Goal: Information Seeking & Learning: Find specific page/section

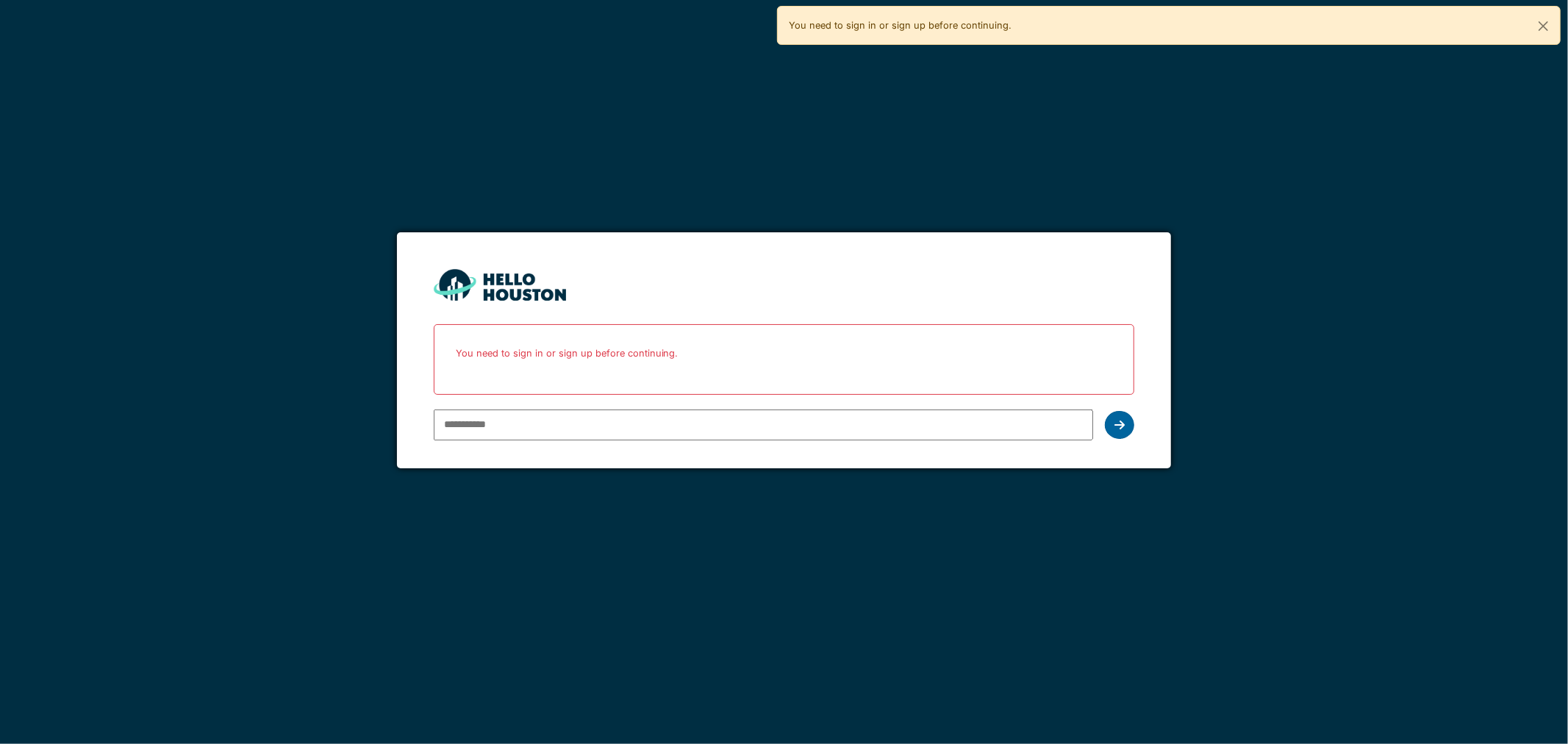
type input "**********"
click at [1115, 429] on icon at bounding box center [1119, 425] width 11 height 12
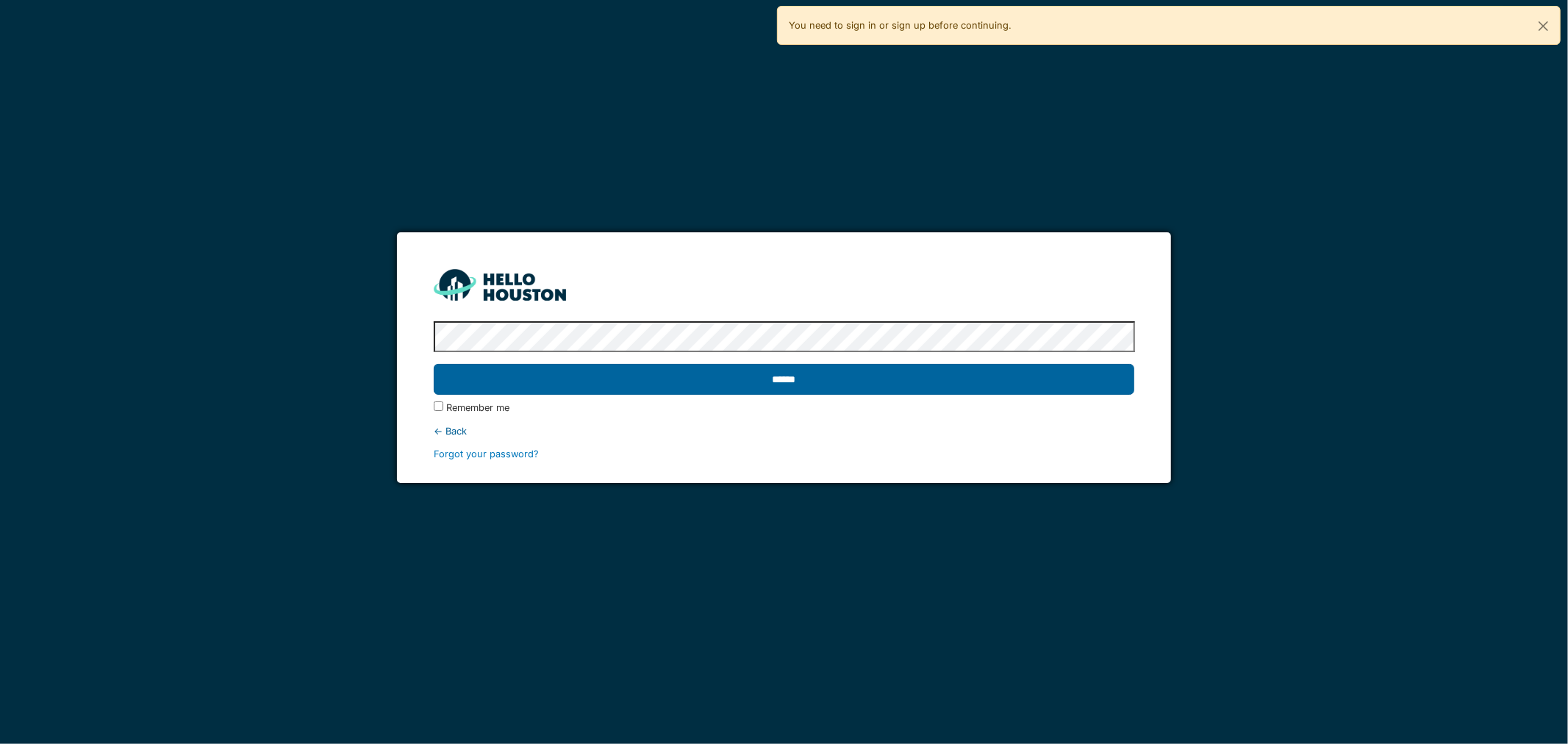
click at [900, 375] on input "******" at bounding box center [784, 380] width 702 height 31
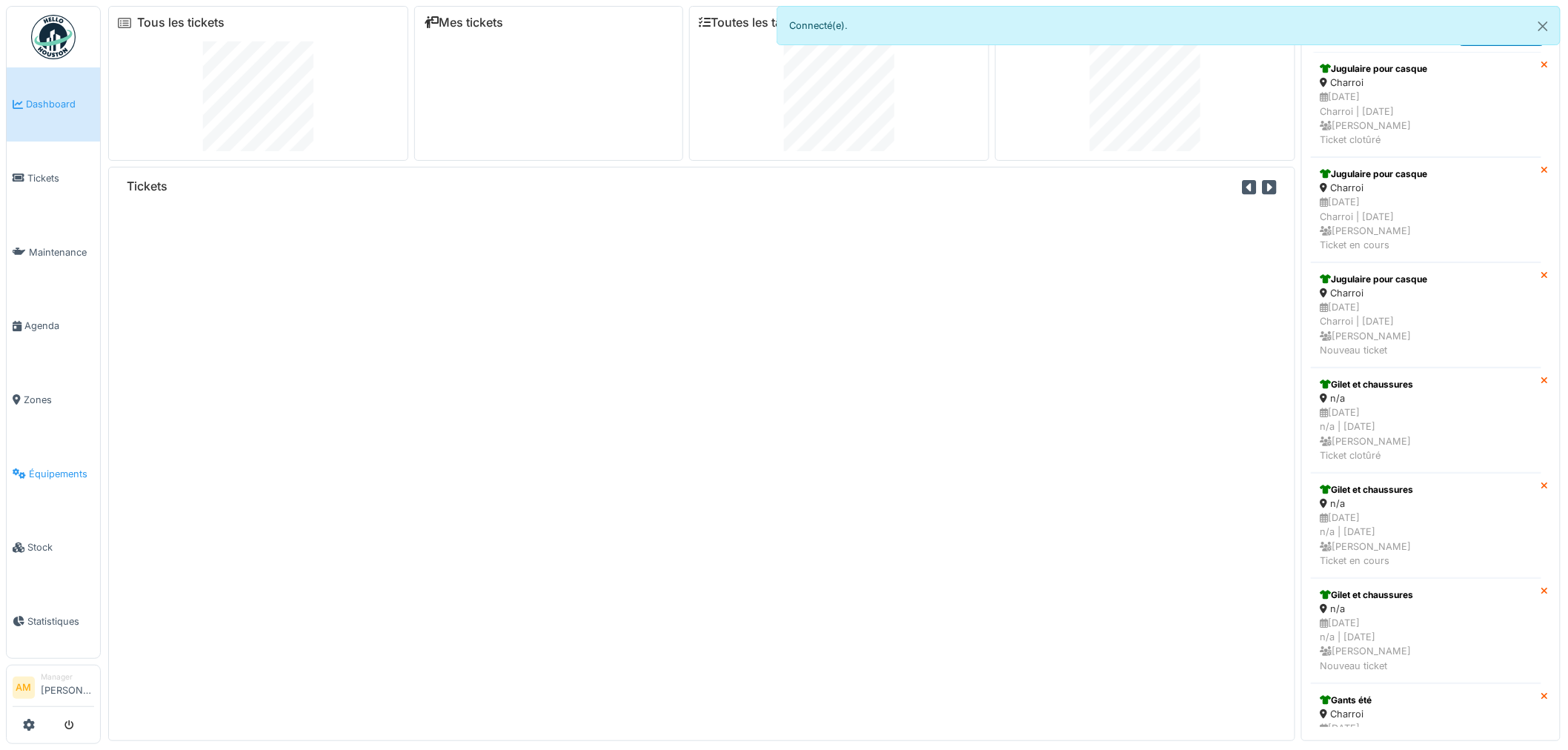
click at [55, 467] on span "Équipements" at bounding box center [61, 474] width 65 height 15
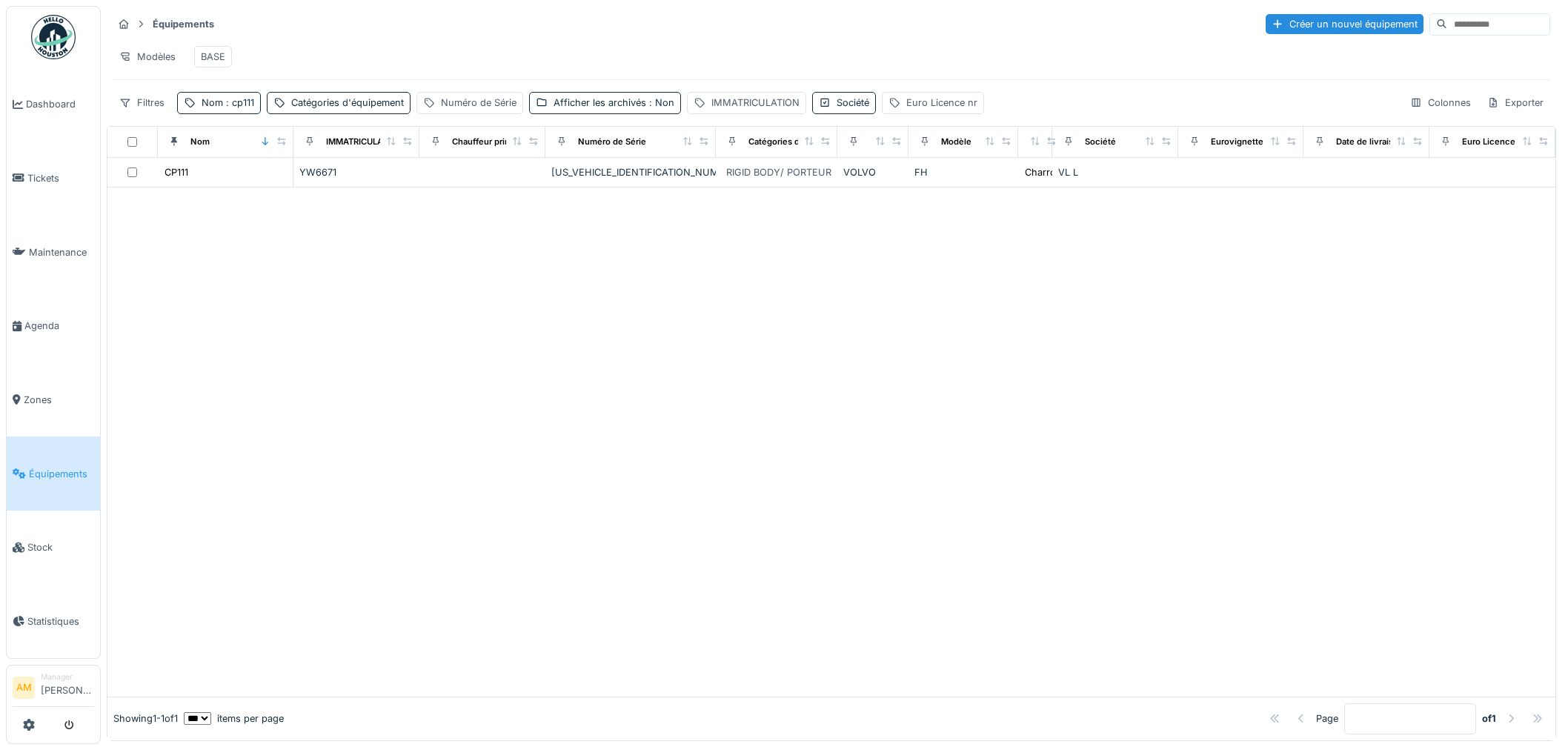
click at [41, 462] on div at bounding box center [784, 375] width 1568 height 750
click at [240, 109] on span ": cp111" at bounding box center [238, 102] width 31 height 11
click at [254, 191] on input "*****" at bounding box center [258, 187] width 147 height 31
click at [9, 209] on body "Dashboard Tickets Maintenance Agenda Zones Équipements Stock Statistiques AM Ma…" at bounding box center [784, 375] width 1568 height 750
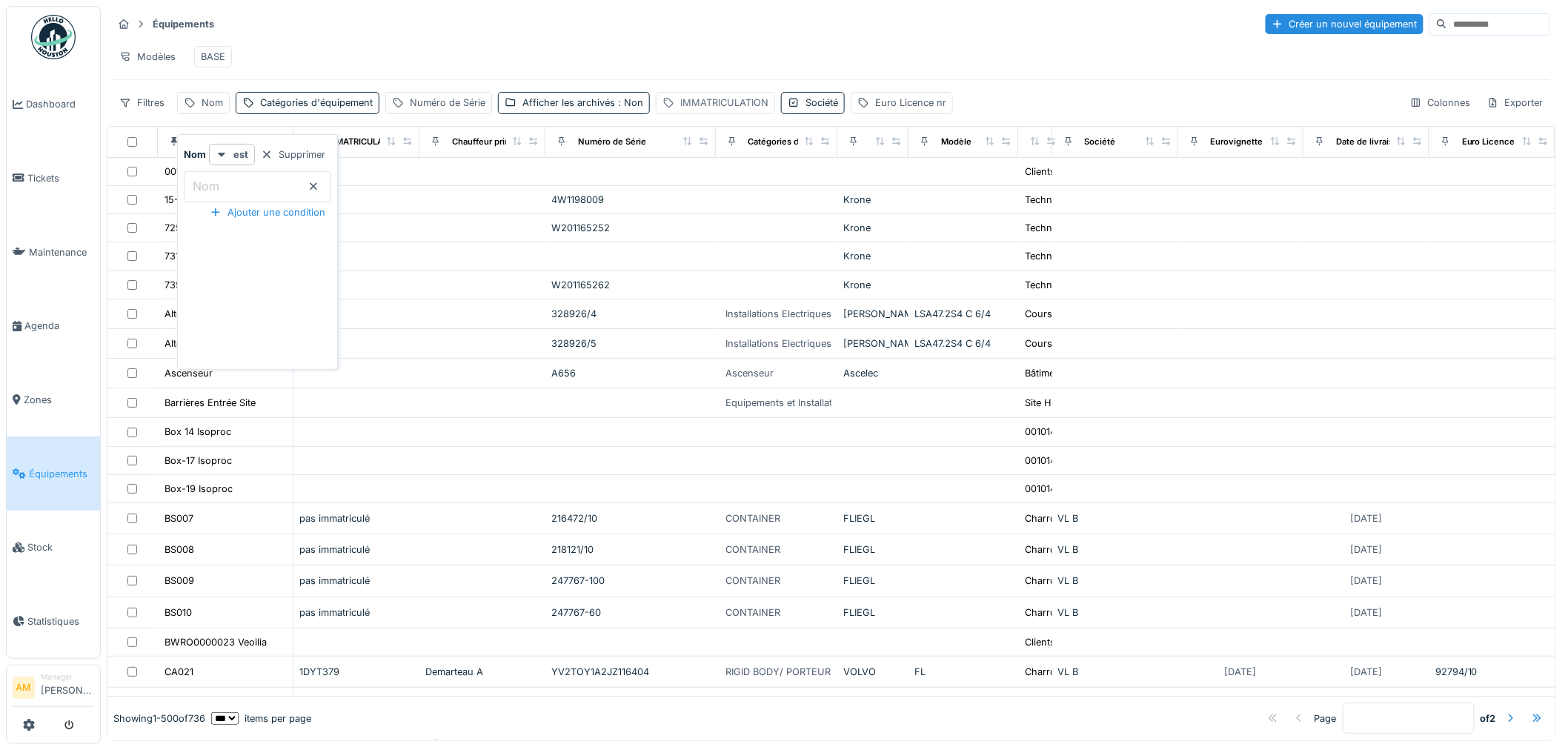
click at [713, 109] on div "IMMATRICULATION" at bounding box center [724, 103] width 88 height 15
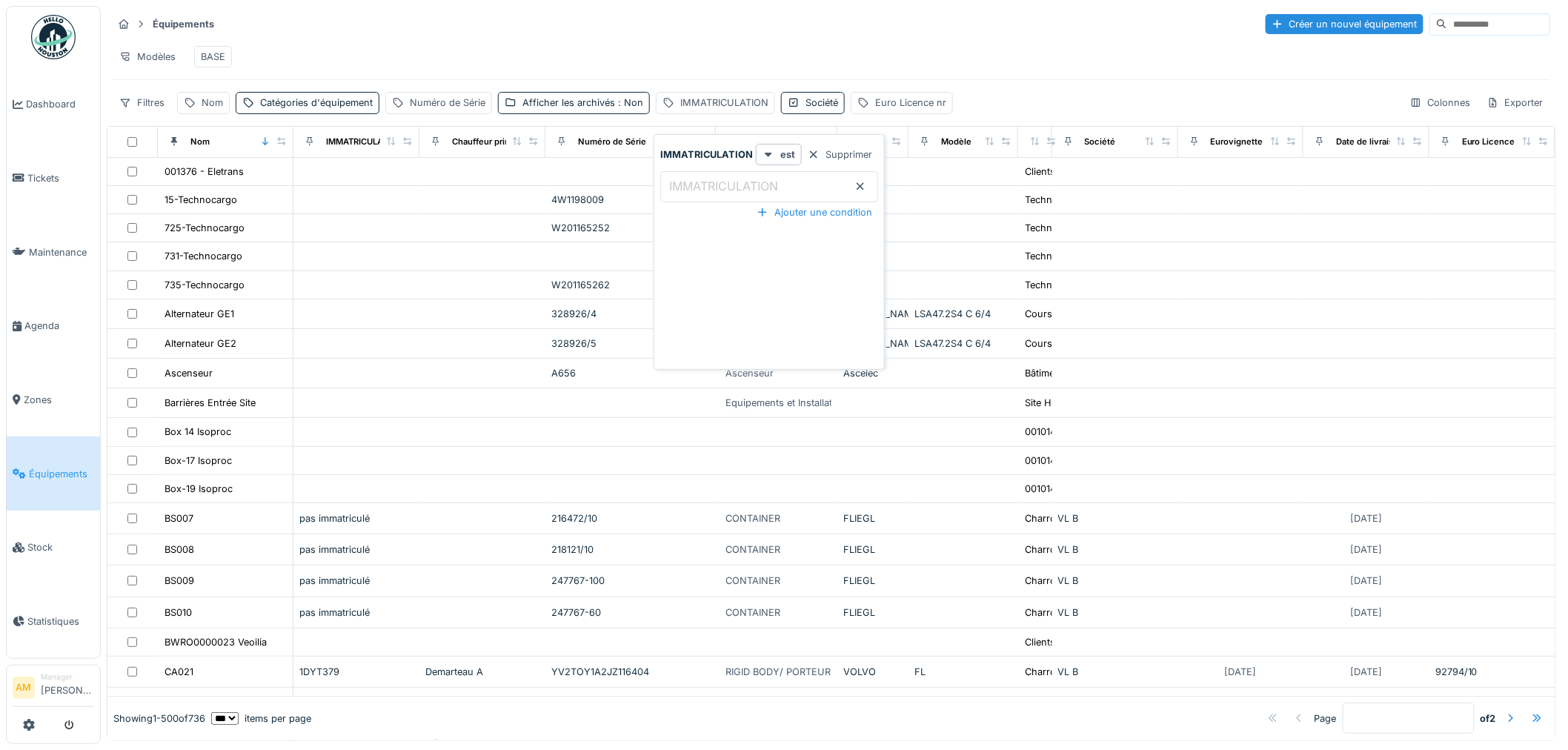
click at [711, 195] on label "IMMATRICULATION" at bounding box center [724, 186] width 115 height 17
click at [711, 195] on input "IMMATRICULATION" at bounding box center [768, 187] width 218 height 31
click at [710, 188] on label "IMMATRICULATION" at bounding box center [724, 186] width 115 height 17
click at [710, 188] on input "IMMATRICULATION" at bounding box center [768, 187] width 218 height 31
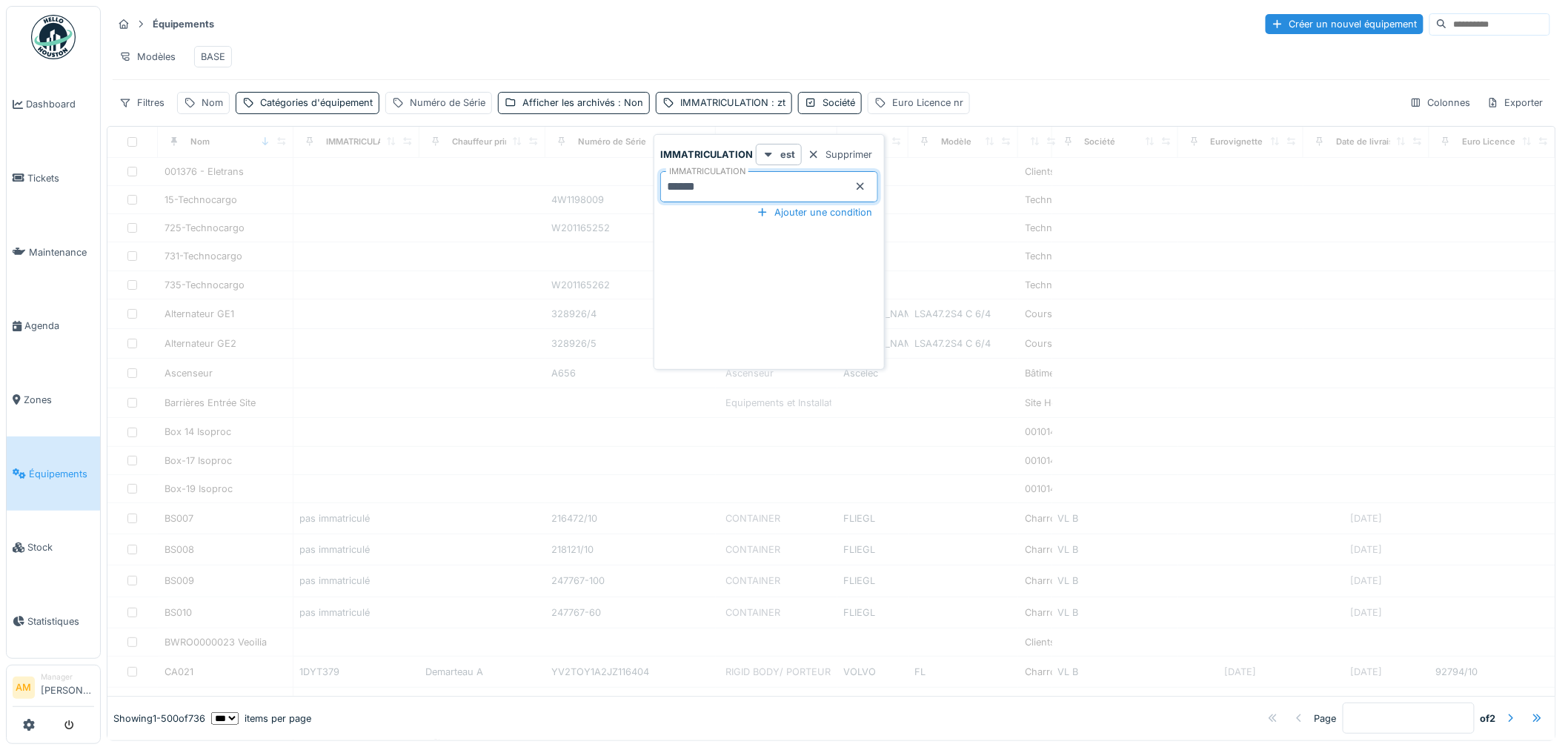
type input "******"
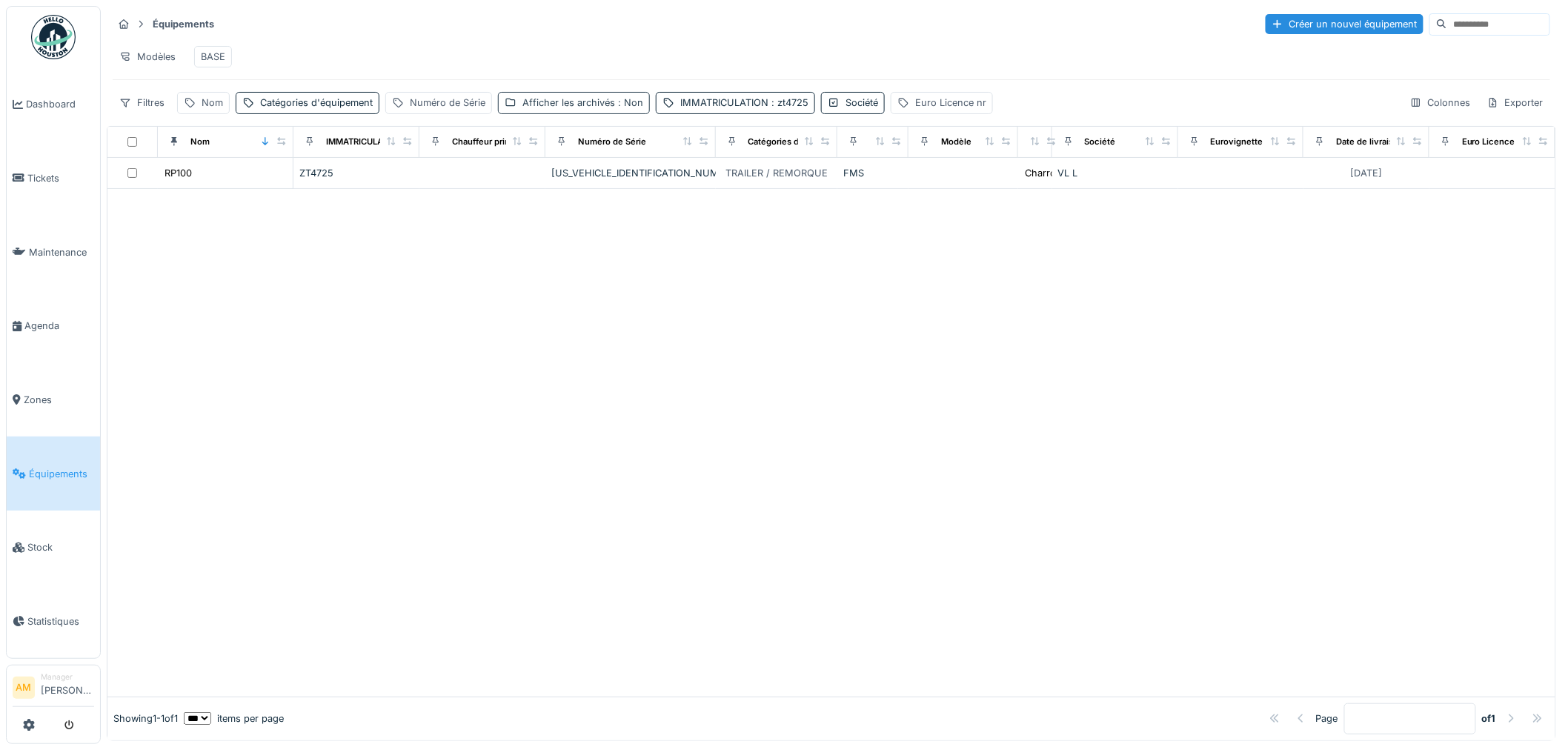
drag, startPoint x: 591, startPoint y: 105, endPoint x: 587, endPoint y: 111, distance: 7.2
click at [588, 105] on div "Afficher les archivés : Non" at bounding box center [574, 103] width 152 height 21
click at [510, 174] on div at bounding box center [616, 174] width 221 height 0
click at [398, 339] on div at bounding box center [831, 458] width 1448 height 477
click at [575, 109] on div "Afficher les archivés : Oui" at bounding box center [580, 103] width 117 height 15
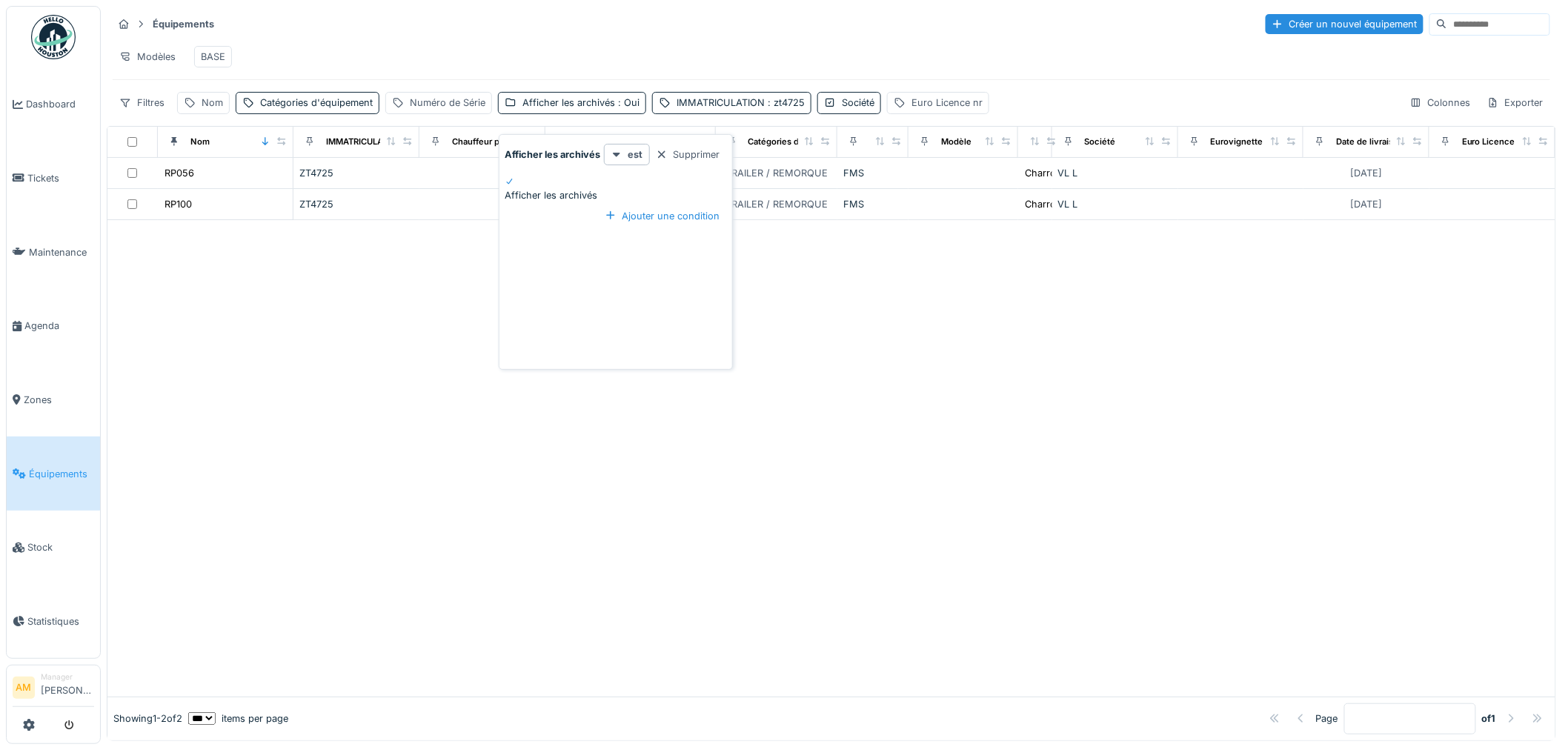
click at [513, 185] on icon at bounding box center [510, 182] width 9 height 8
click at [392, 278] on div at bounding box center [831, 443] width 1448 height 508
click at [141, 113] on div "Filtres" at bounding box center [141, 103] width 58 height 21
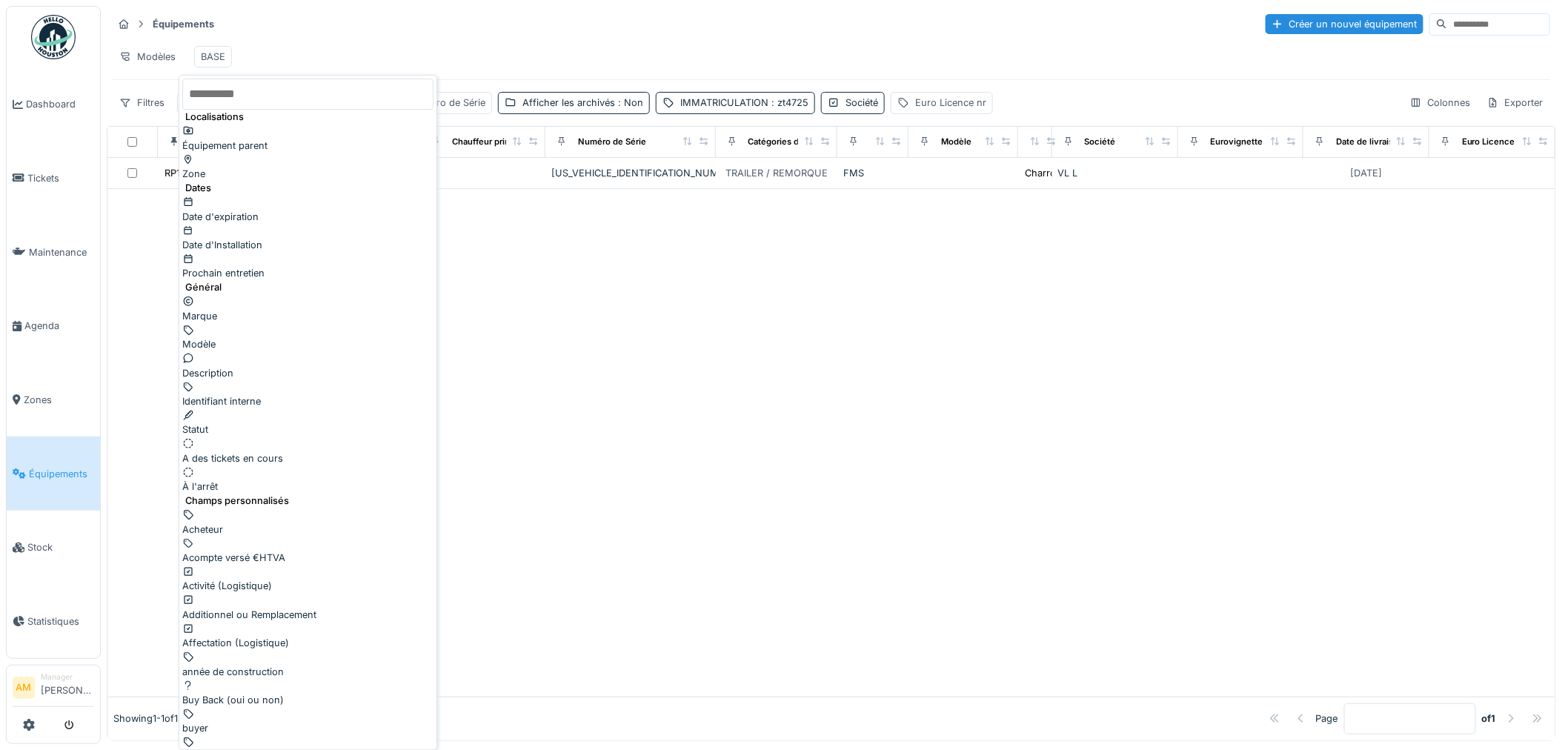
click at [231, 97] on input "text" at bounding box center [307, 94] width 251 height 31
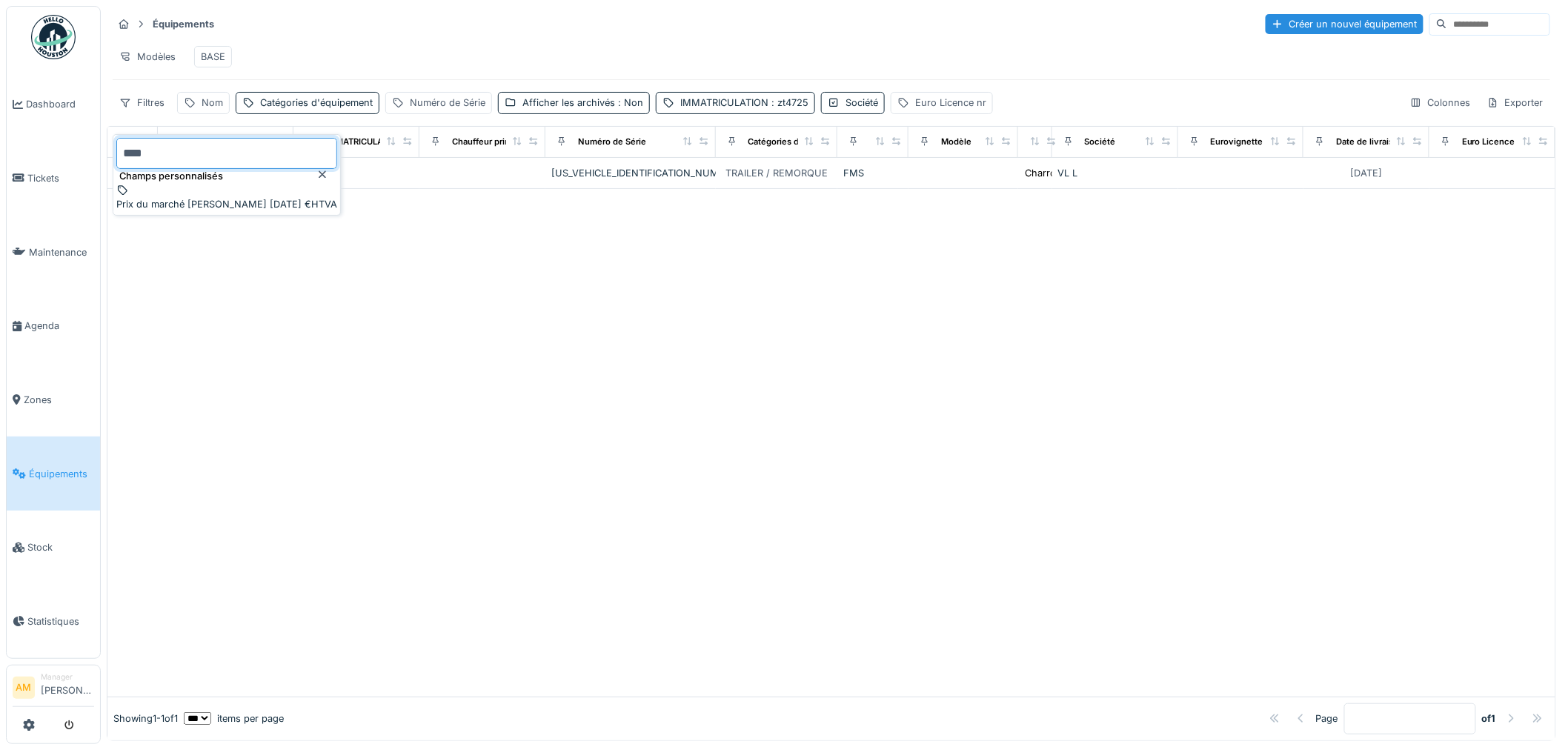
type input "****"
click at [329, 170] on icon at bounding box center [323, 174] width 12 height 10
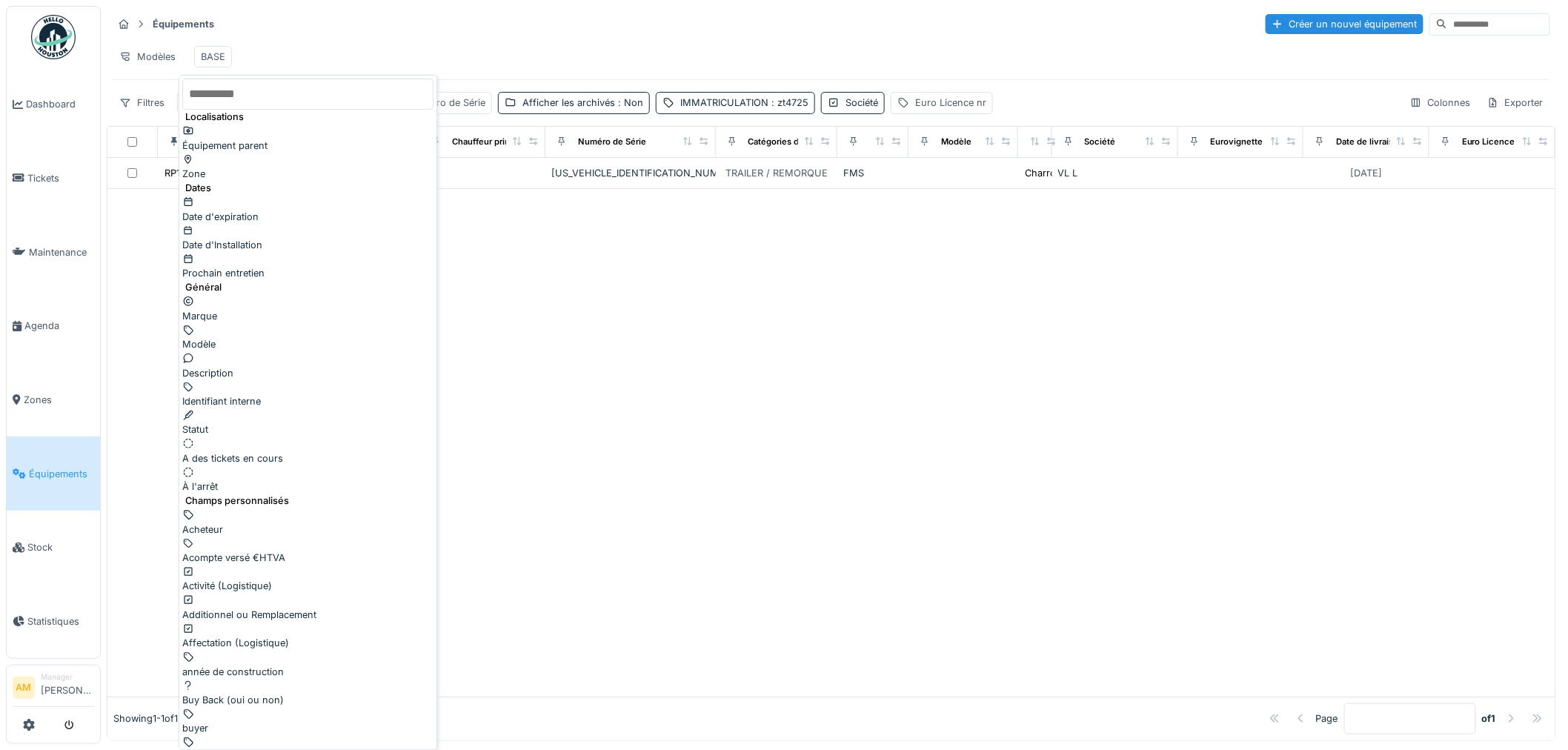
drag, startPoint x: 513, startPoint y: 278, endPoint x: 359, endPoint y: 247, distance: 157.1
click at [506, 279] on div at bounding box center [831, 443] width 1448 height 508
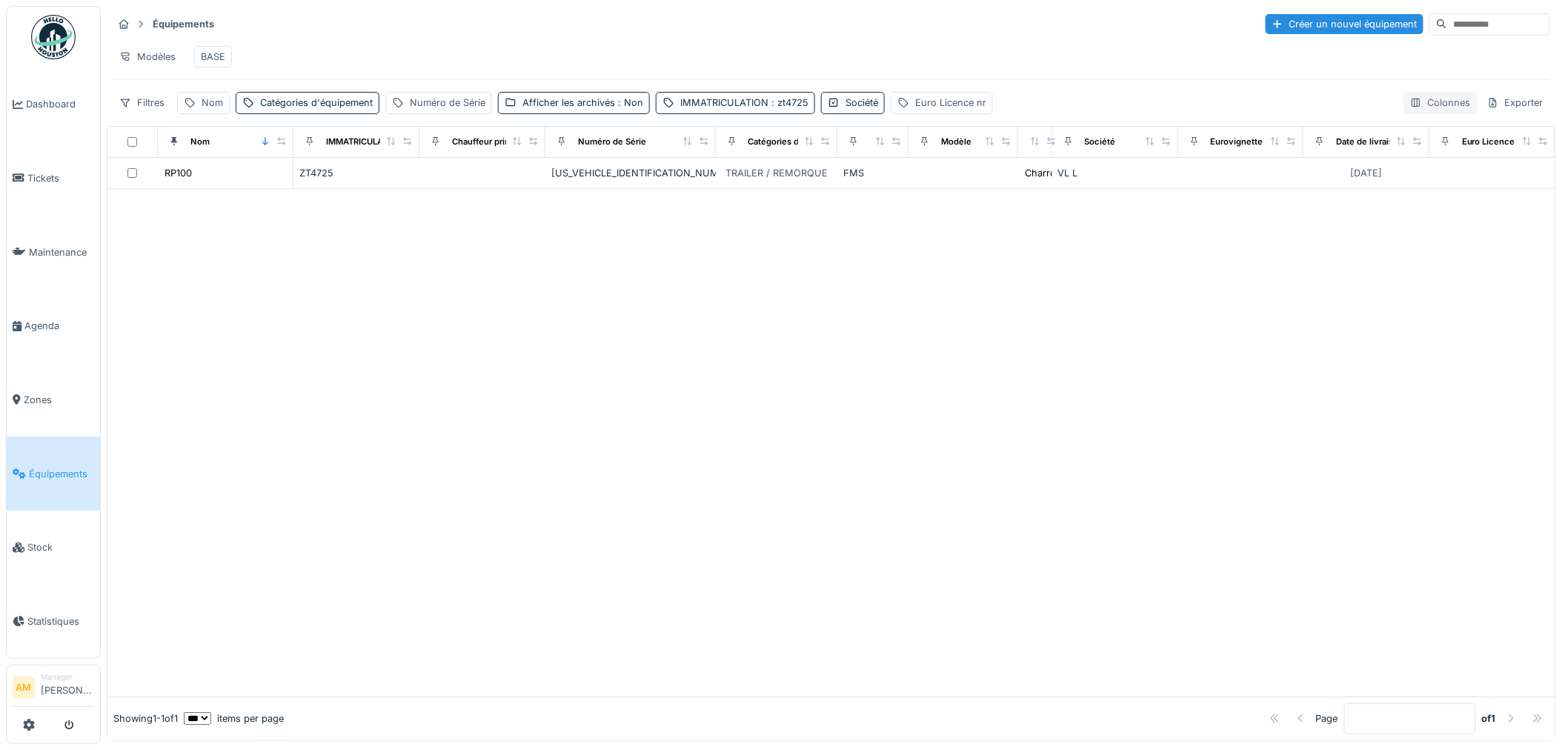
click at [1432, 113] on div "Colonnes" at bounding box center [1441, 103] width 74 height 21
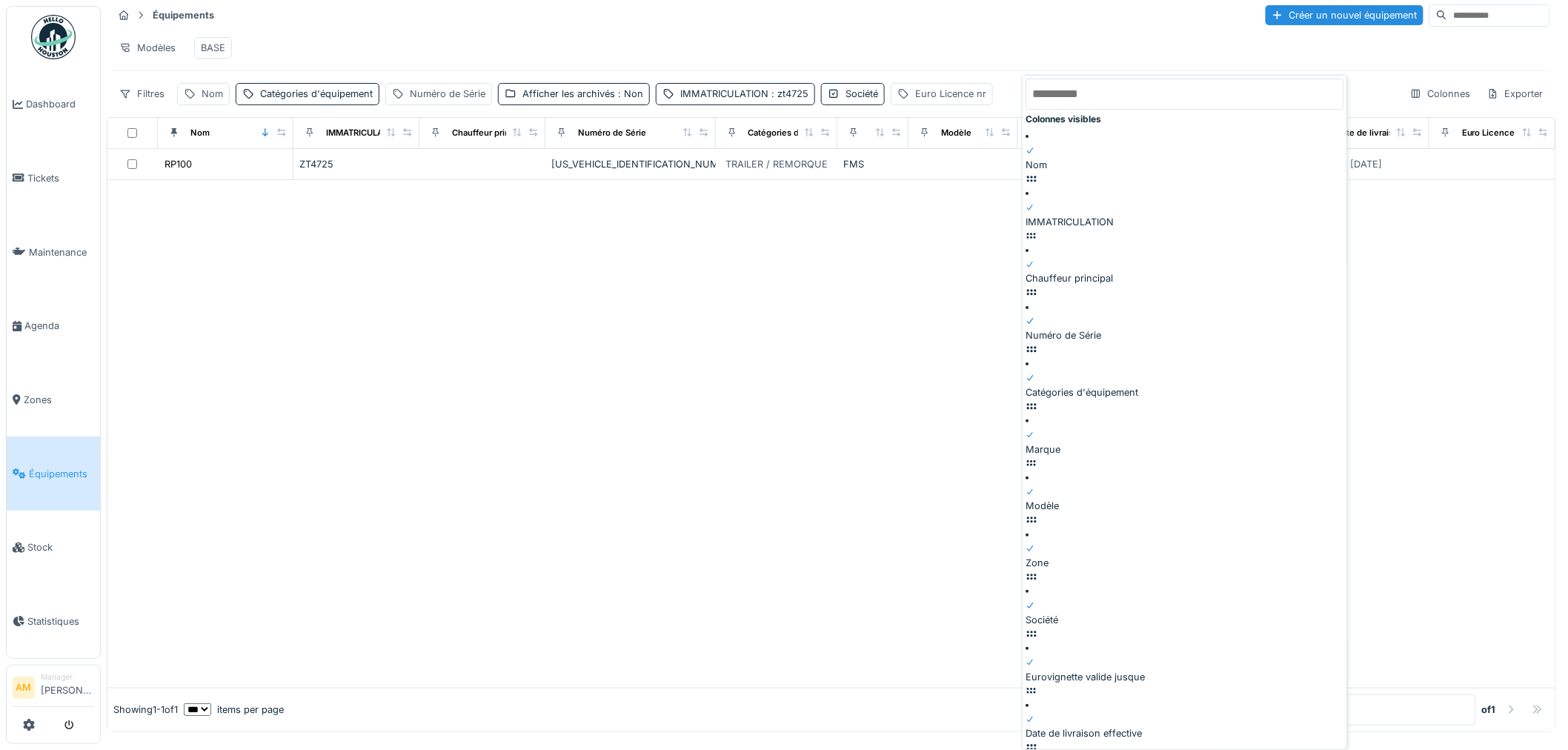
click at [752, 338] on div at bounding box center [831, 434] width 1448 height 508
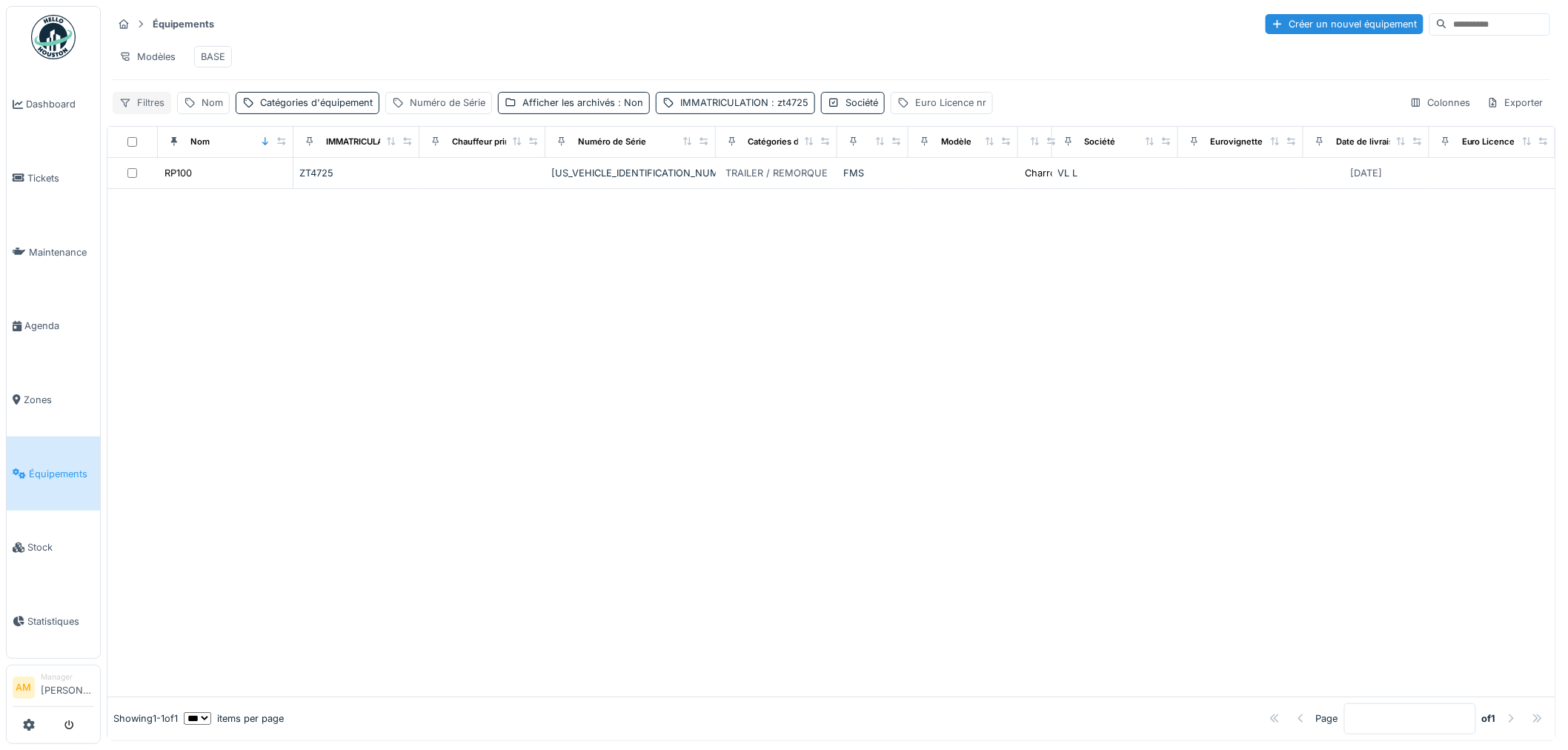
click at [138, 106] on div "Filtres" at bounding box center [141, 103] width 58 height 21
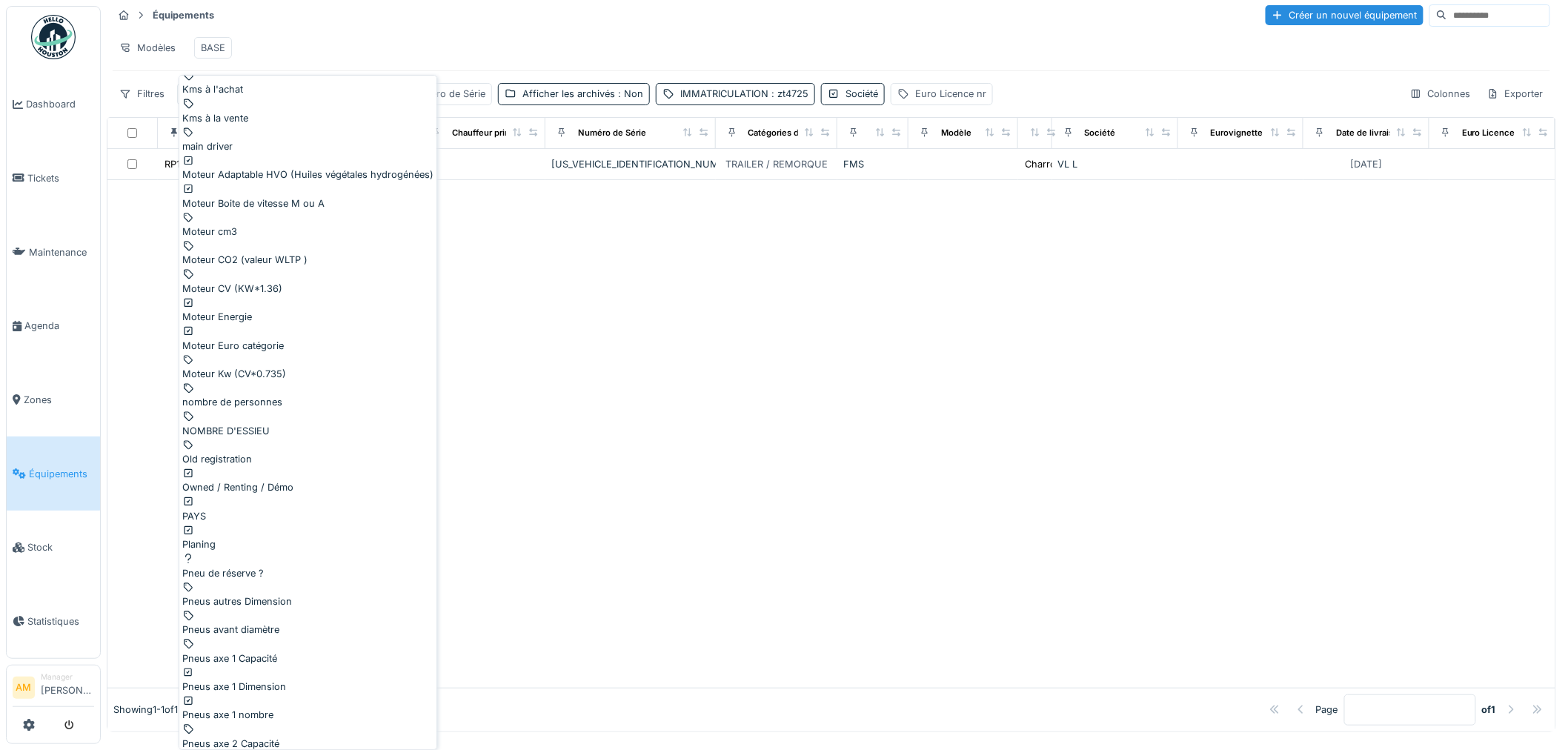
scroll to position [2034, 0]
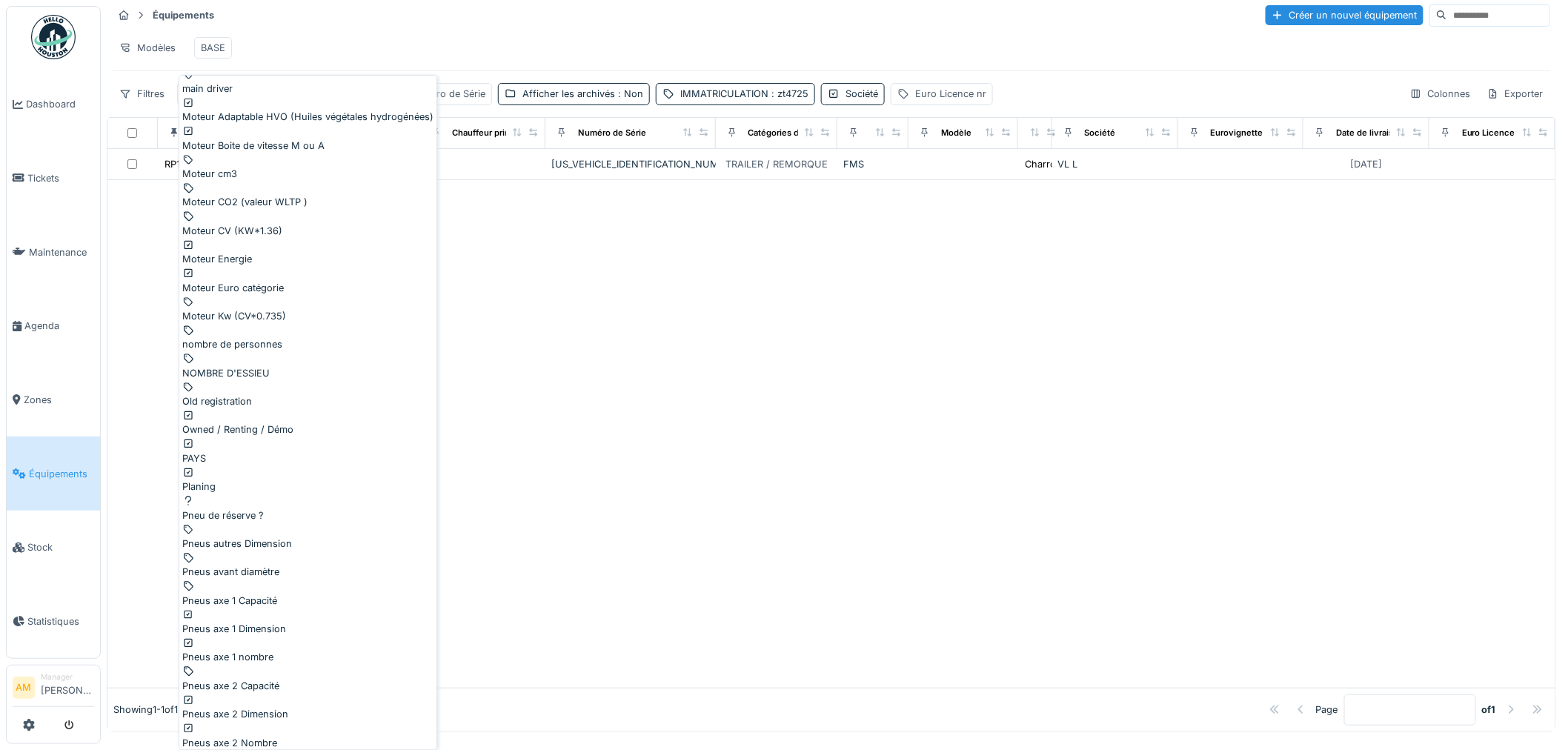
click at [884, 356] on div at bounding box center [831, 434] width 1448 height 508
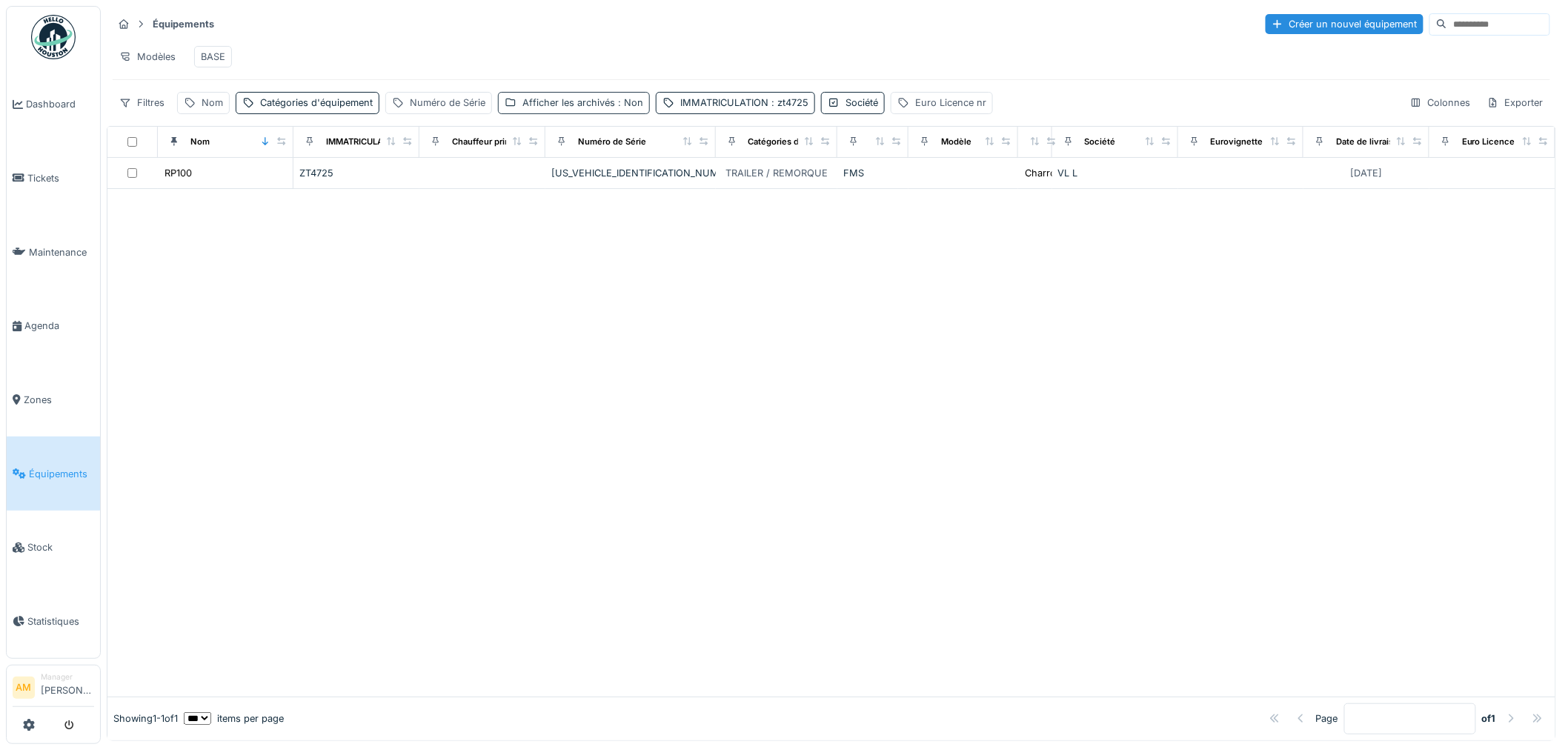
click at [558, 109] on div "Afficher les archivés : Non" at bounding box center [582, 103] width 121 height 15
click at [1420, 109] on div "Colonnes" at bounding box center [1441, 103] width 74 height 21
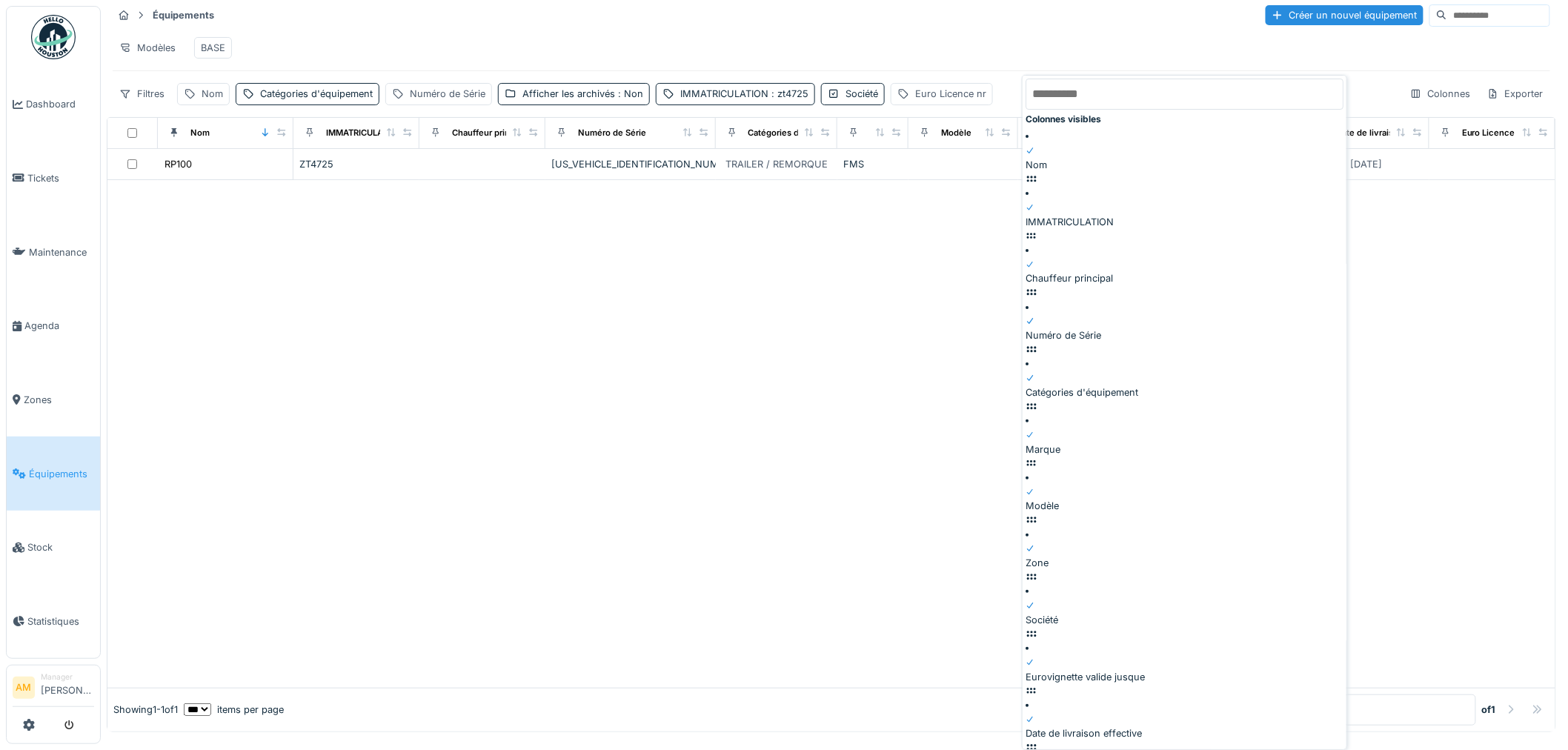
click at [1190, 106] on input "text" at bounding box center [1185, 94] width 318 height 31
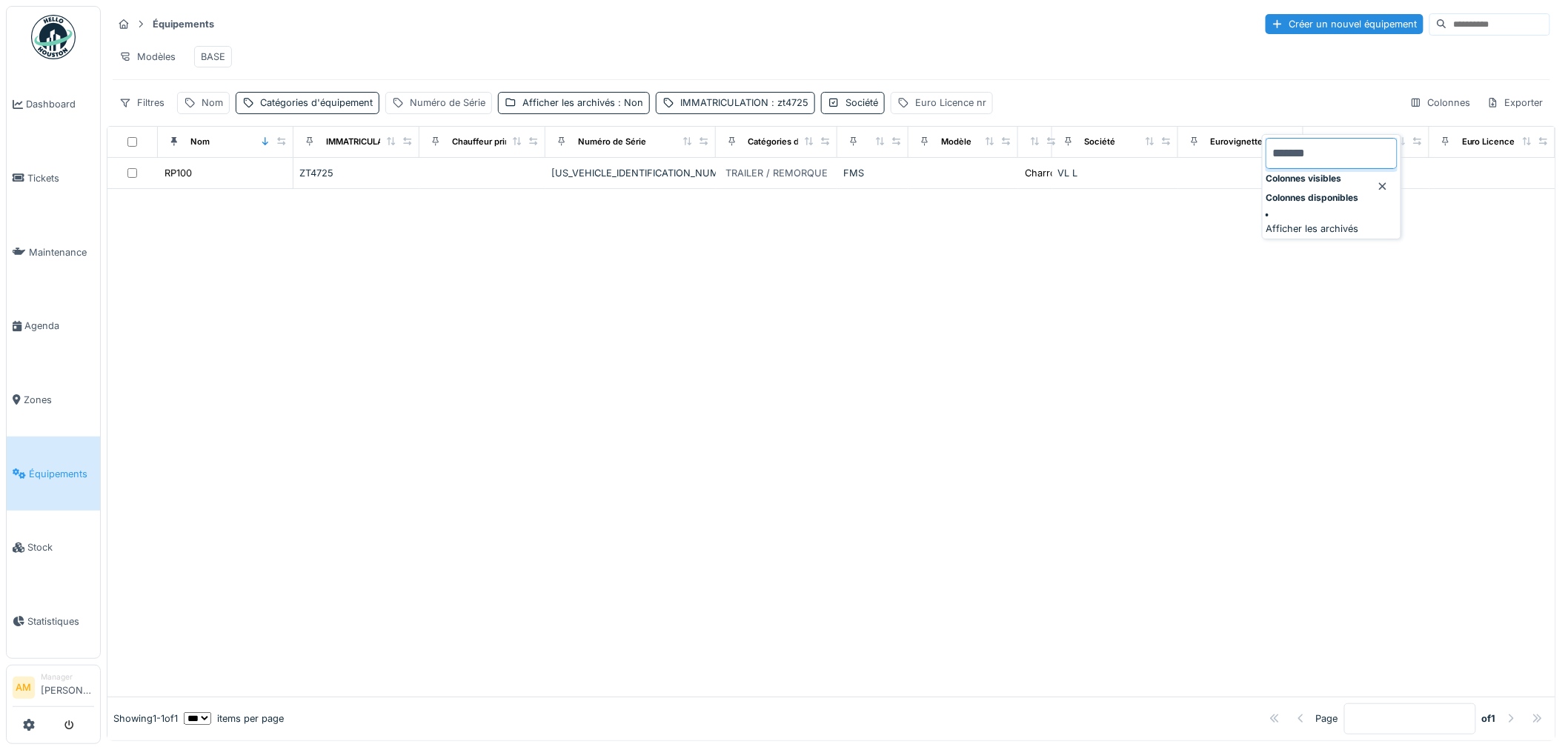
type input "*******"
click at [934, 297] on div at bounding box center [831, 443] width 1448 height 508
click at [540, 101] on div "Afficher les archivés : Non" at bounding box center [582, 103] width 121 height 15
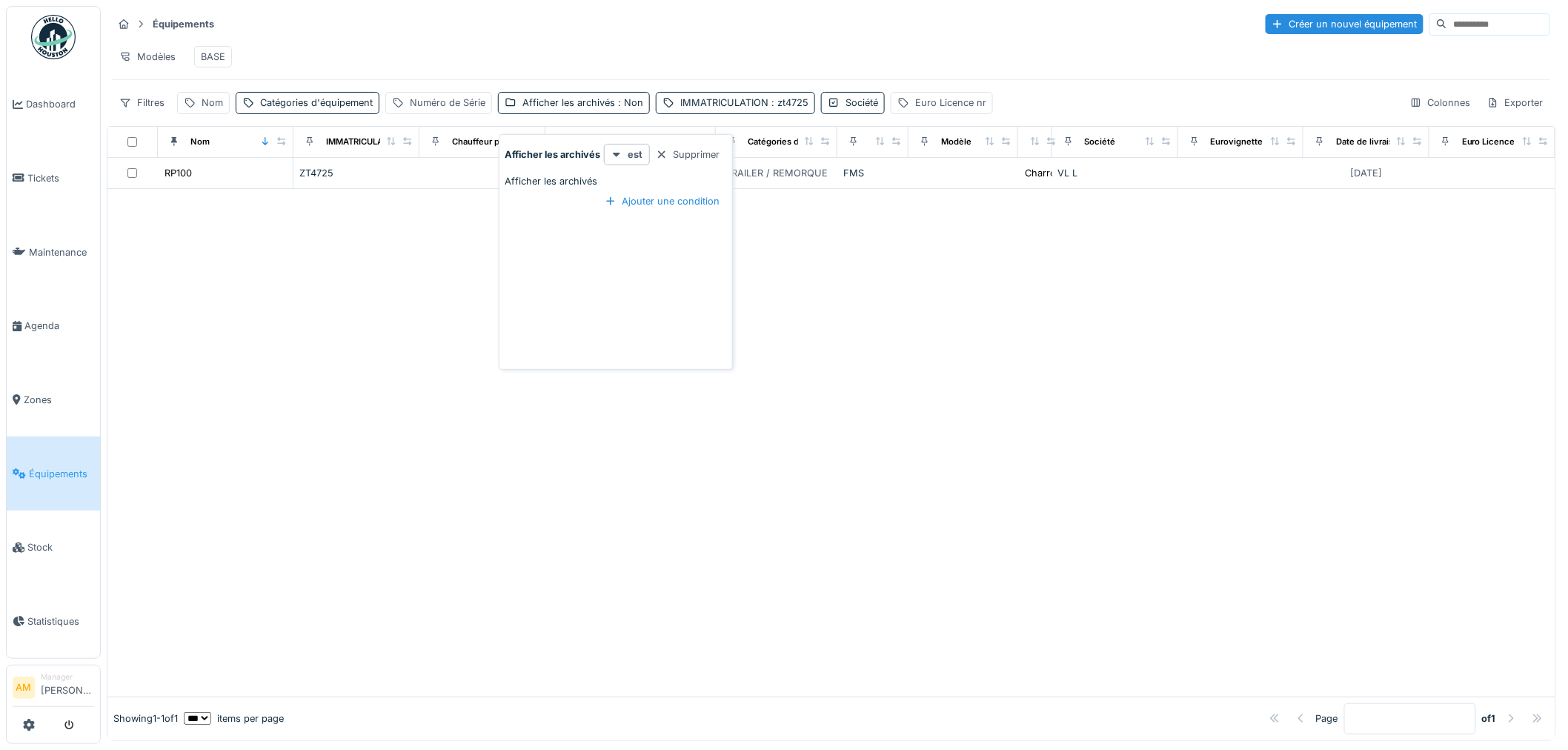
click at [506, 174] on div at bounding box center [616, 174] width 221 height 0
click at [389, 358] on div at bounding box center [831, 458] width 1448 height 477
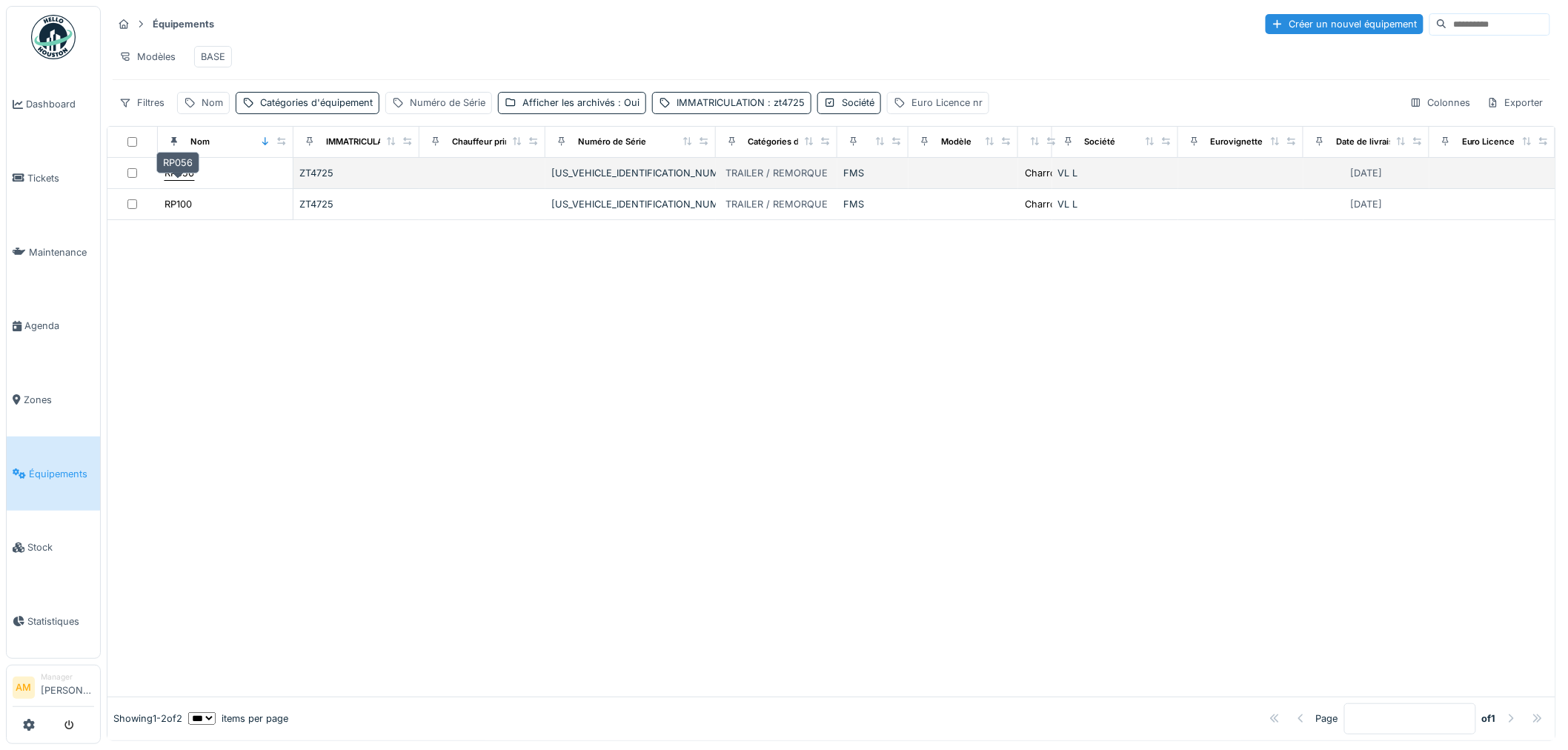
click at [179, 173] on div "RP056" at bounding box center [179, 172] width 30 height 15
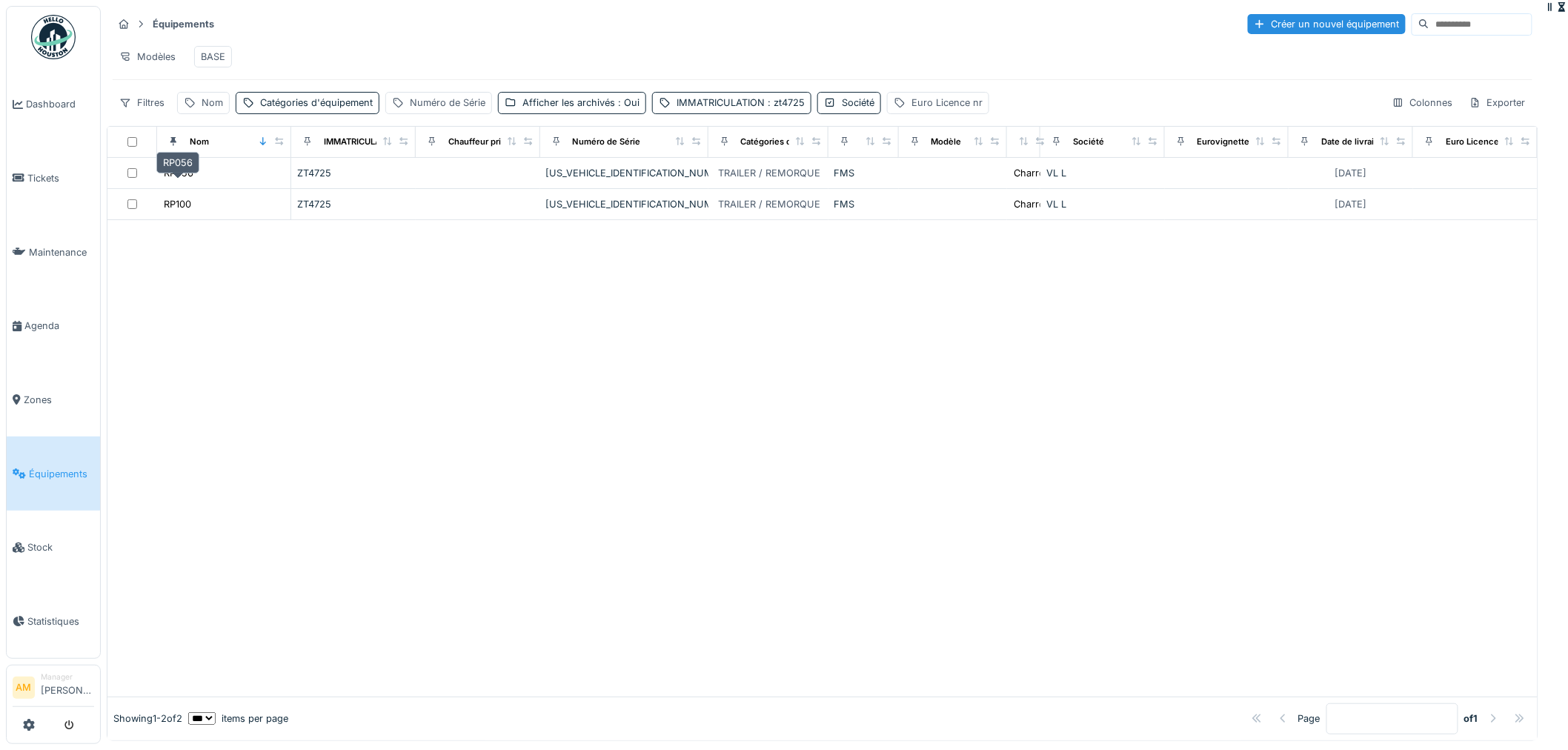
scroll to position [12, 0]
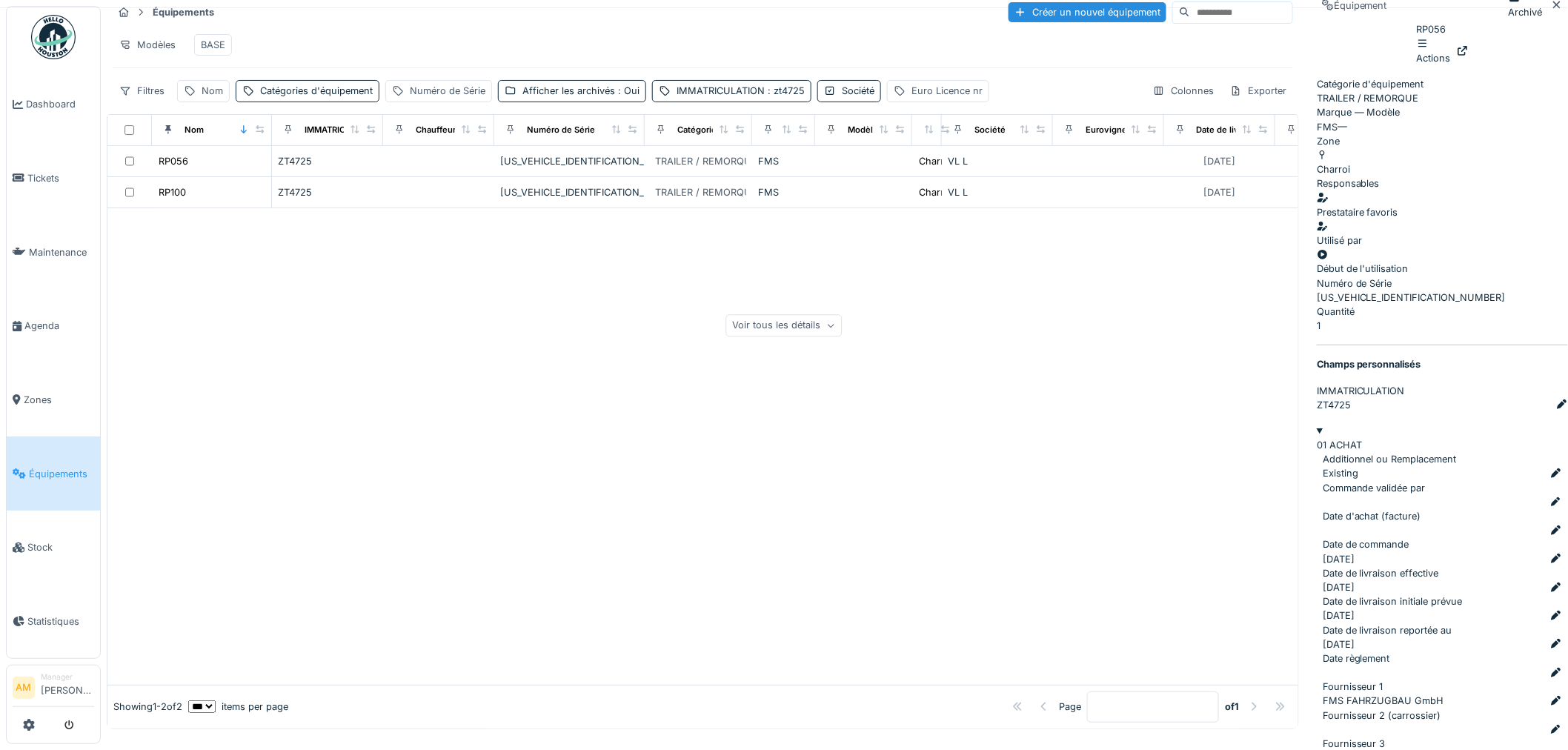
click at [843, 315] on div "Voir tous les détails" at bounding box center [785, 326] width 116 height 21
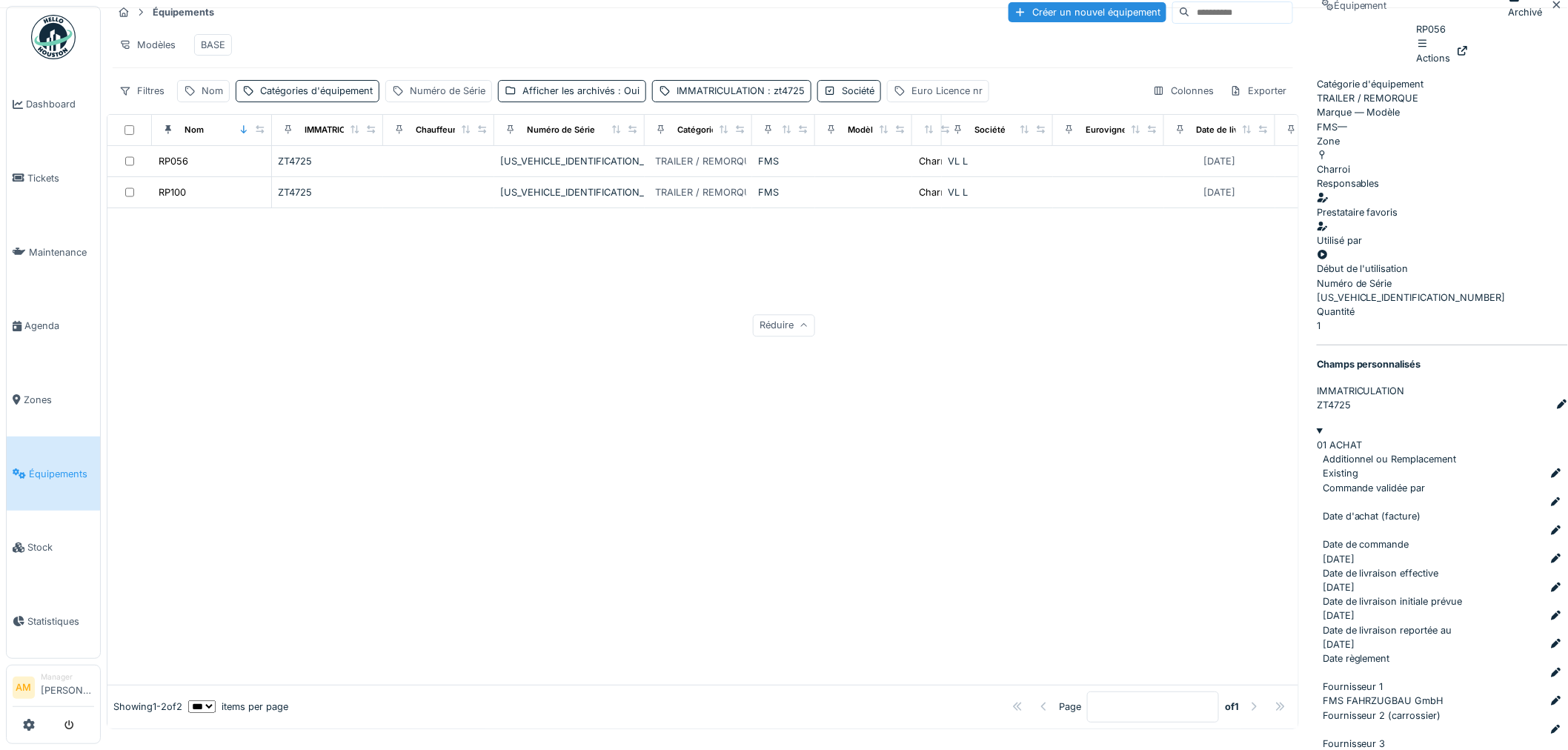
scroll to position [1883, 0]
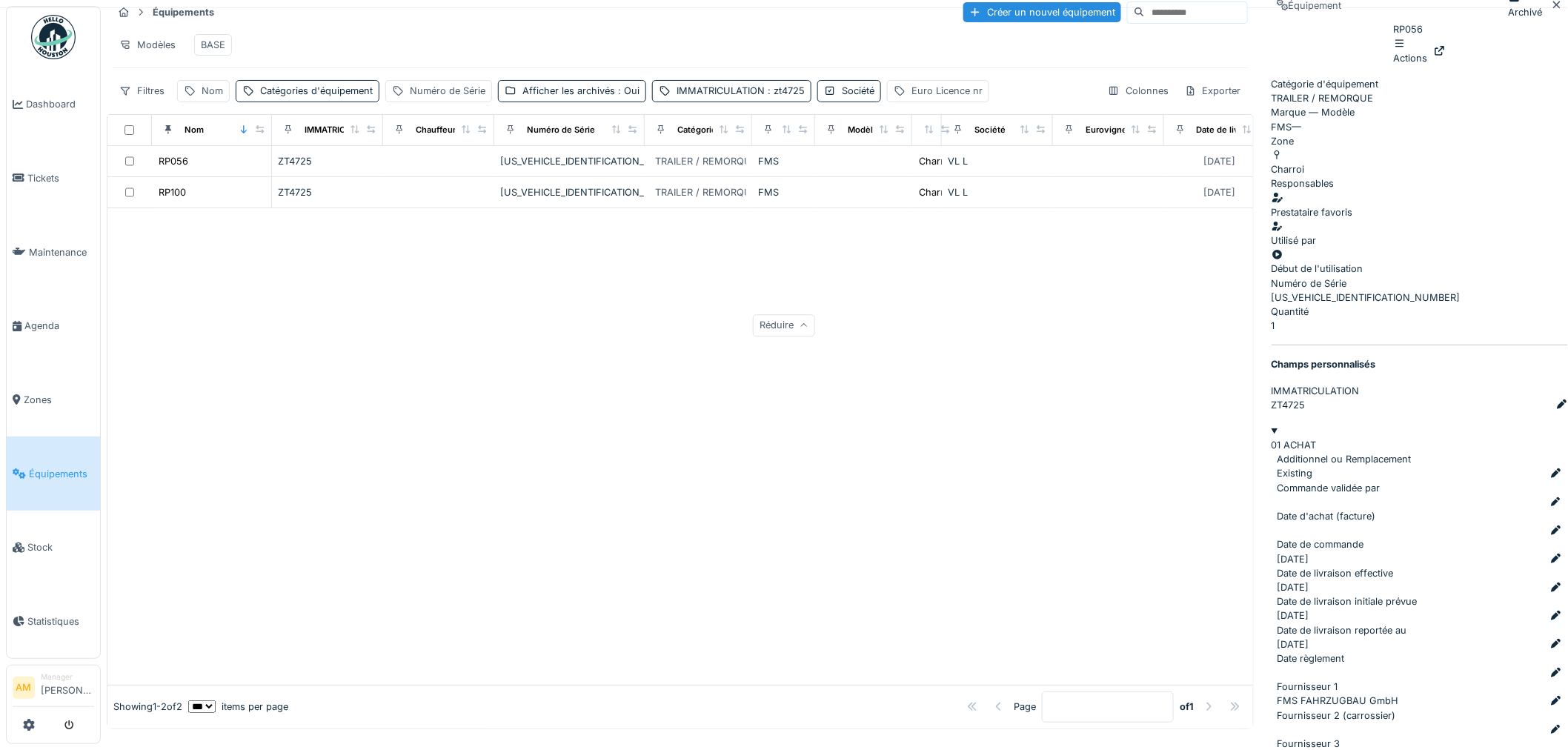
scroll to position [2294, 0]
click at [169, 200] on div "RP100" at bounding box center [172, 192] width 27 height 15
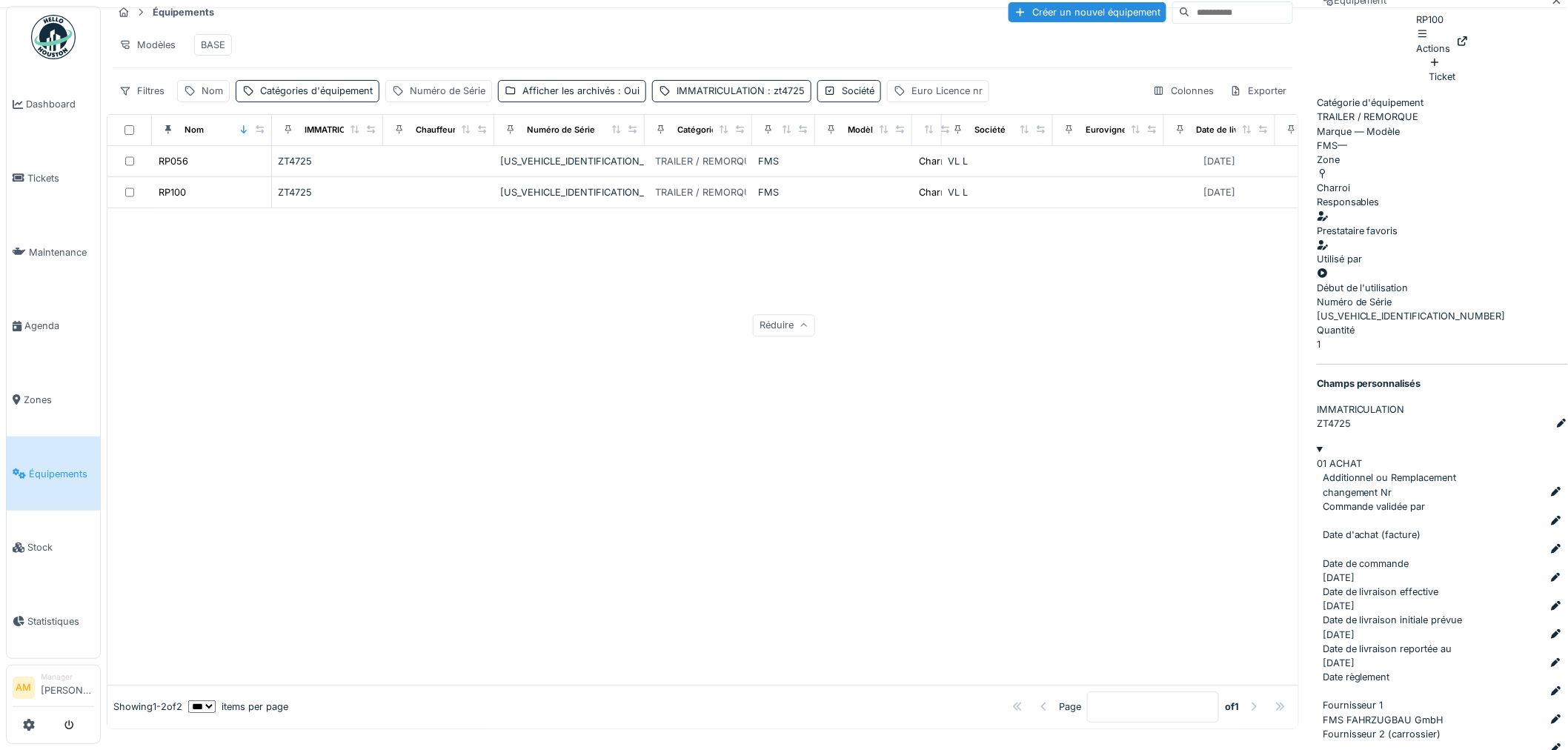
scroll to position [1964, 0]
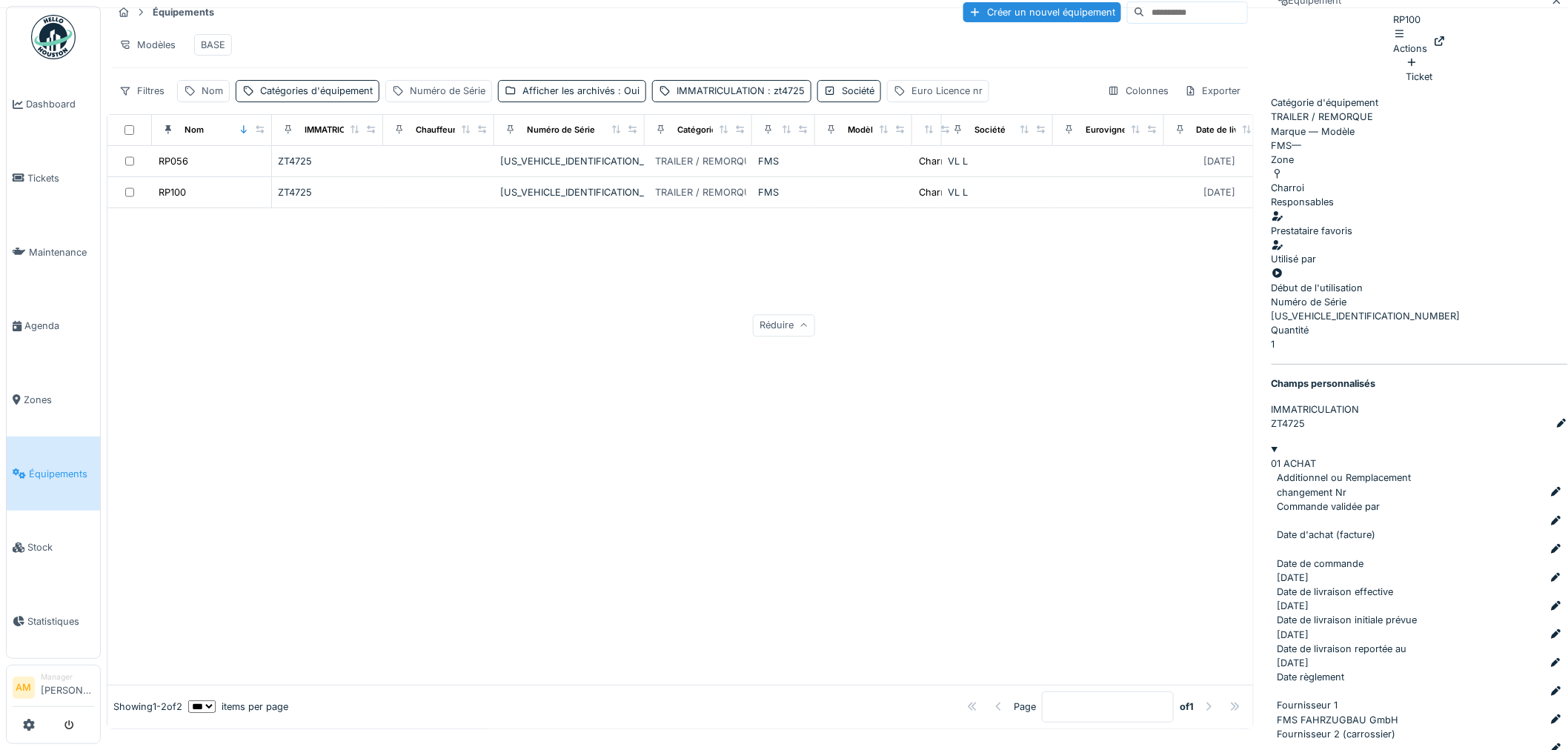
scroll to position [2210, 0]
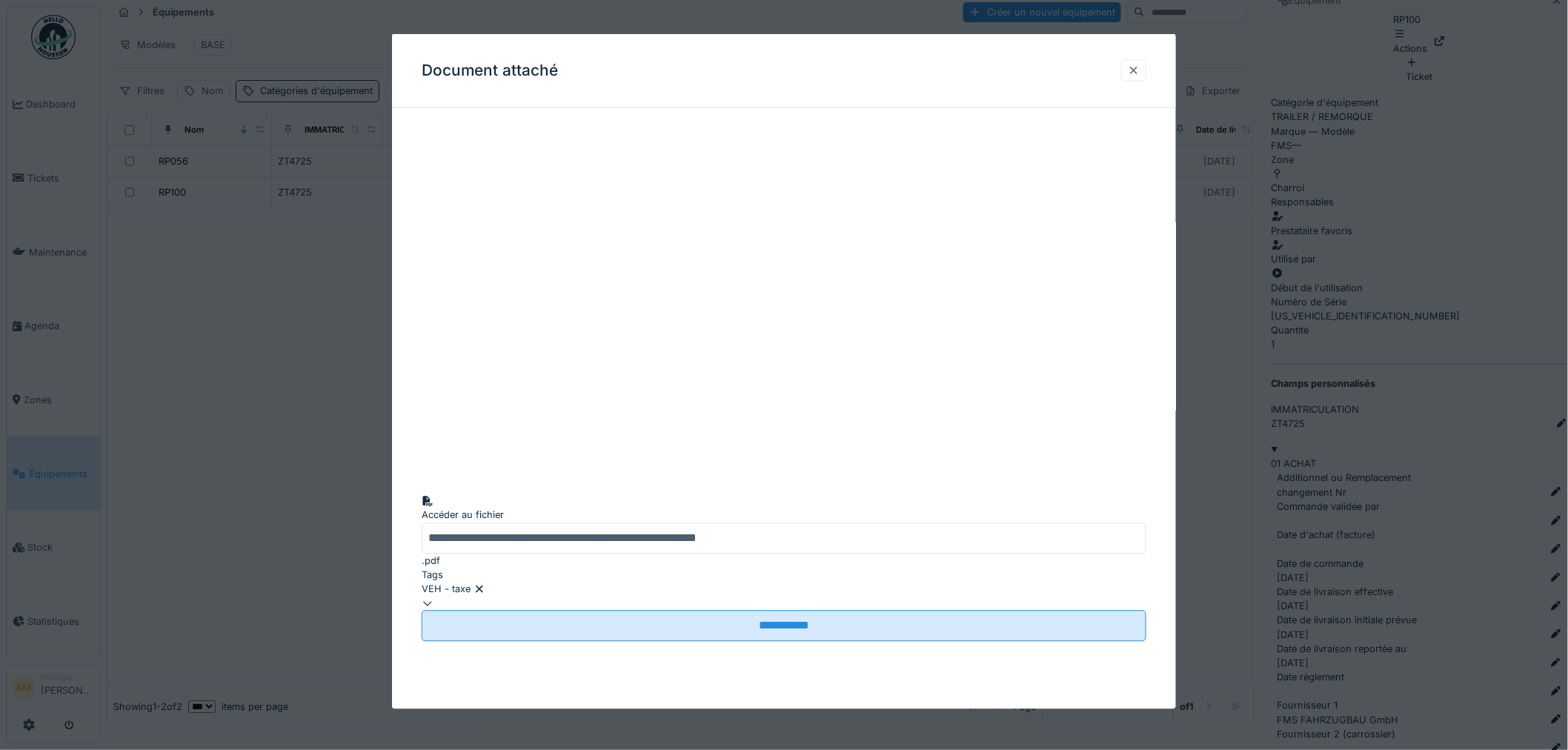
click at [1146, 76] on div at bounding box center [1134, 70] width 25 height 21
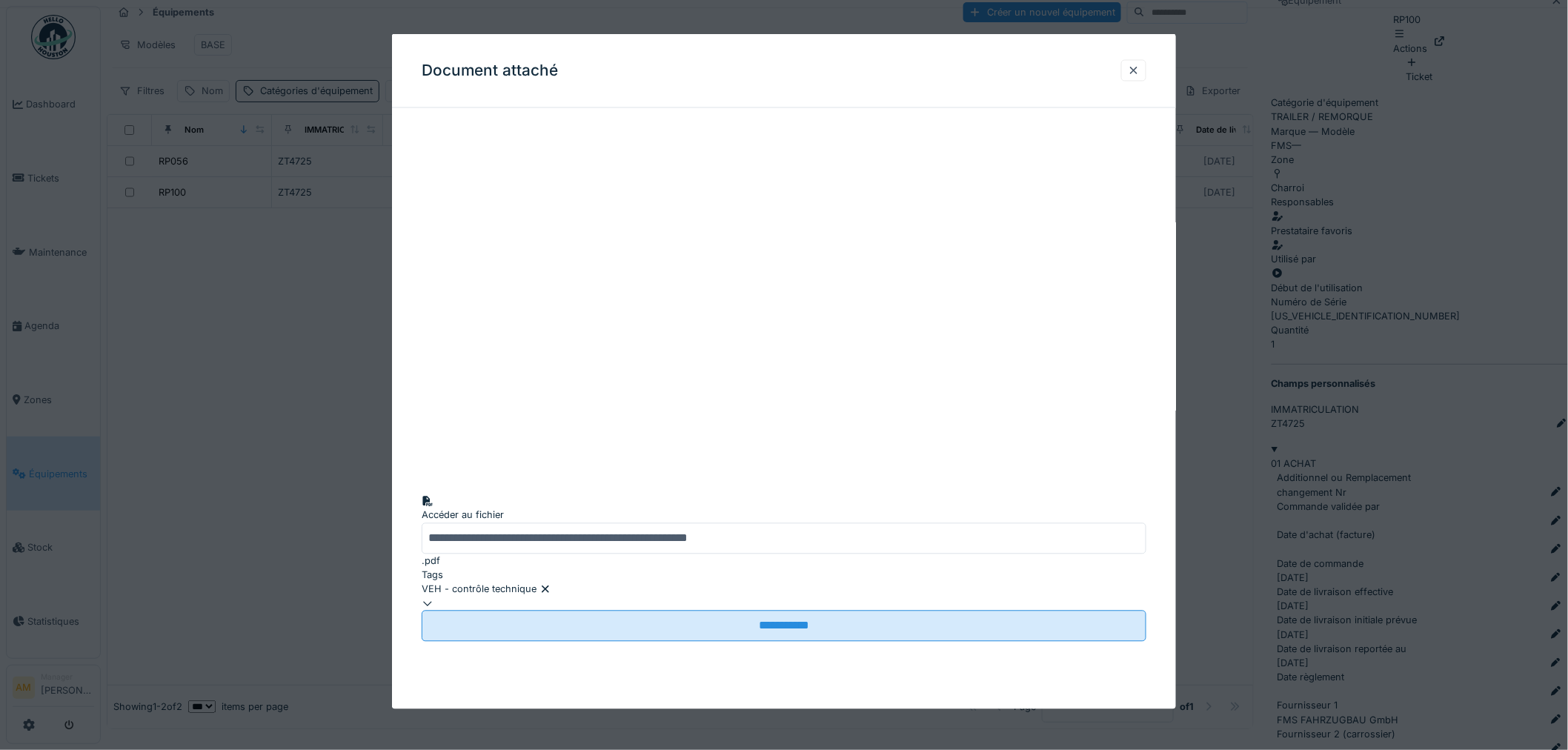
click at [1140, 72] on div at bounding box center [1134, 70] width 12 height 15
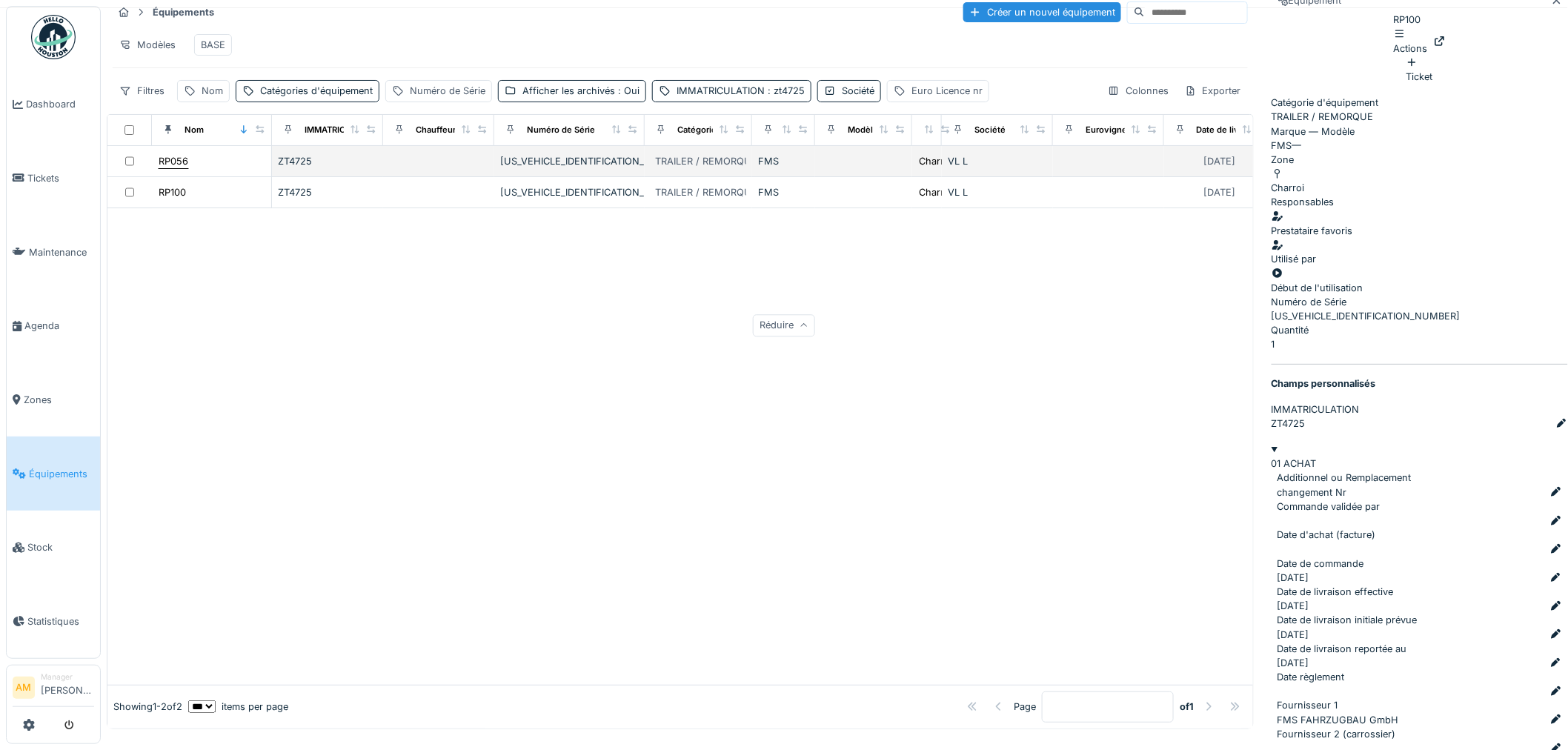
click at [174, 169] on div "RP056" at bounding box center [173, 161] width 30 height 15
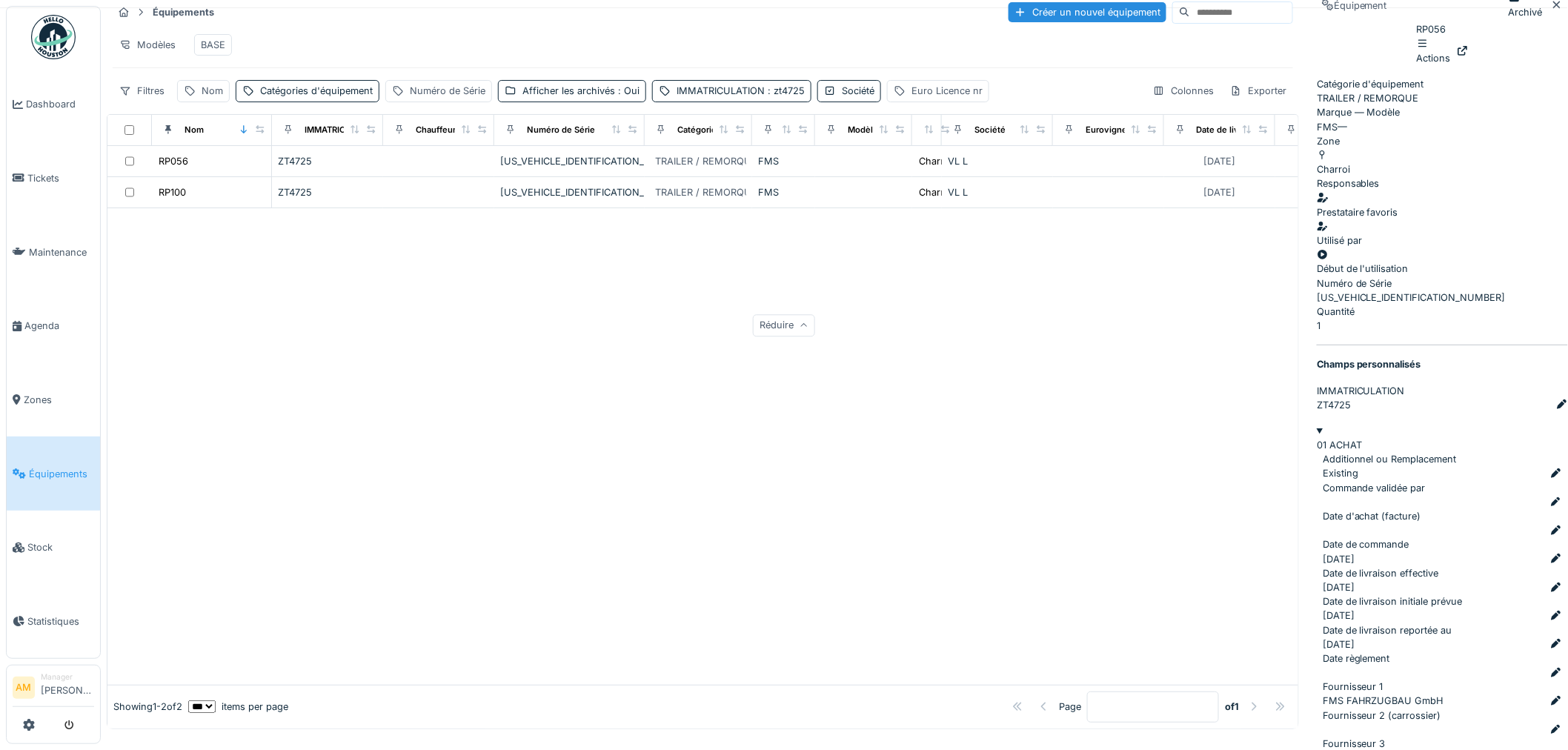
scroll to position [1806, 0]
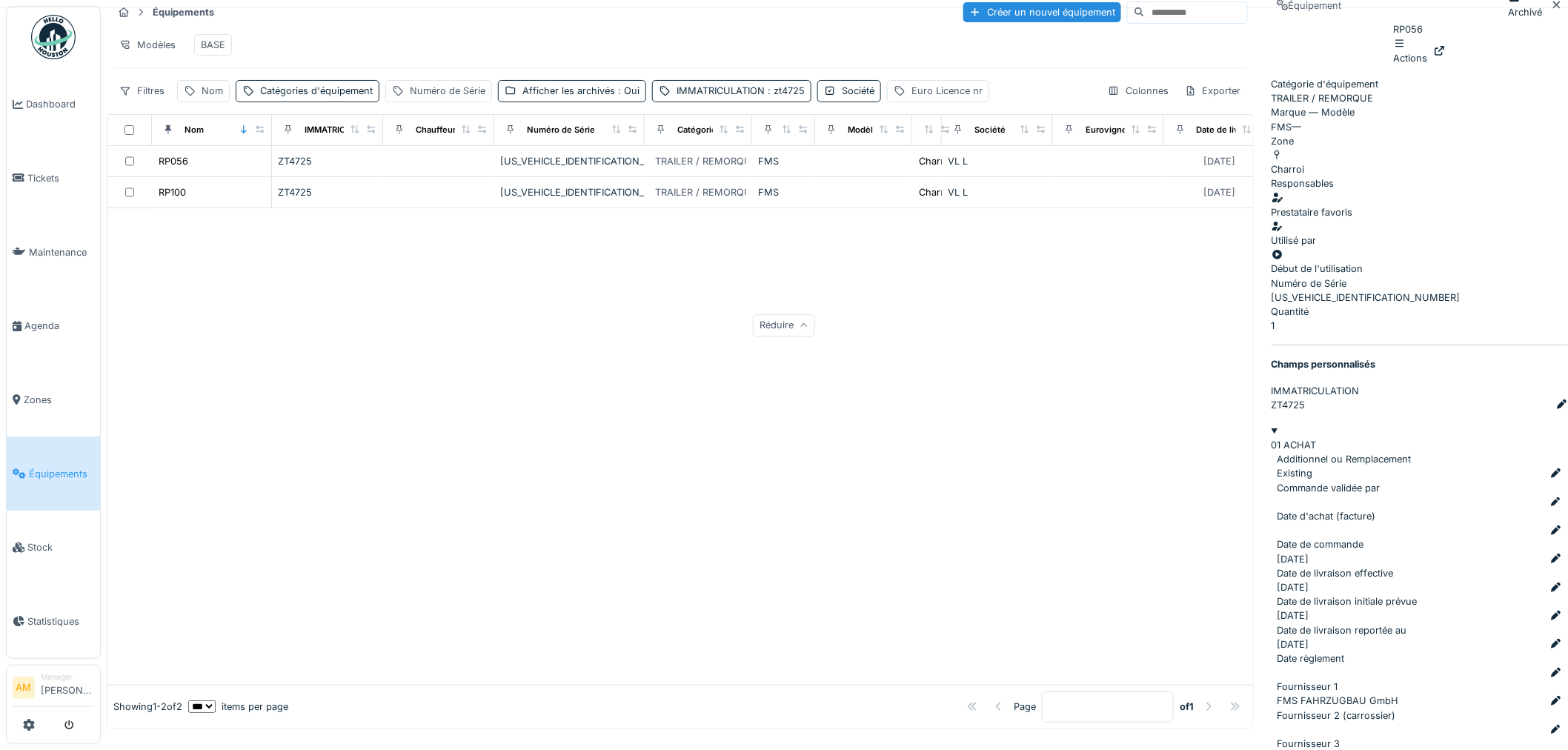
scroll to position [2795, 0]
click at [1445, 48] on icon at bounding box center [1440, 50] width 10 height 10
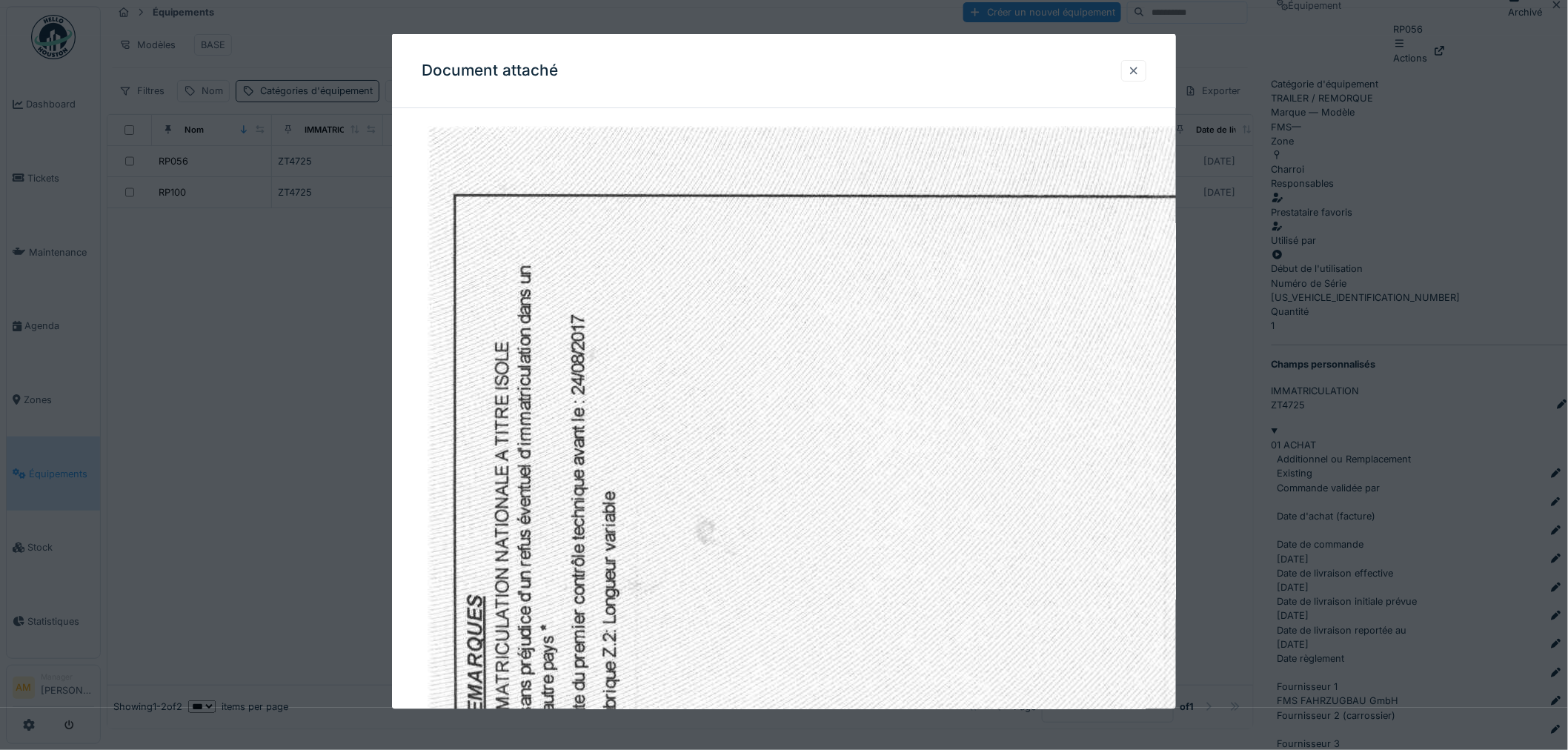
click at [1146, 71] on div at bounding box center [1134, 70] width 25 height 21
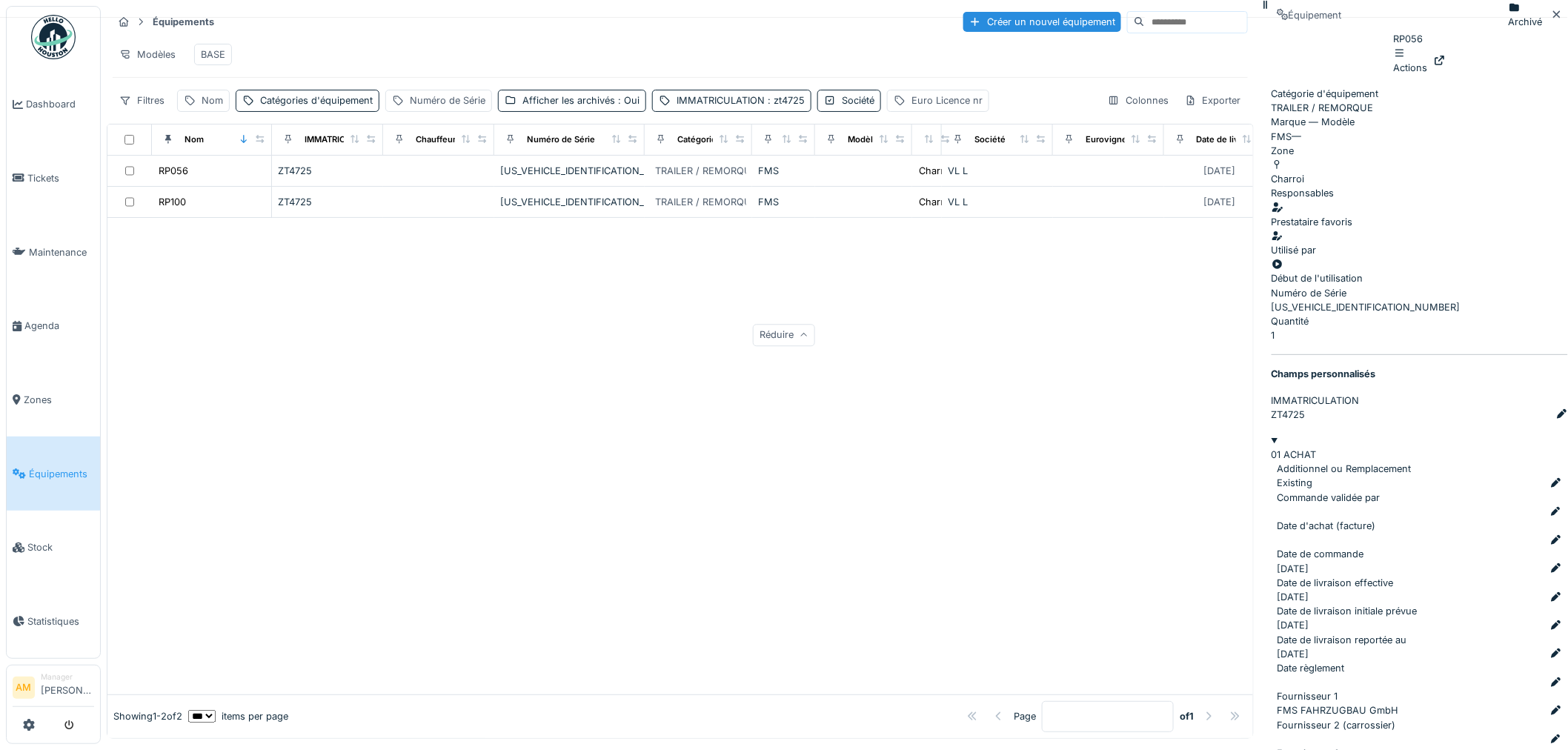
scroll to position [0, 0]
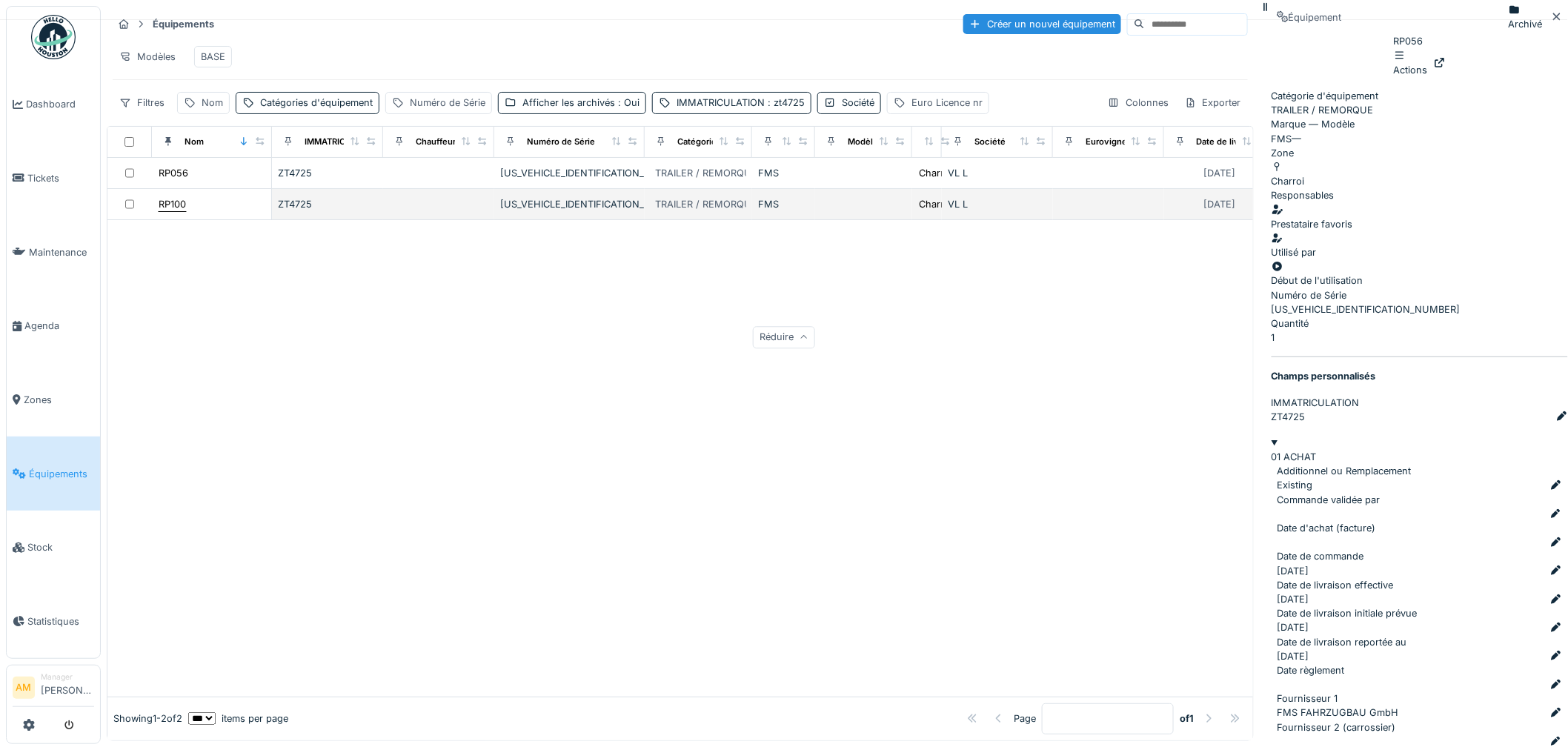
click at [161, 211] on div "RP100" at bounding box center [172, 203] width 27 height 15
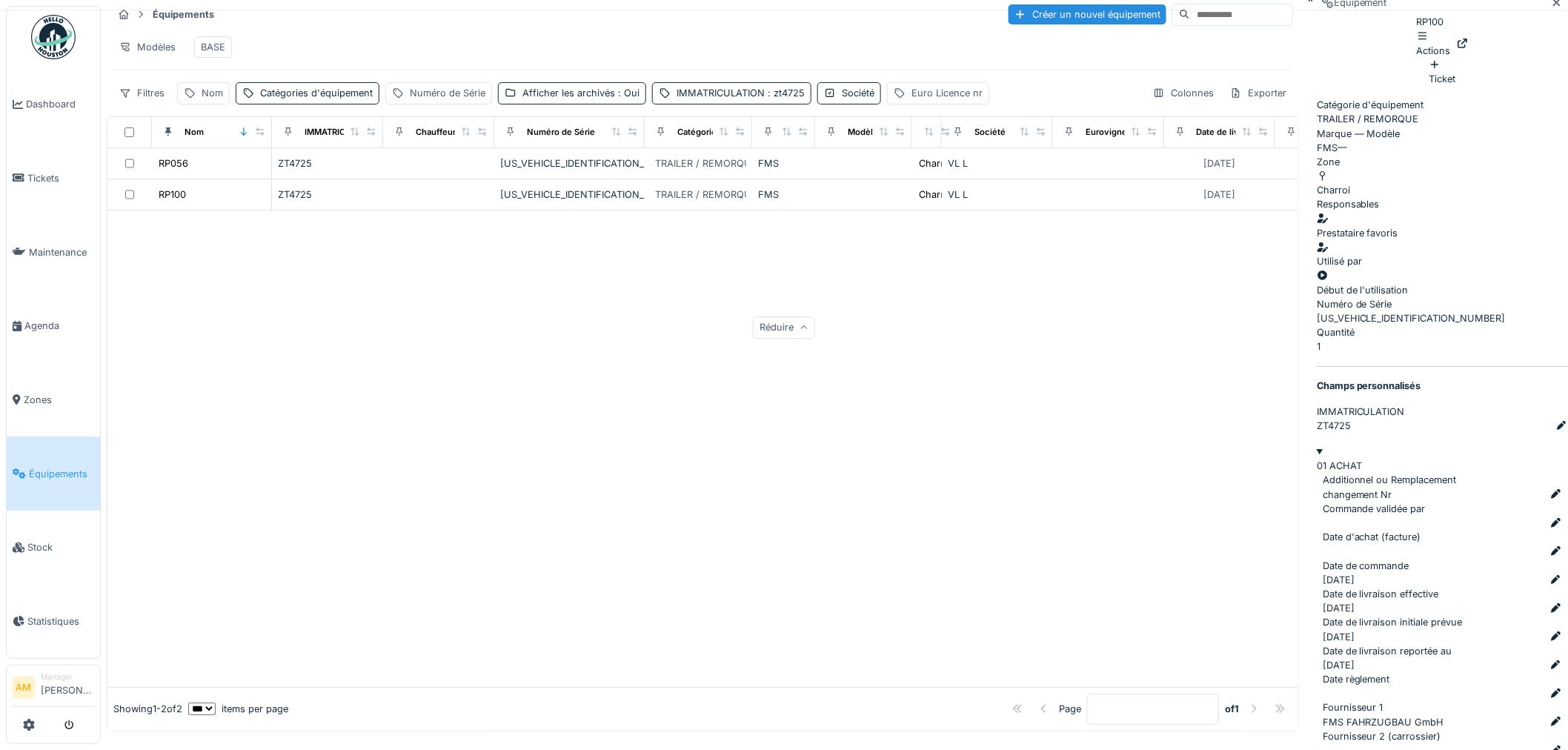
scroll to position [12, 0]
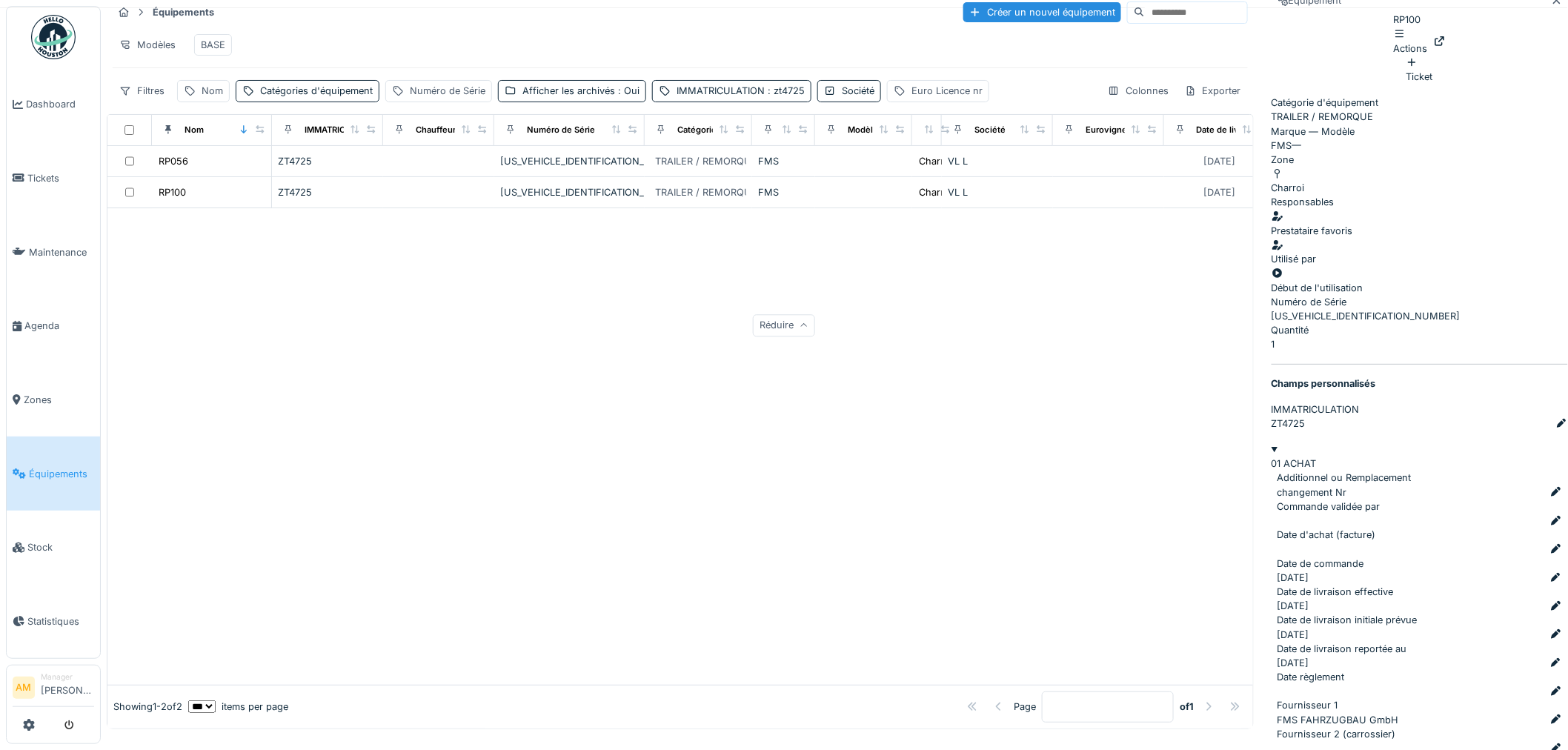
scroll to position [2222, 0]
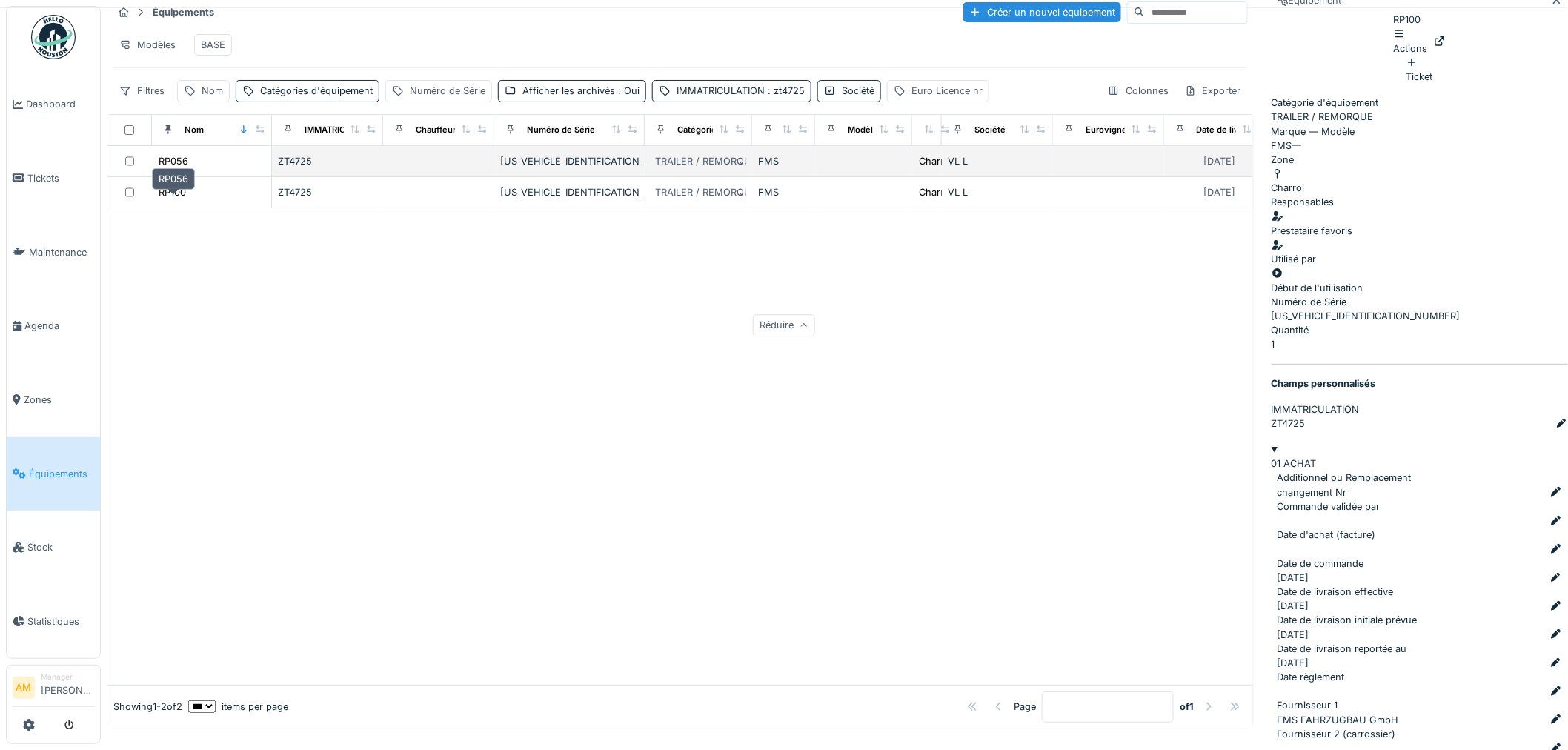
click at [172, 169] on div "RP056" at bounding box center [173, 161] width 30 height 15
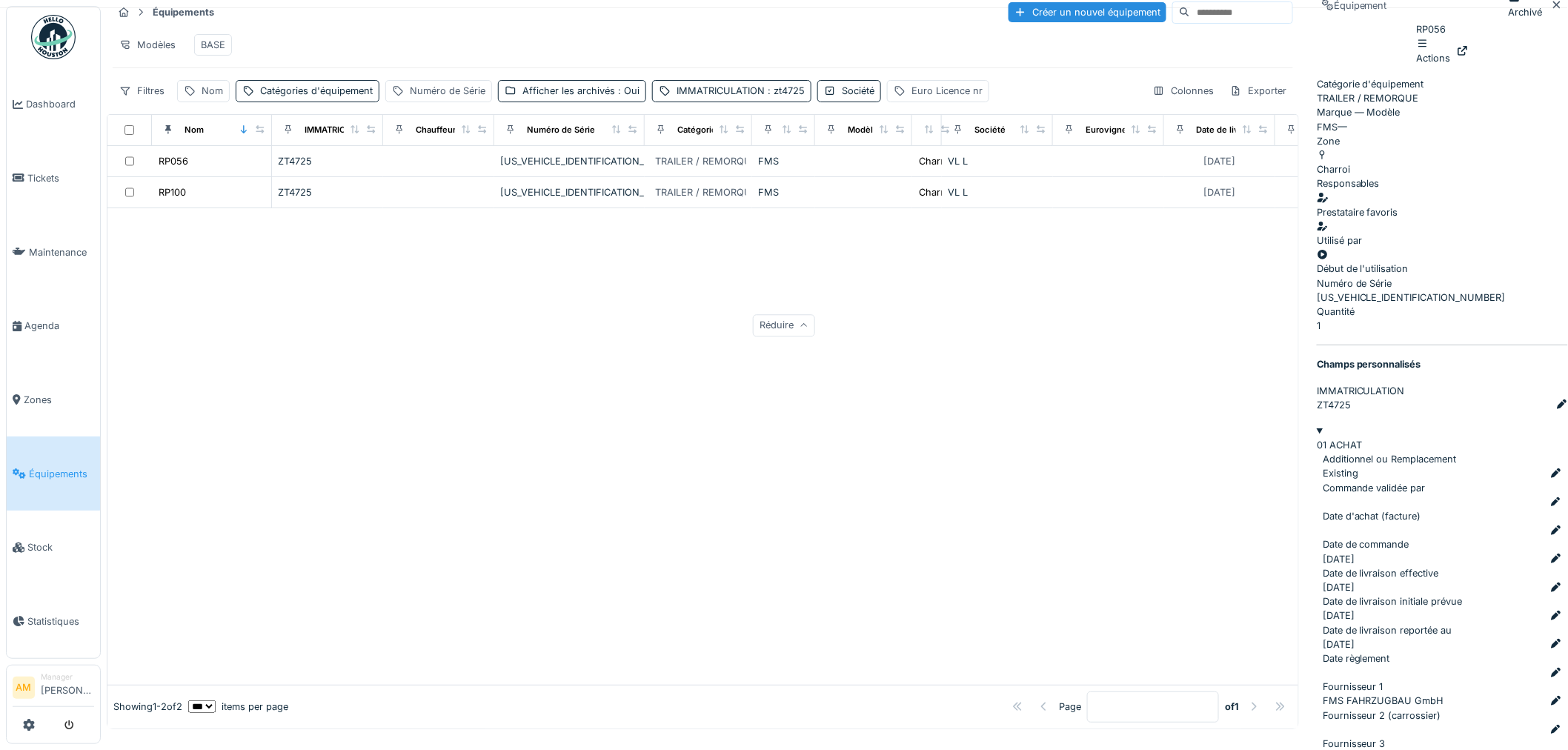
scroll to position [1806, 0]
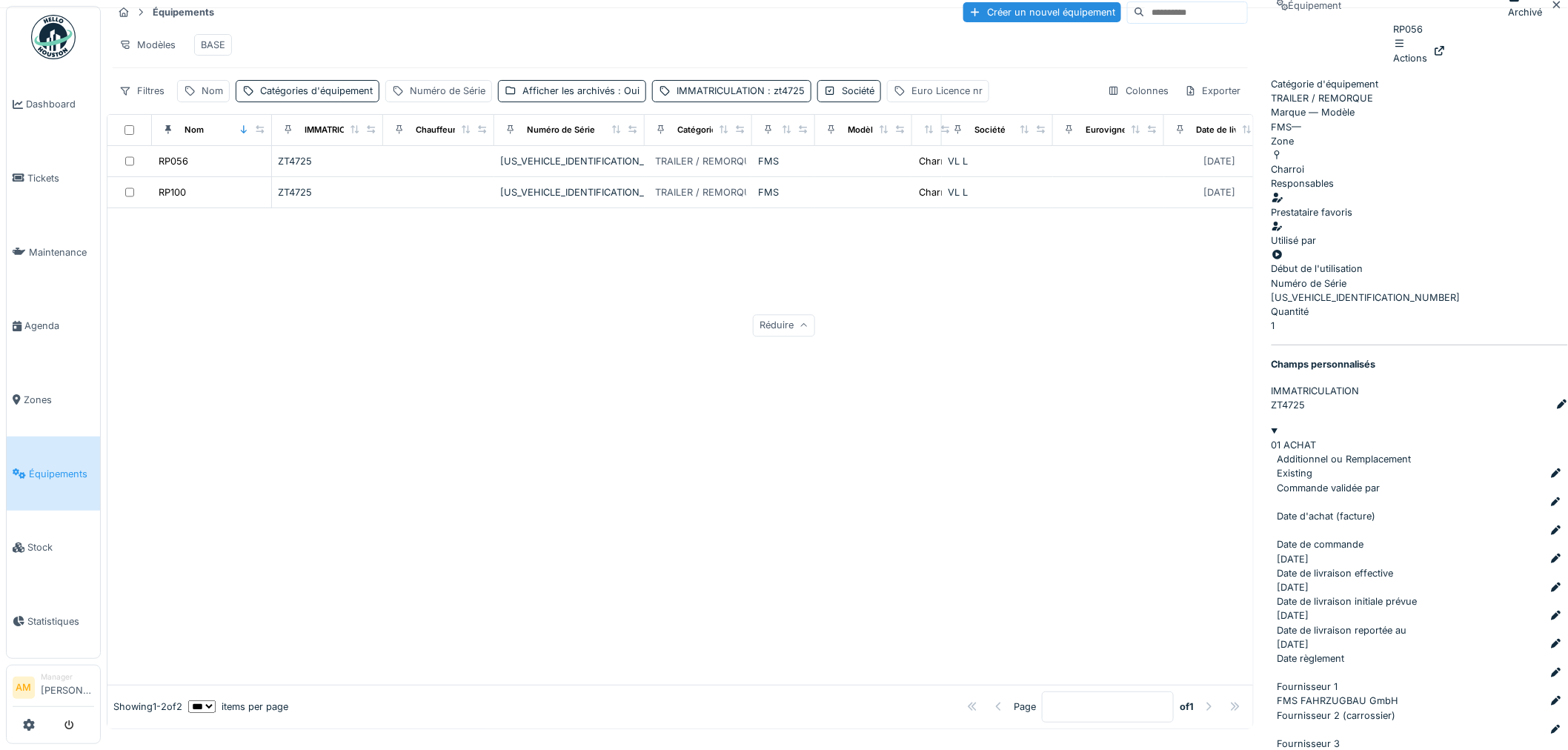
scroll to position [2573, 0]
click at [849, 503] on div at bounding box center [680, 447] width 1145 height 477
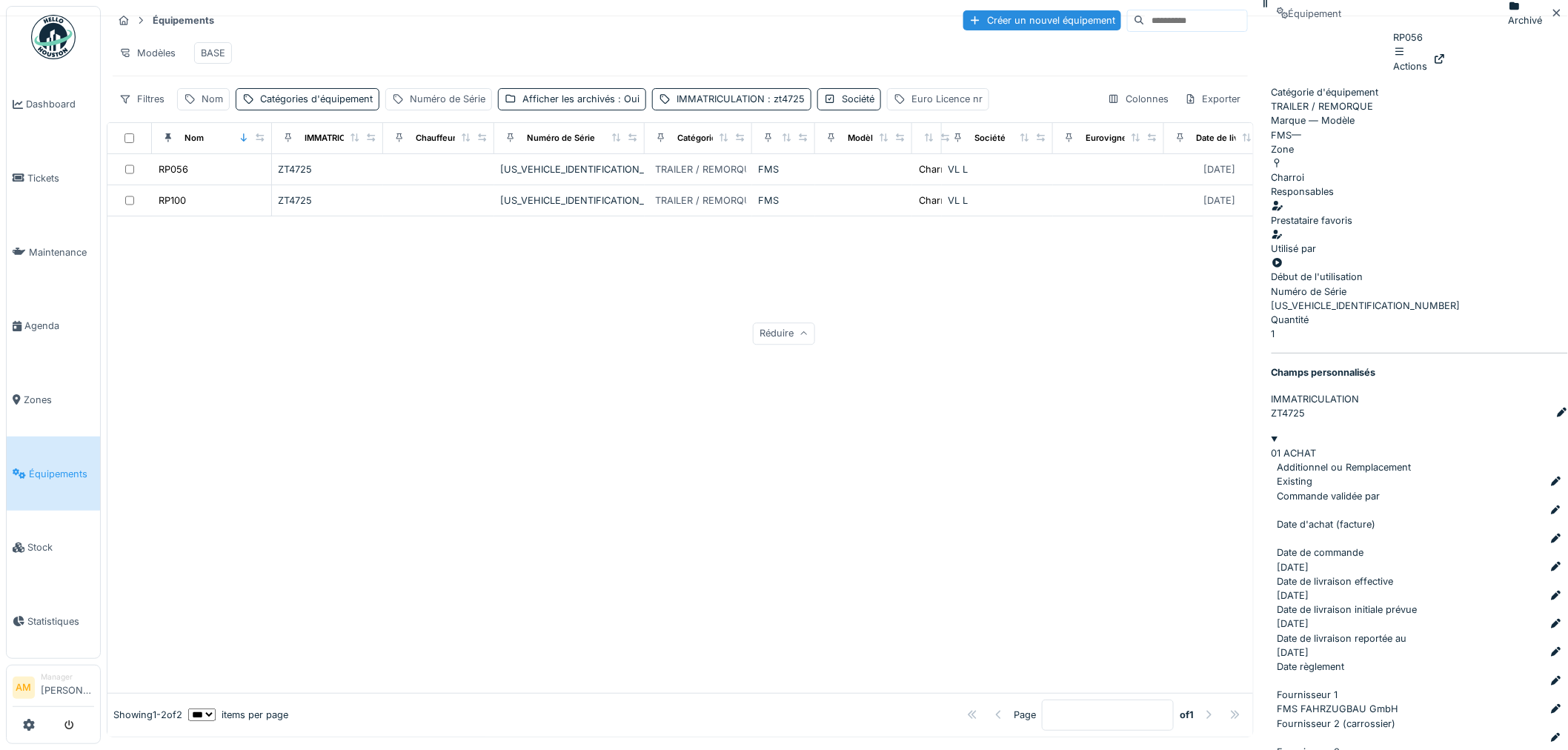
scroll to position [12, 0]
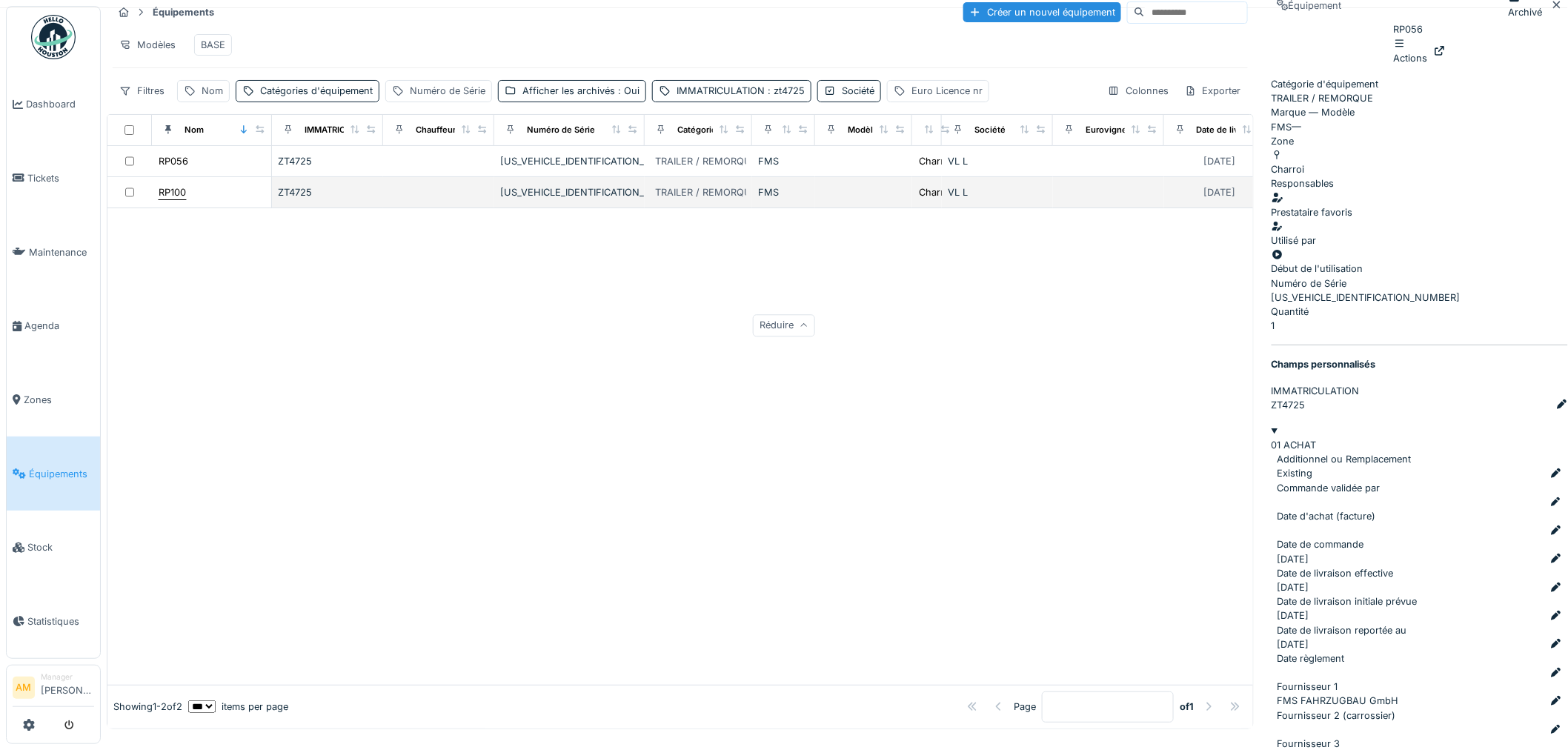
click at [179, 201] on div "RP100" at bounding box center [172, 192] width 29 height 16
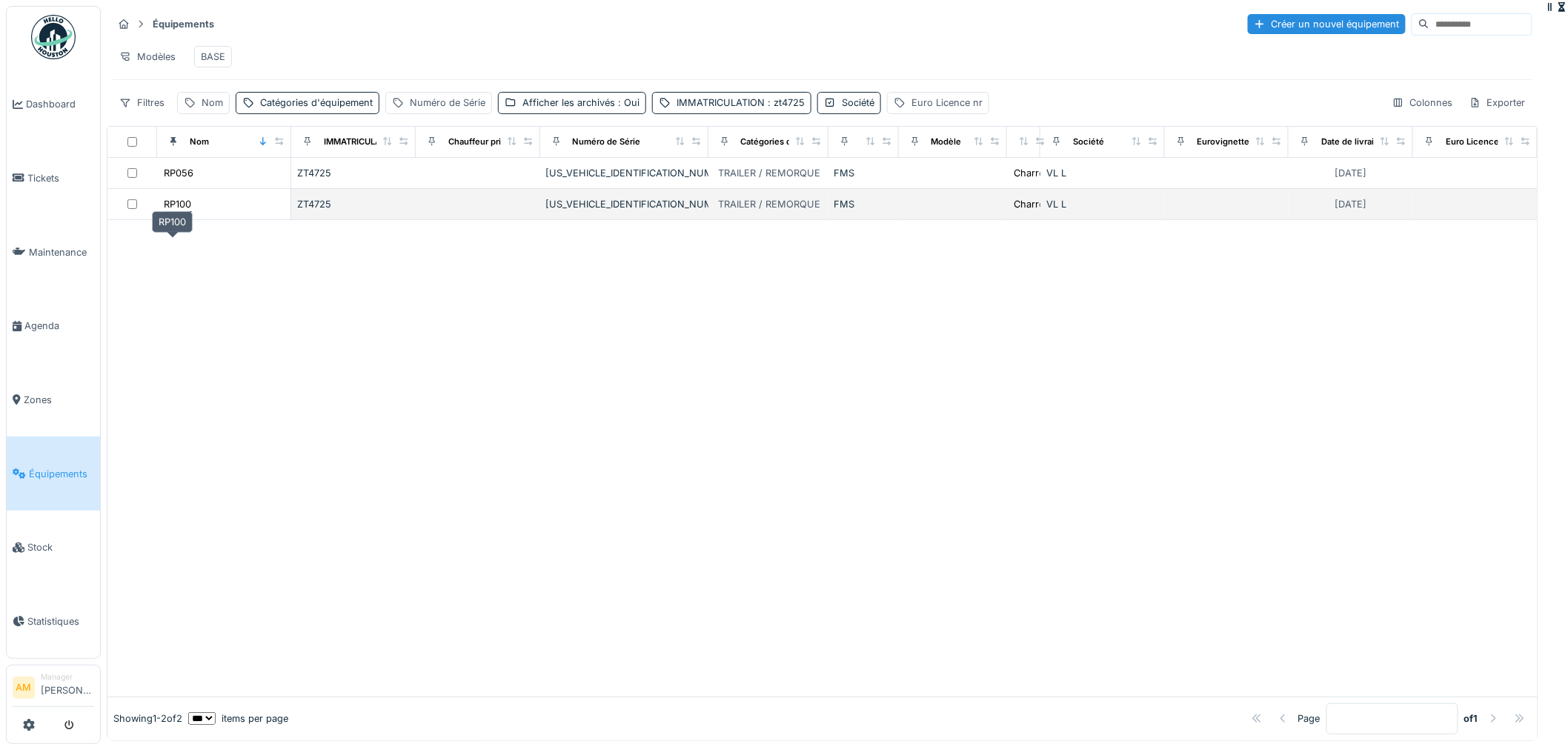
click at [175, 211] on div "RP100" at bounding box center [177, 203] width 27 height 15
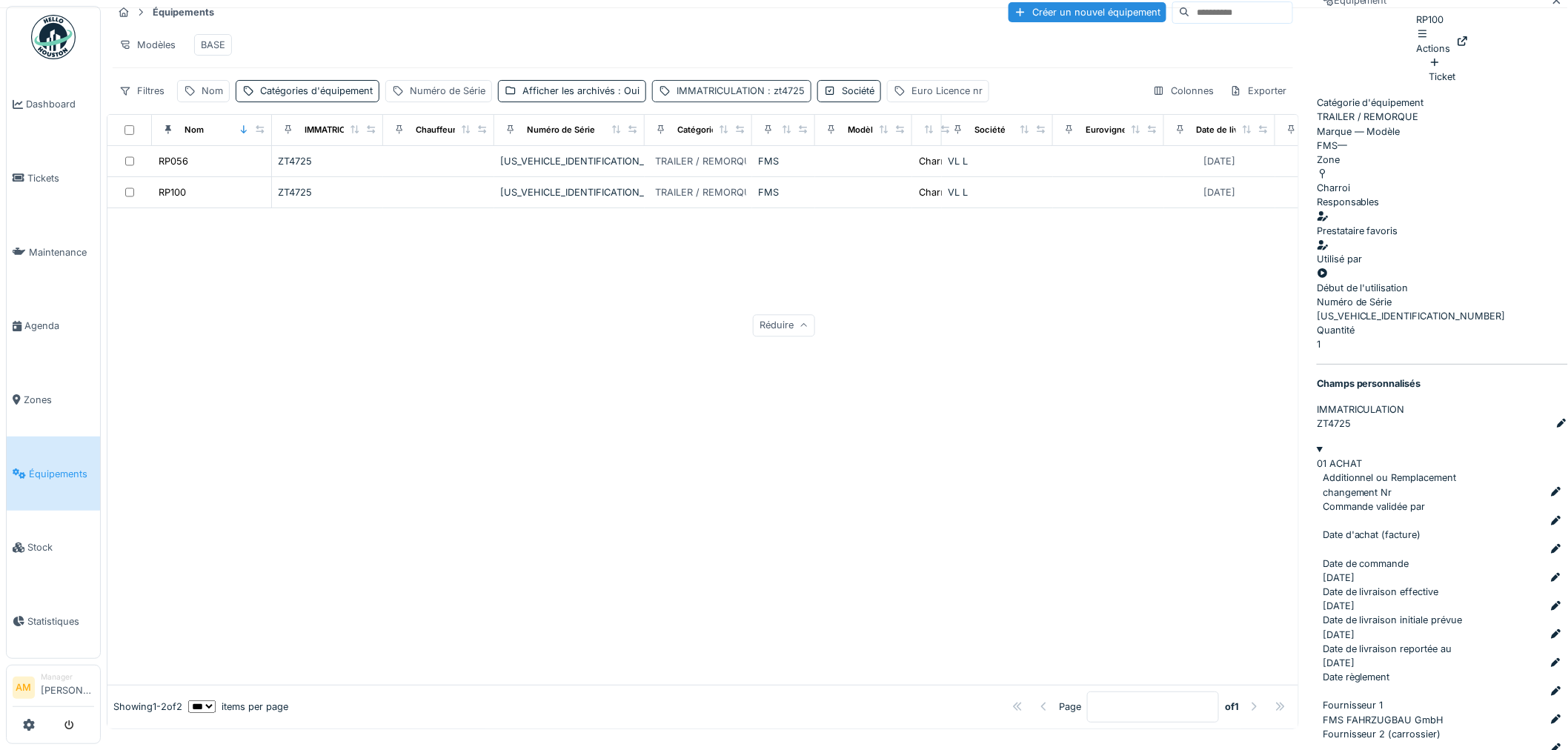
drag, startPoint x: 803, startPoint y: 109, endPoint x: 794, endPoint y: 111, distance: 9.2
click at [799, 102] on div "IMMATRICULATION : zt4725" at bounding box center [732, 91] width 159 height 21
drag, startPoint x: 754, startPoint y: 169, endPoint x: 352, endPoint y: 158, distance: 402.2
click at [358, 159] on body "Dashboard Tickets Maintenance Agenda Zones Équipements Stock Statistiques AM Ma…" at bounding box center [784, 363] width 1568 height 750
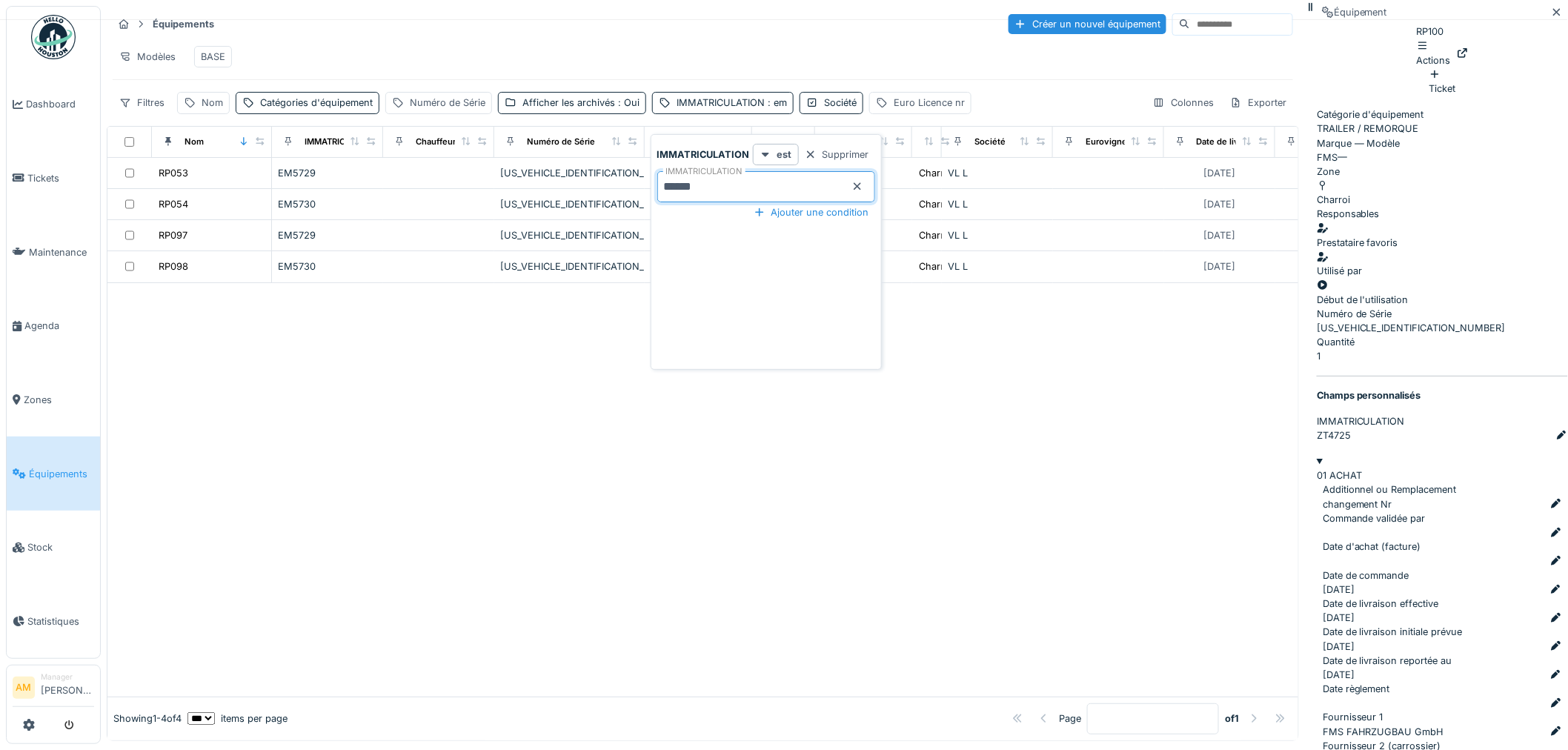
type input "******"
click at [395, 365] on div at bounding box center [703, 458] width 1191 height 477
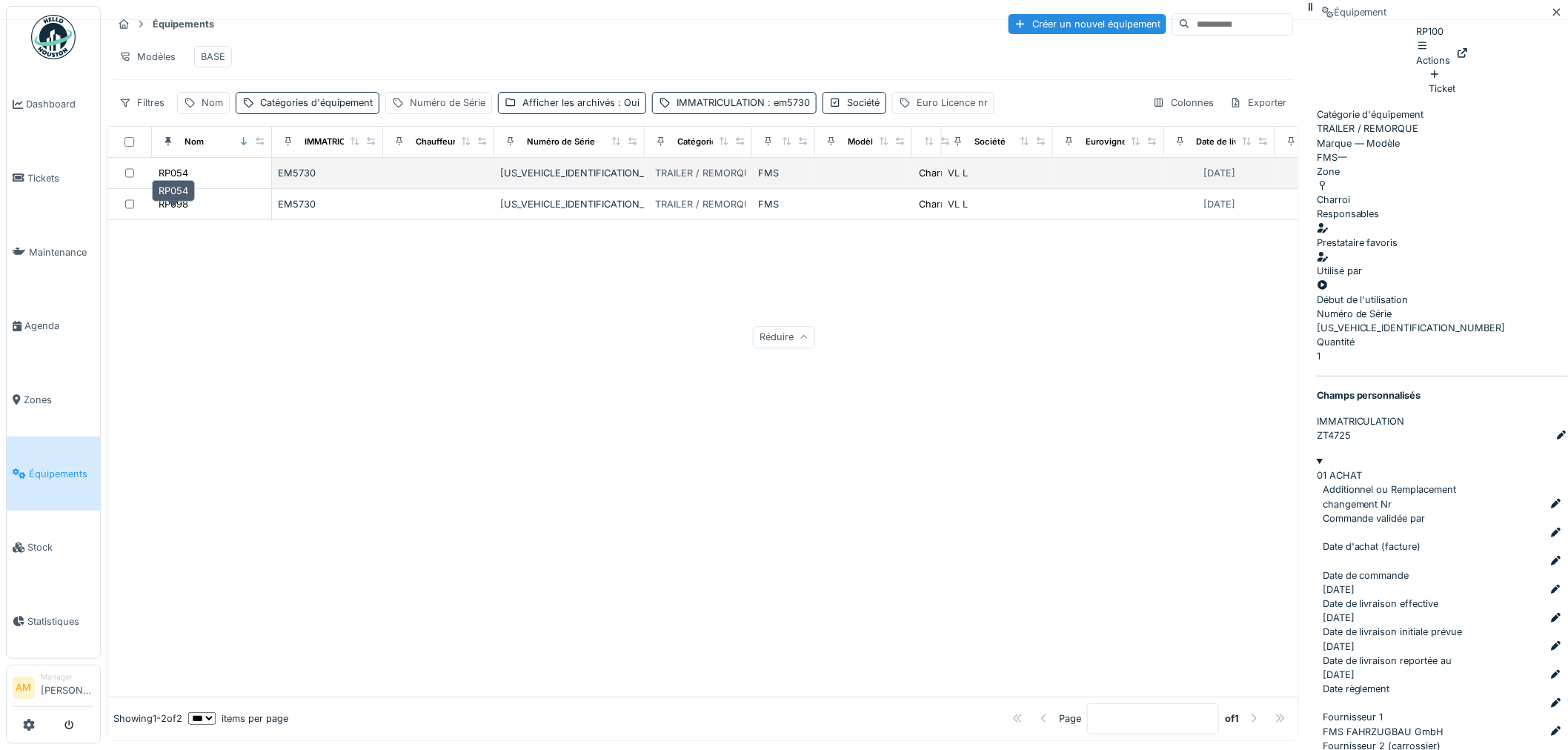
click at [175, 180] on div "RP054" at bounding box center [173, 172] width 30 height 15
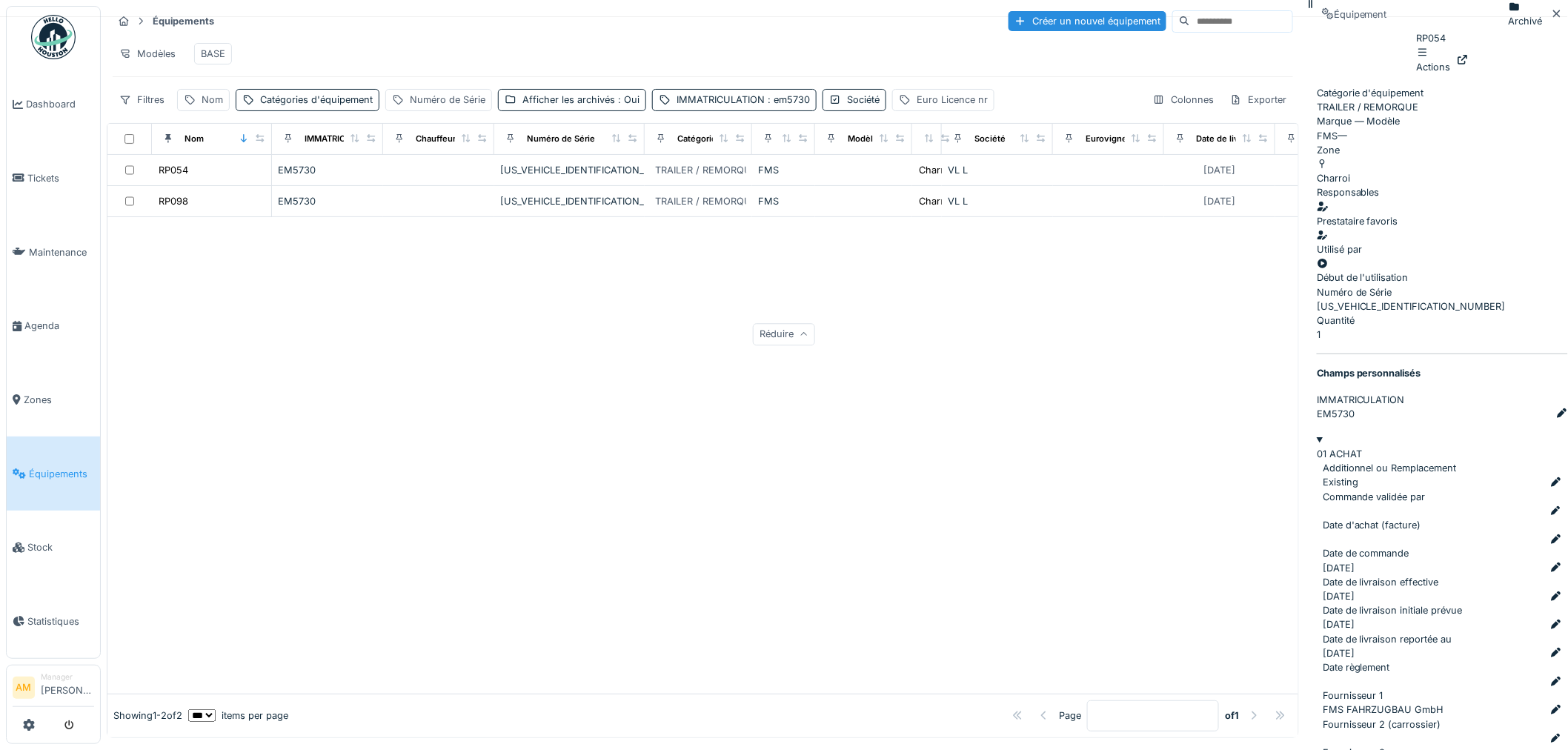
scroll to position [12, 0]
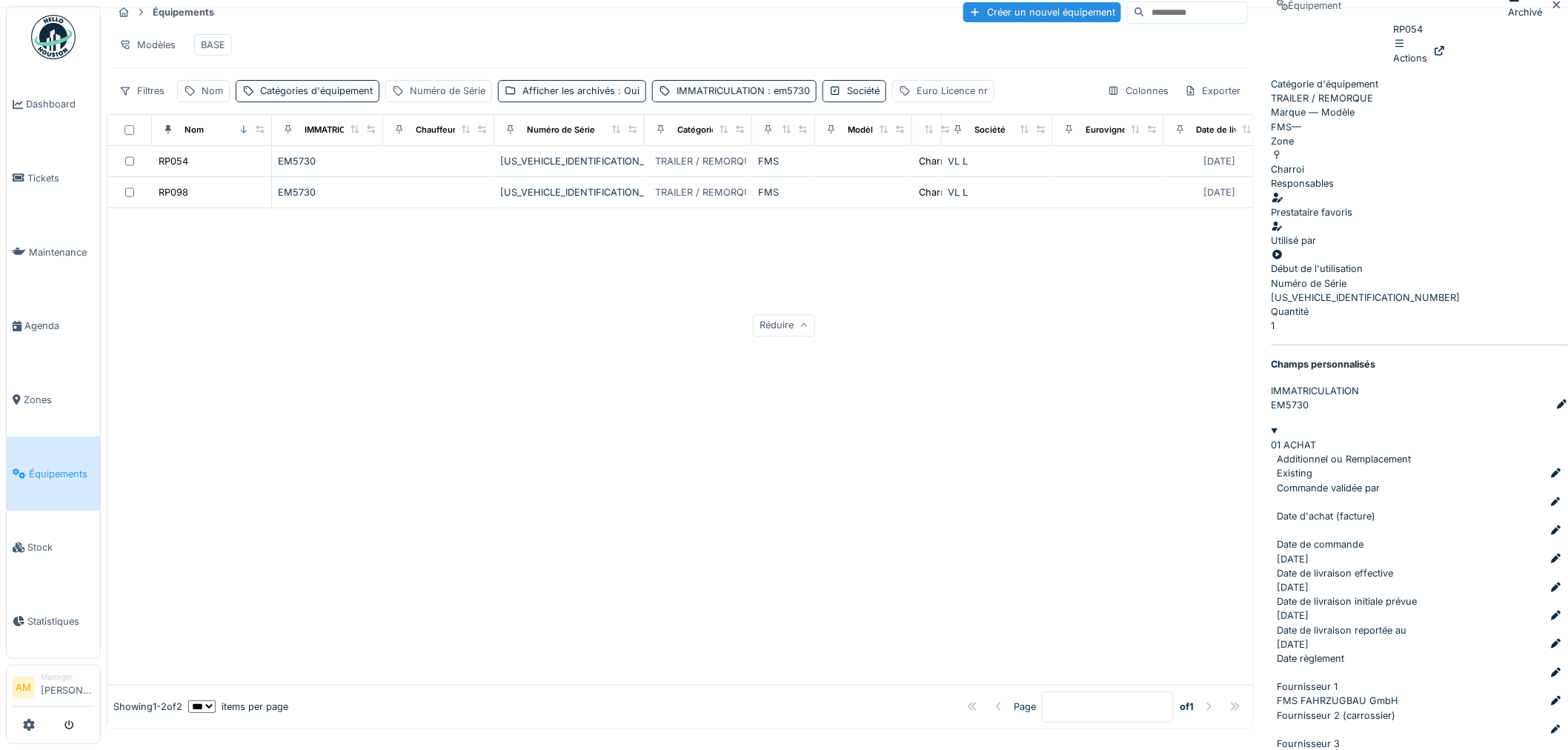
scroll to position [2300, 0]
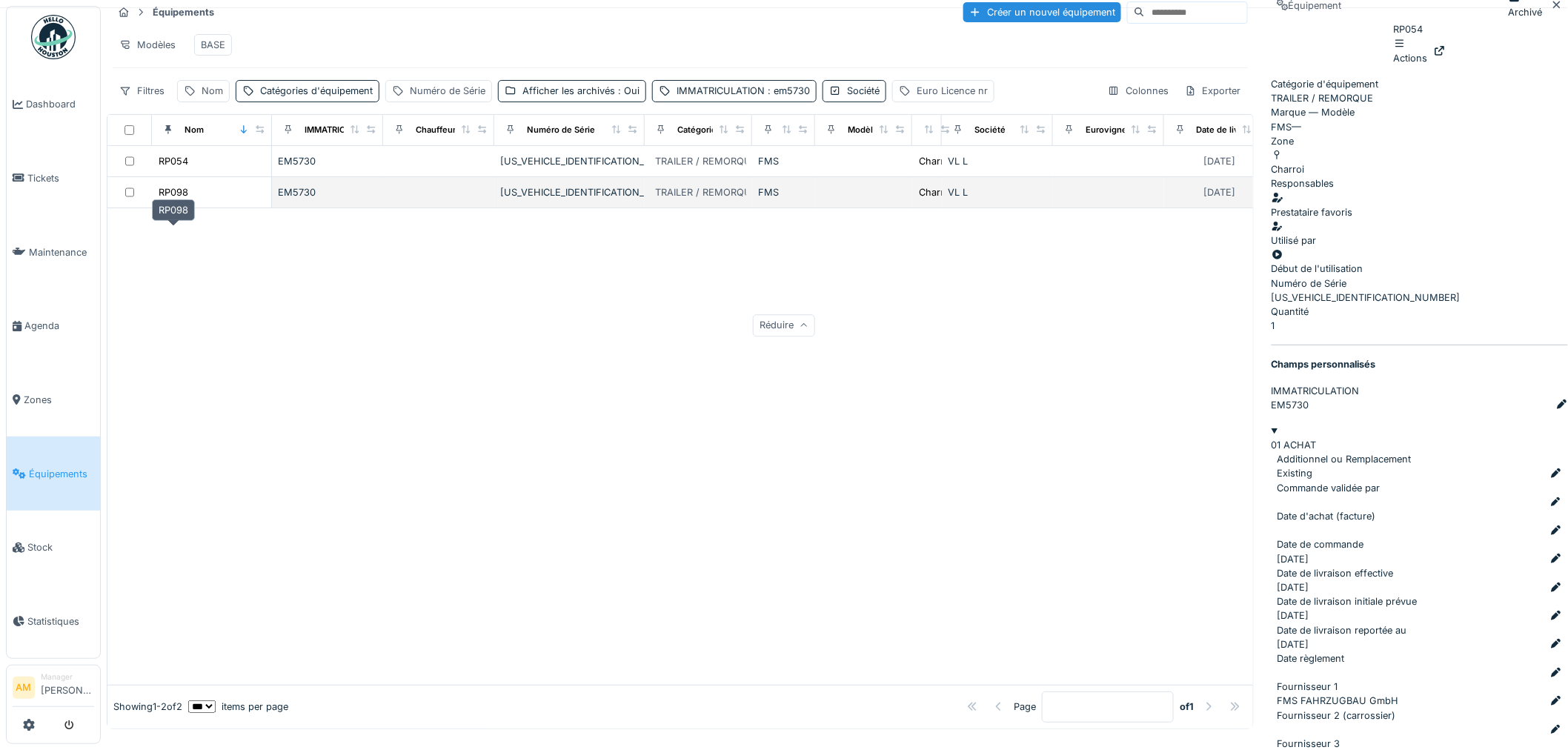
click at [178, 200] on div "RP098" at bounding box center [173, 192] width 30 height 15
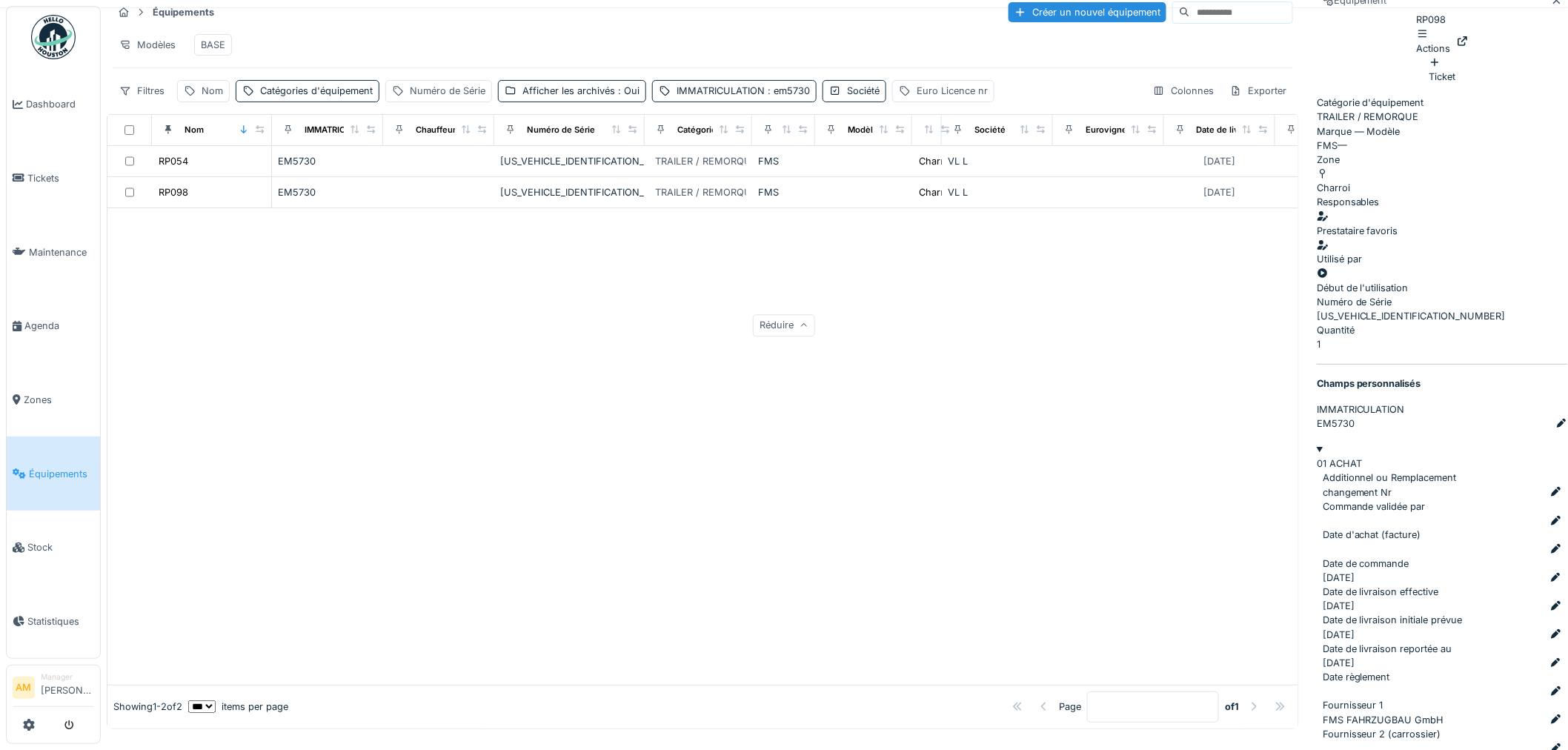
scroll to position [1964, 0]
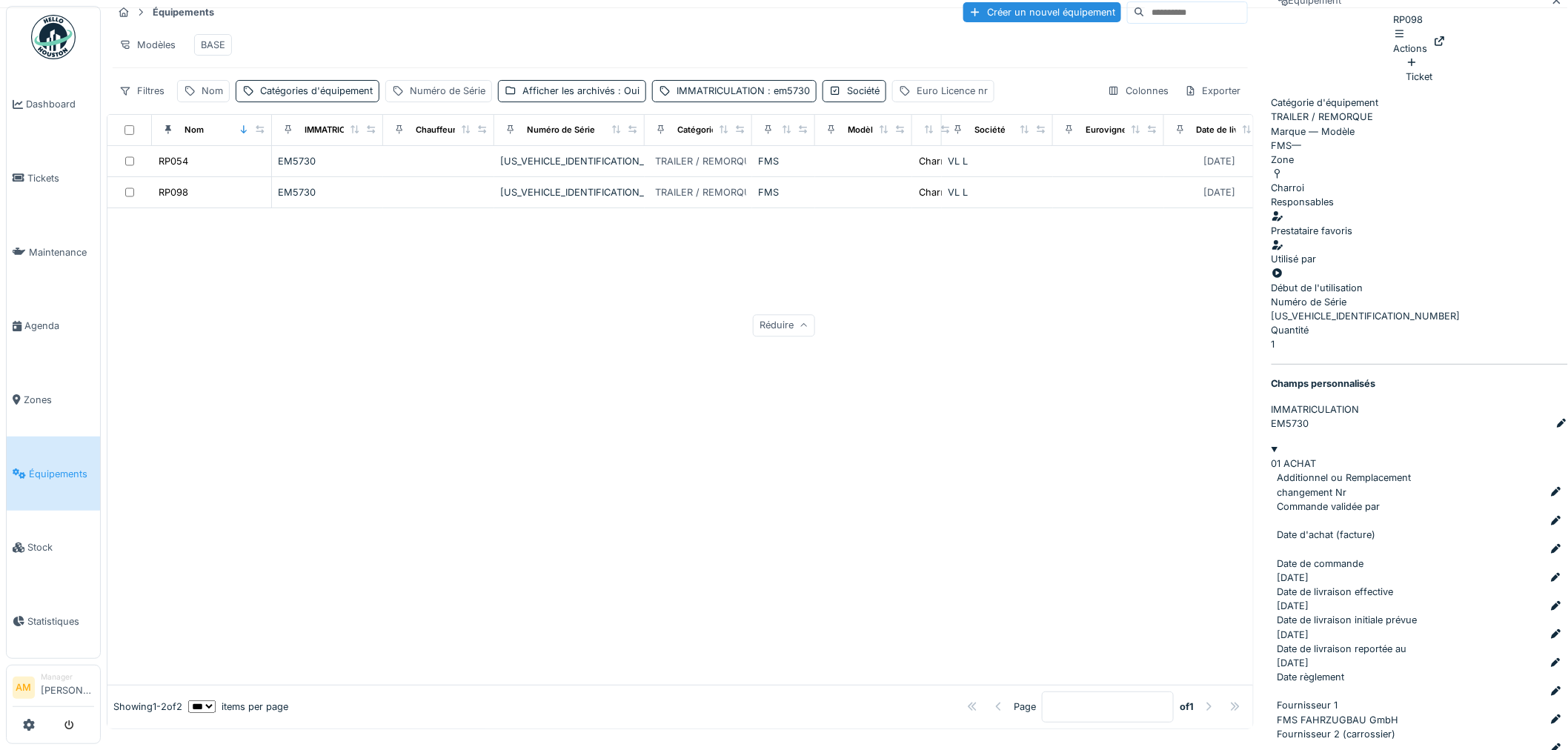
scroll to position [2222, 0]
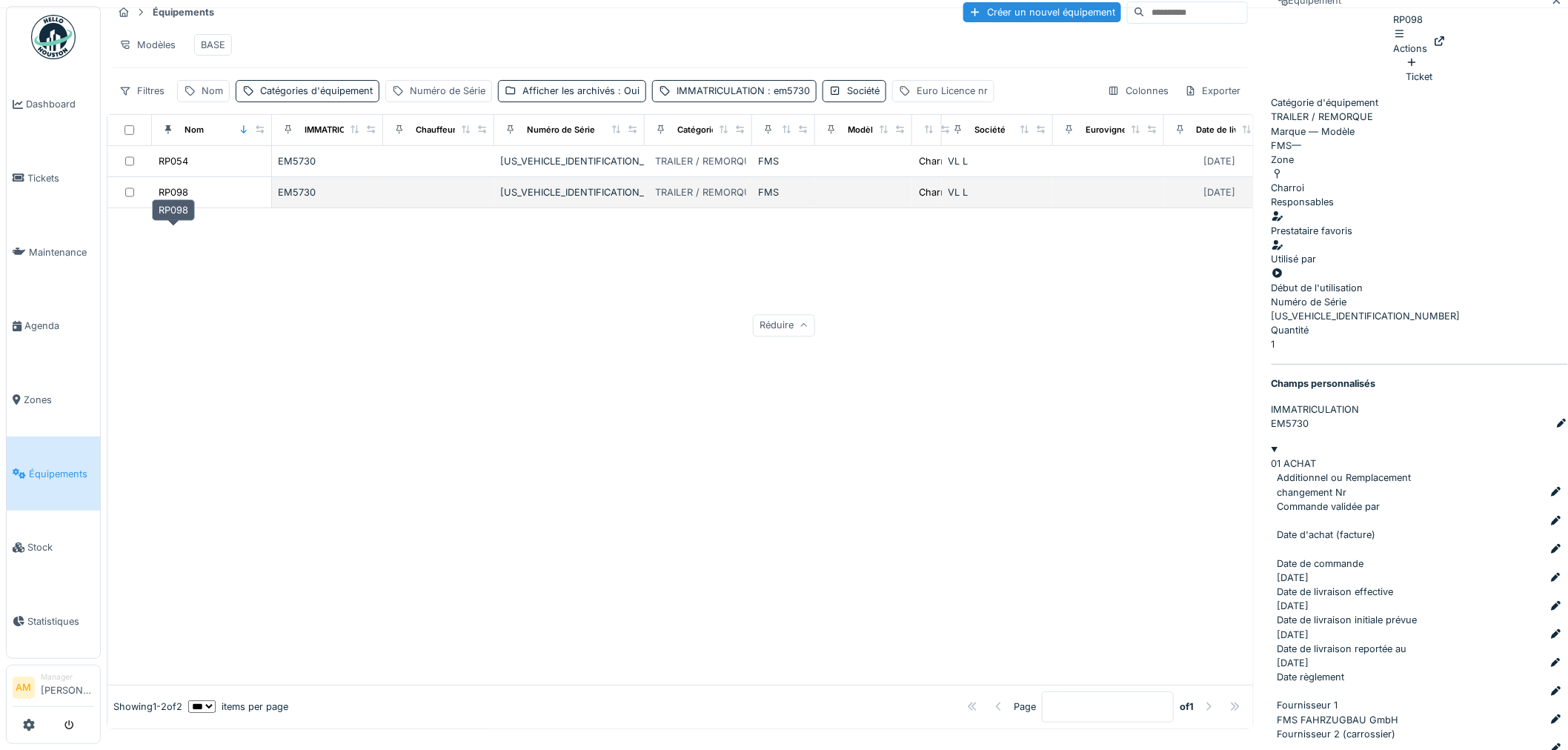
click at [179, 200] on div "RP098" at bounding box center [173, 192] width 30 height 15
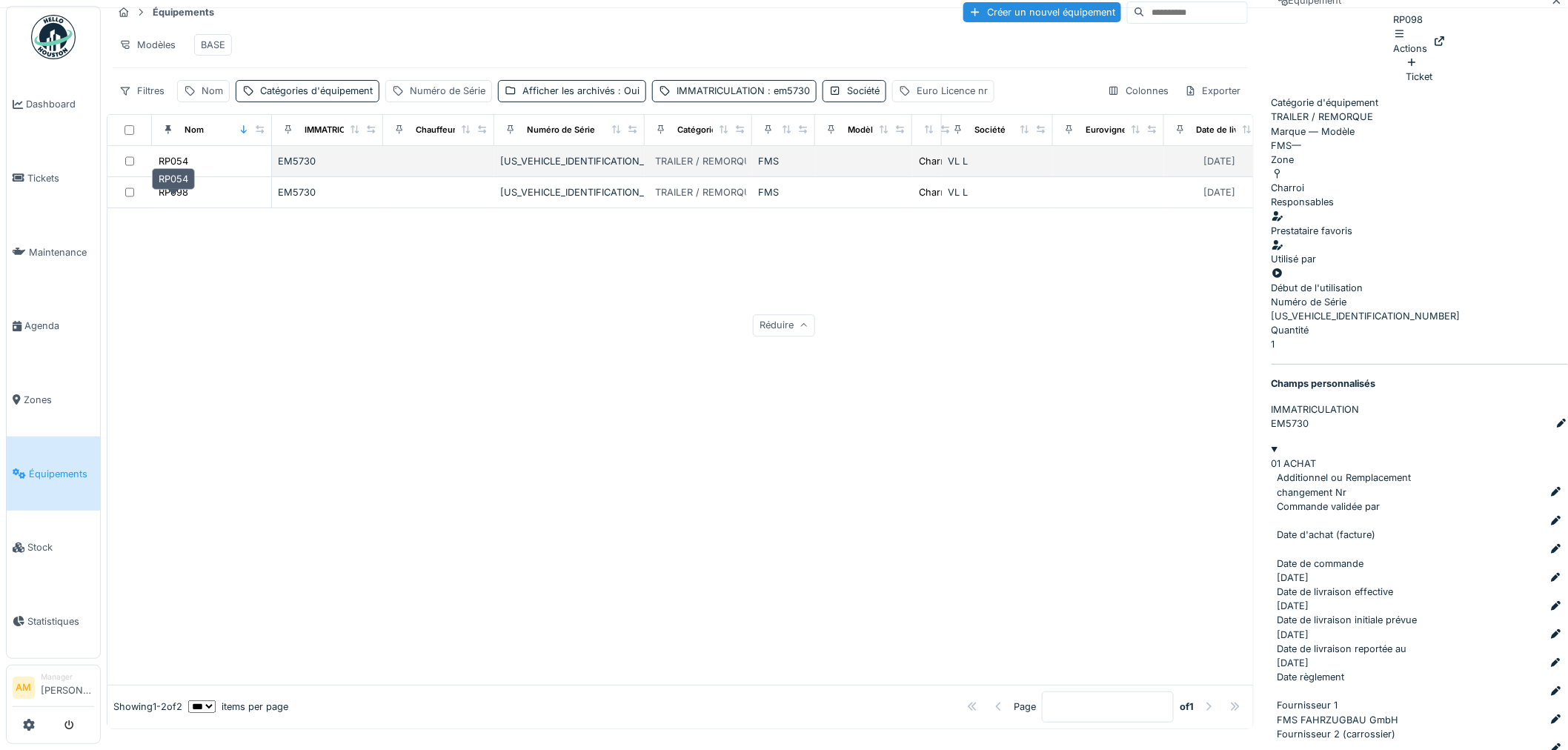
click at [174, 169] on div "RP054" at bounding box center [173, 161] width 30 height 15
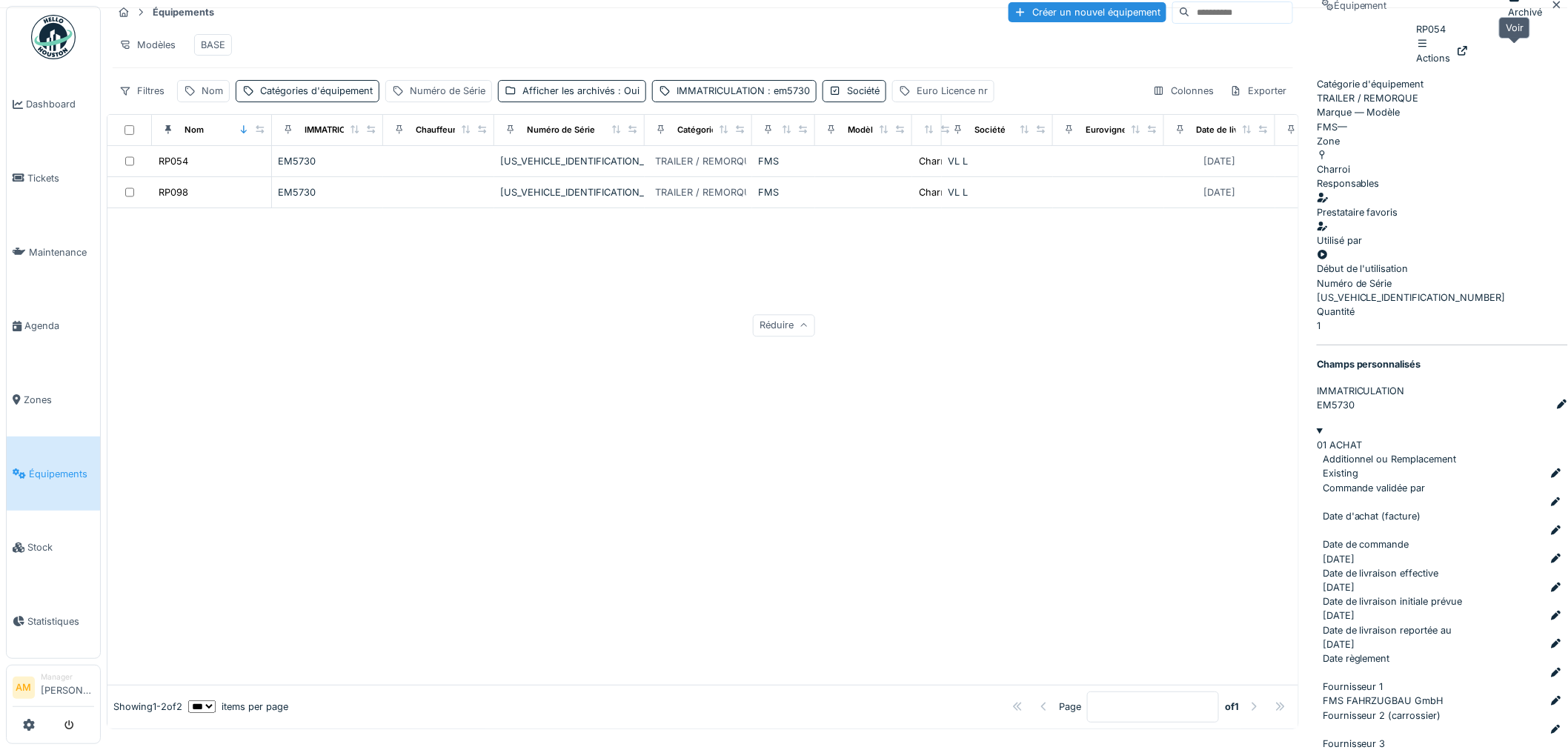
click at [1469, 52] on icon at bounding box center [1463, 50] width 12 height 10
click at [243, 323] on div at bounding box center [703, 447] width 1191 height 477
click at [711, 102] on div "IMMATRICULATION : em5730" at bounding box center [735, 91] width 165 height 21
drag, startPoint x: 717, startPoint y: 180, endPoint x: 445, endPoint y: 172, distance: 272.1
click at [453, 172] on body "Dashboard Tickets Maintenance Agenda Zones Équipements Stock Statistiques AM Ma…" at bounding box center [784, 363] width 1568 height 750
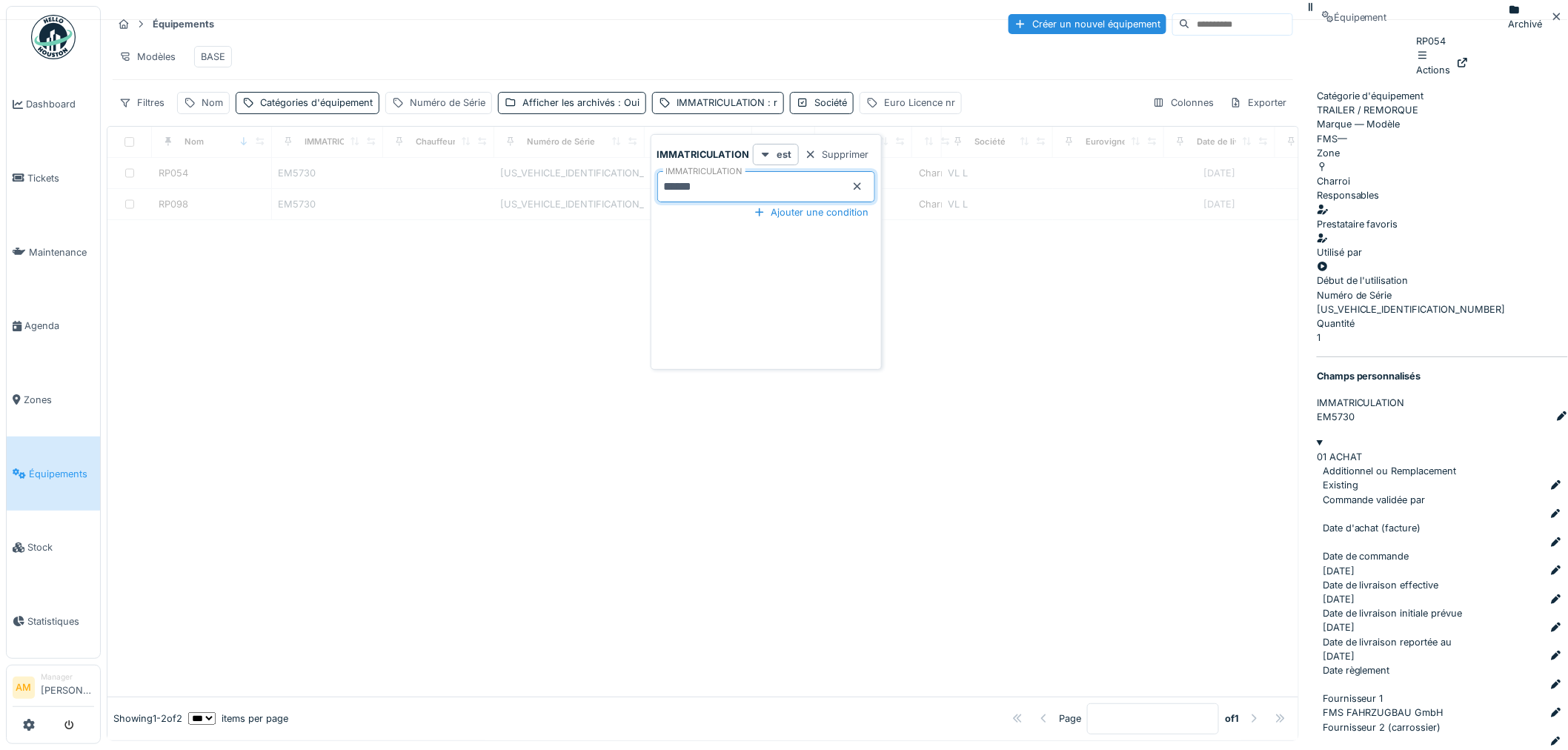
type input "******"
click at [219, 335] on div at bounding box center [703, 458] width 1191 height 477
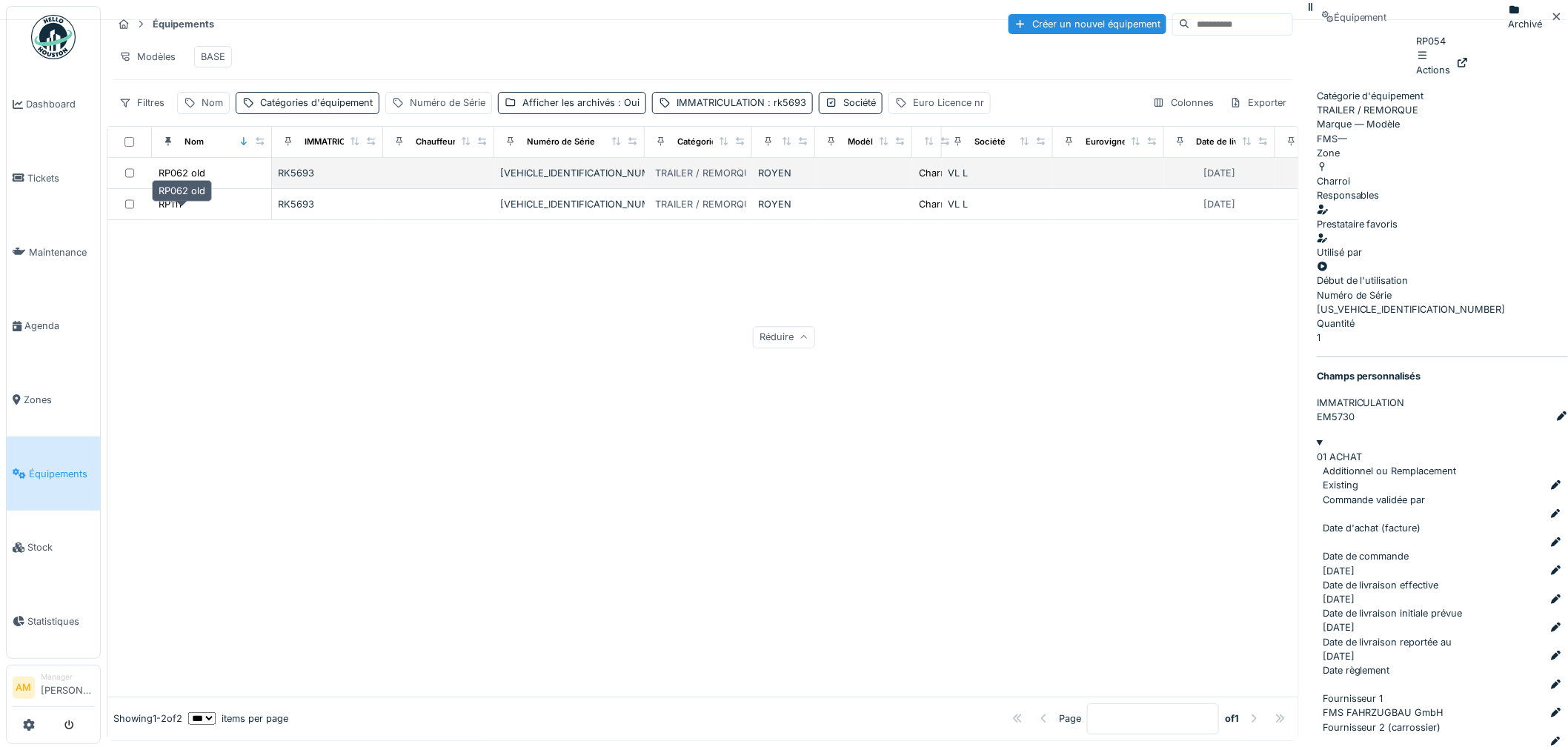
click at [195, 180] on div "RP062 old" at bounding box center [182, 172] width 47 height 15
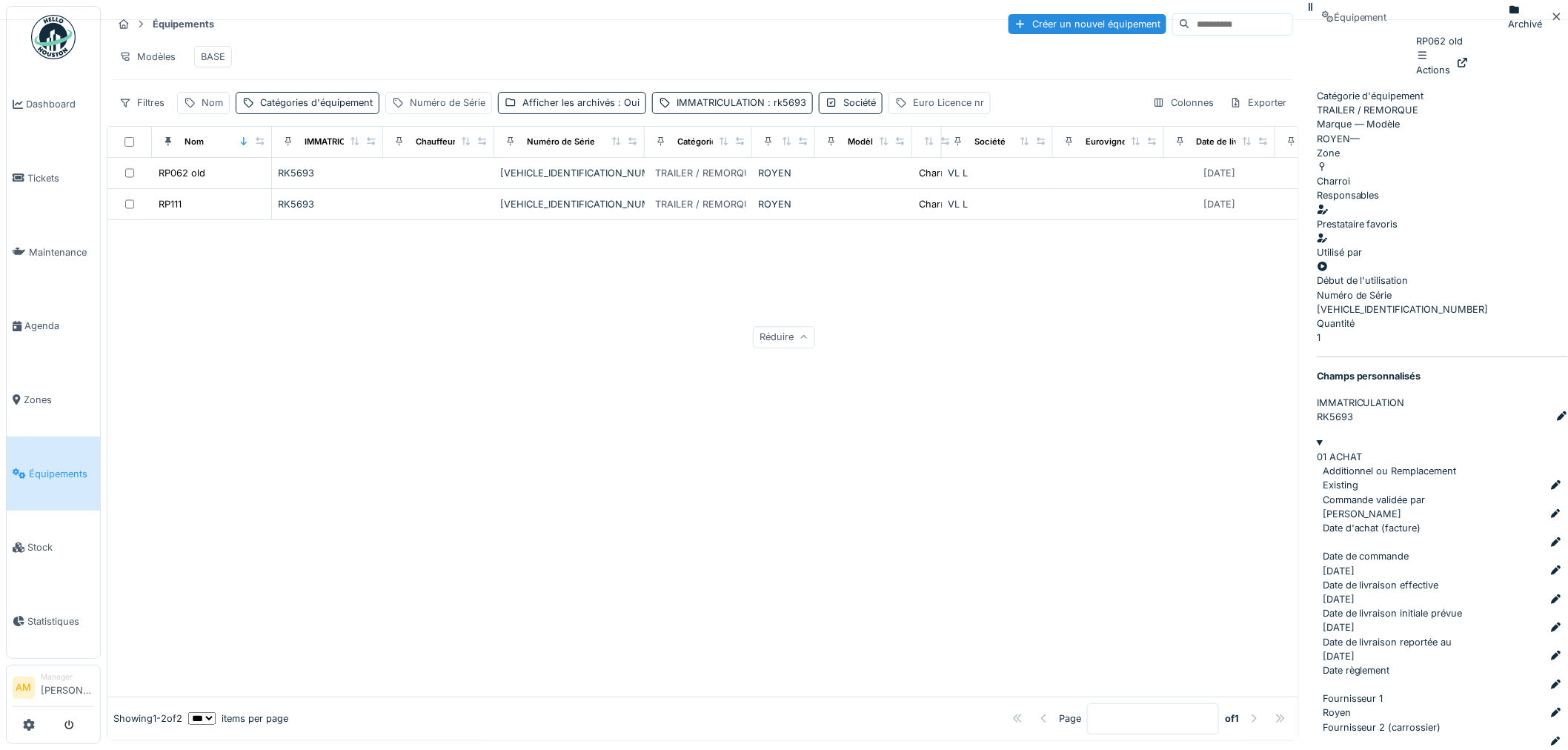
scroll to position [1915, 0]
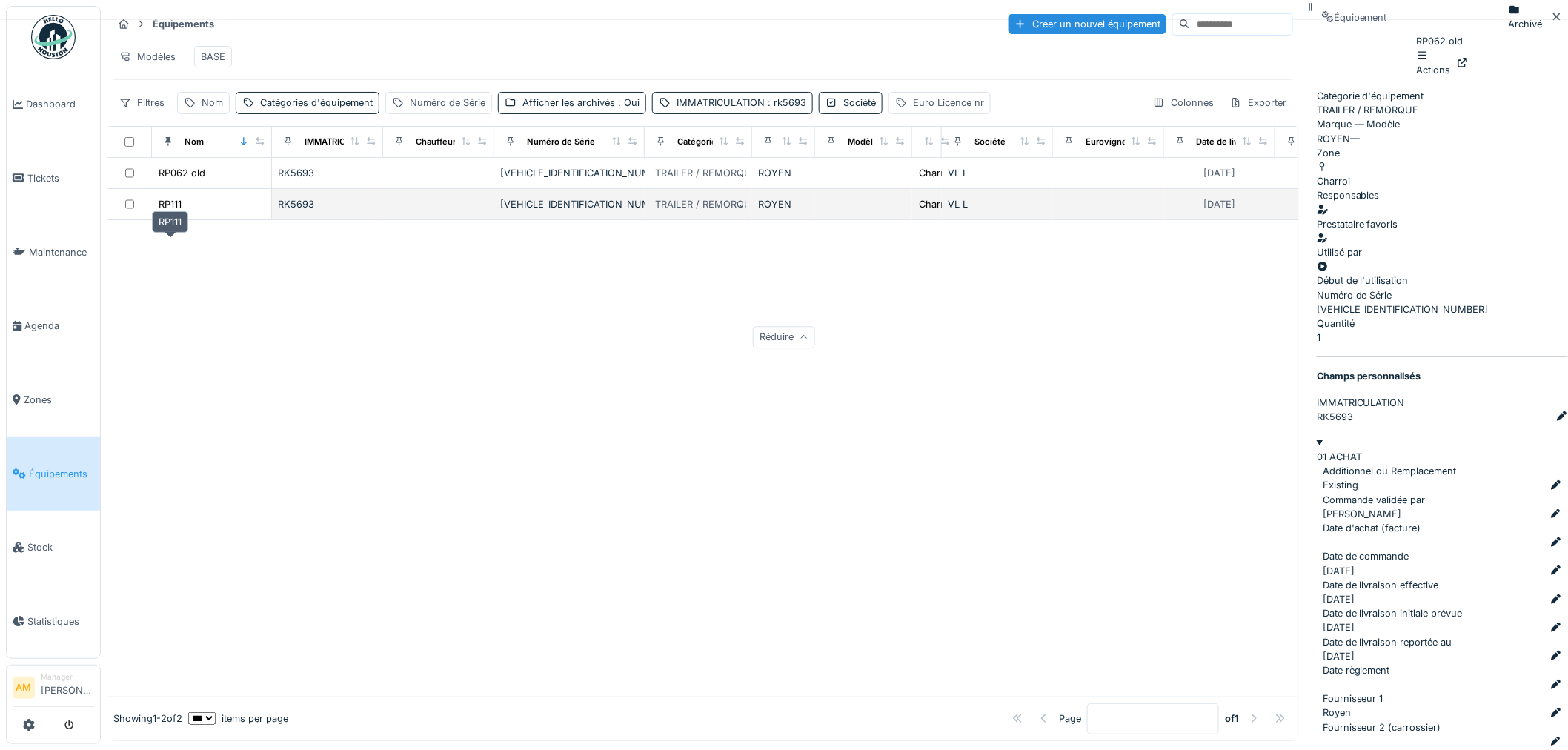
click at [181, 211] on div "RP111" at bounding box center [171, 203] width 23 height 15
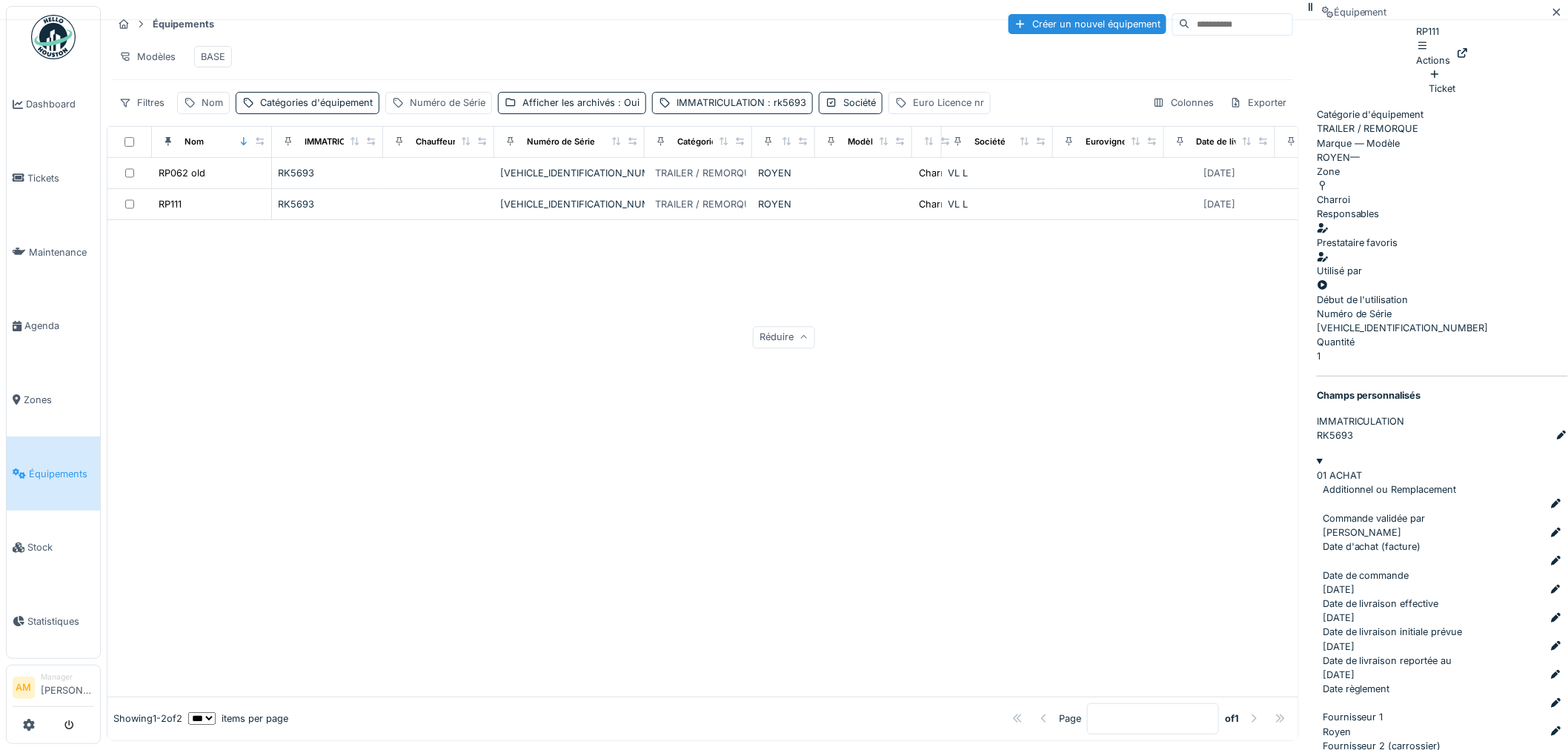
scroll to position [1399, 0]
drag, startPoint x: 734, startPoint y: 100, endPoint x: 733, endPoint y: 109, distance: 9.1
click at [734, 101] on div "Équipements Créer un nouvel équipement Modèles BASE Filtres Nom Catégories d'éq…" at bounding box center [703, 63] width 1193 height 114
click at [733, 109] on div "IMMATRICULATION : rk5693" at bounding box center [741, 103] width 130 height 15
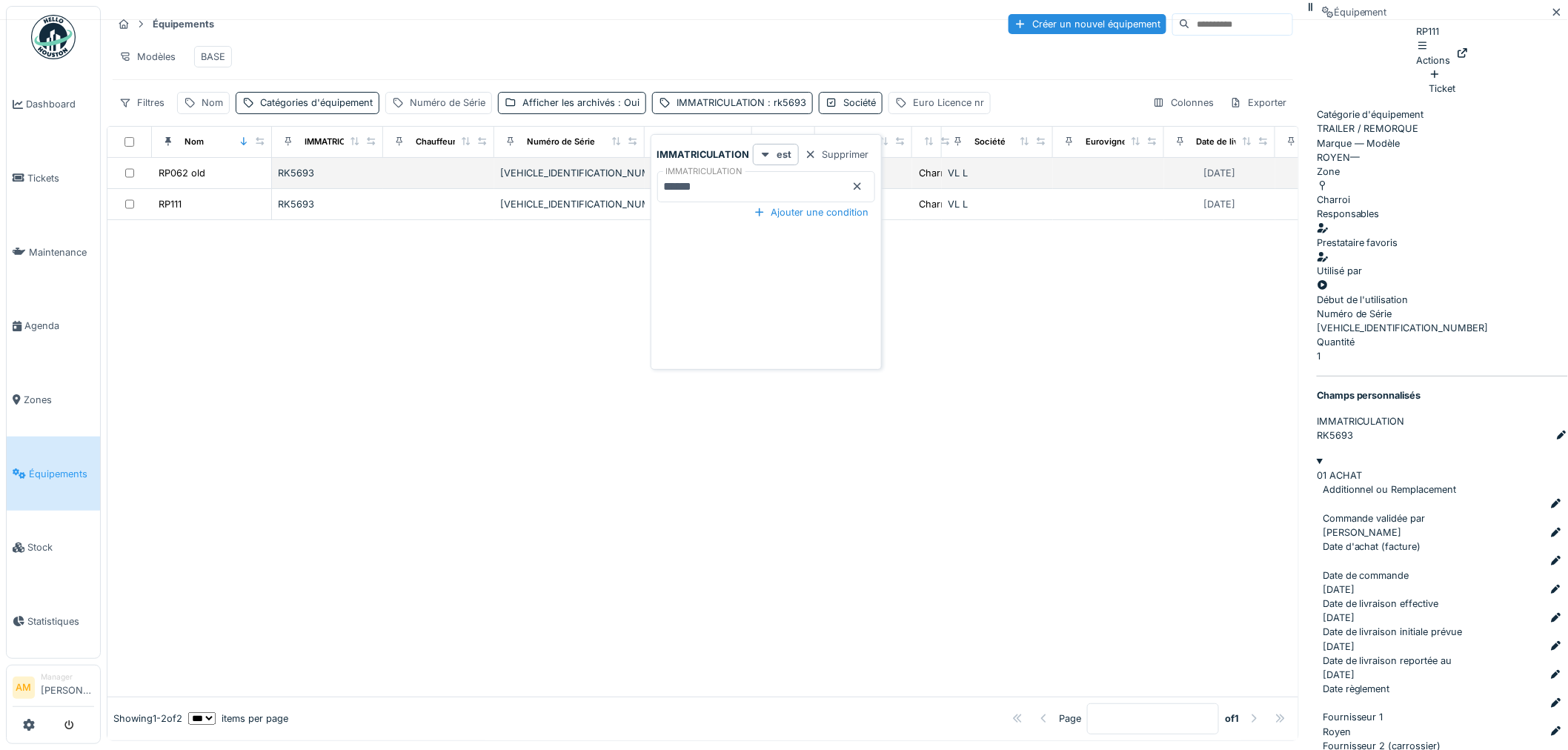
drag, startPoint x: 741, startPoint y: 190, endPoint x: 453, endPoint y: 202, distance: 288.2
click at [469, 202] on body "Dashboard Tickets Maintenance Agenda Zones Équipements Stock Statistiques AM Ma…" at bounding box center [784, 375] width 1568 height 750
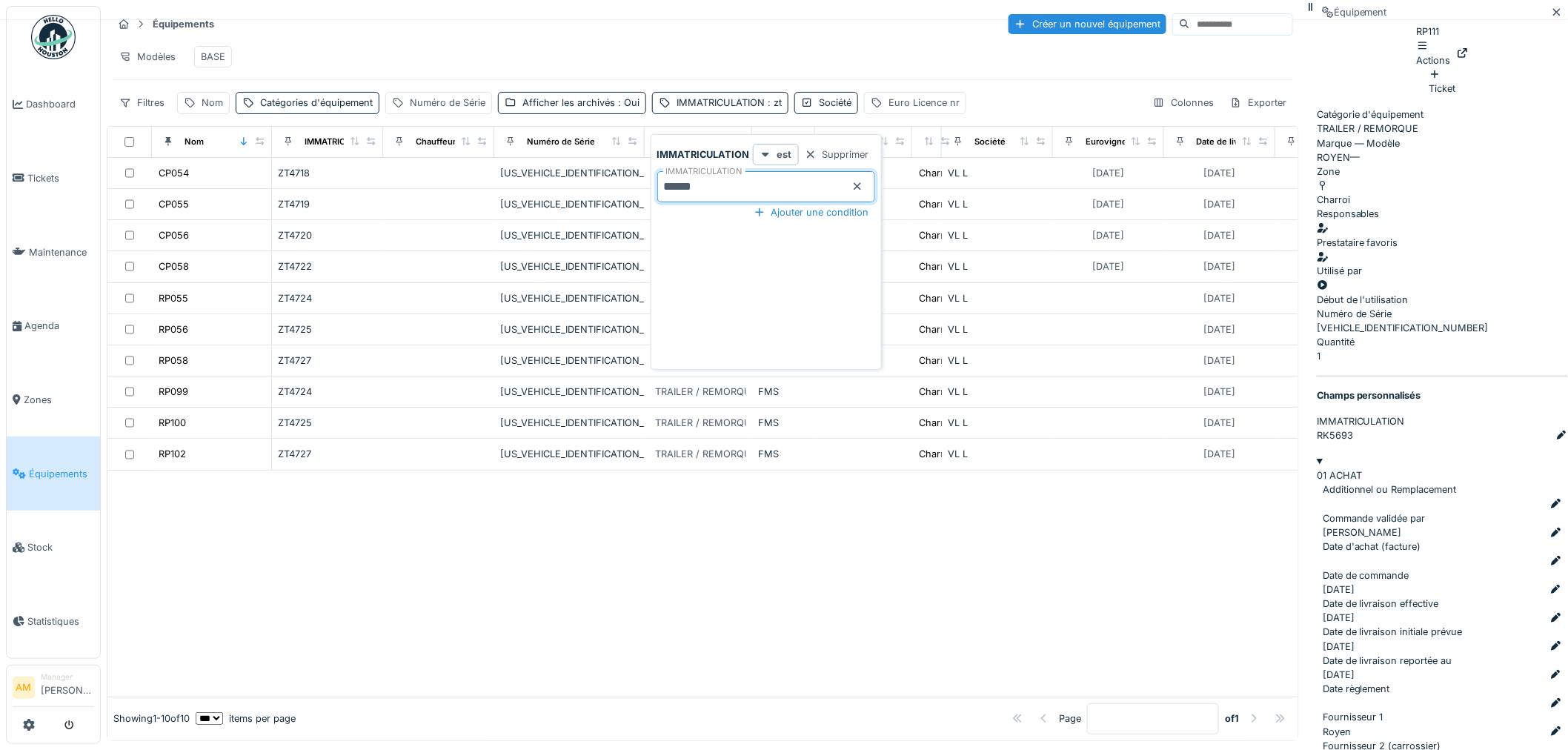
type input "******"
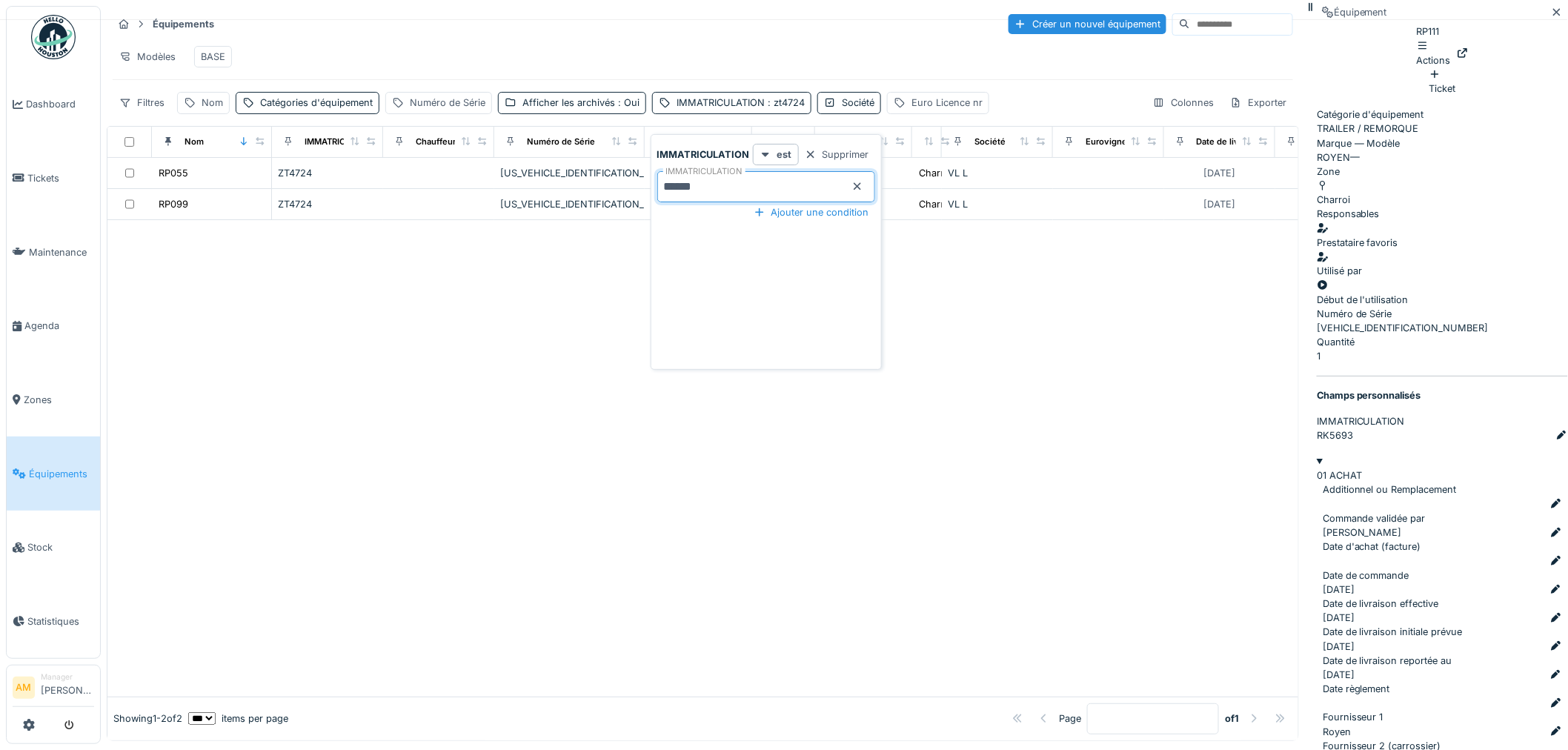
click at [432, 450] on div at bounding box center [703, 458] width 1191 height 477
drag, startPoint x: 443, startPoint y: 453, endPoint x: 379, endPoint y: 344, distance: 126.4
click at [443, 451] on div at bounding box center [703, 458] width 1191 height 477
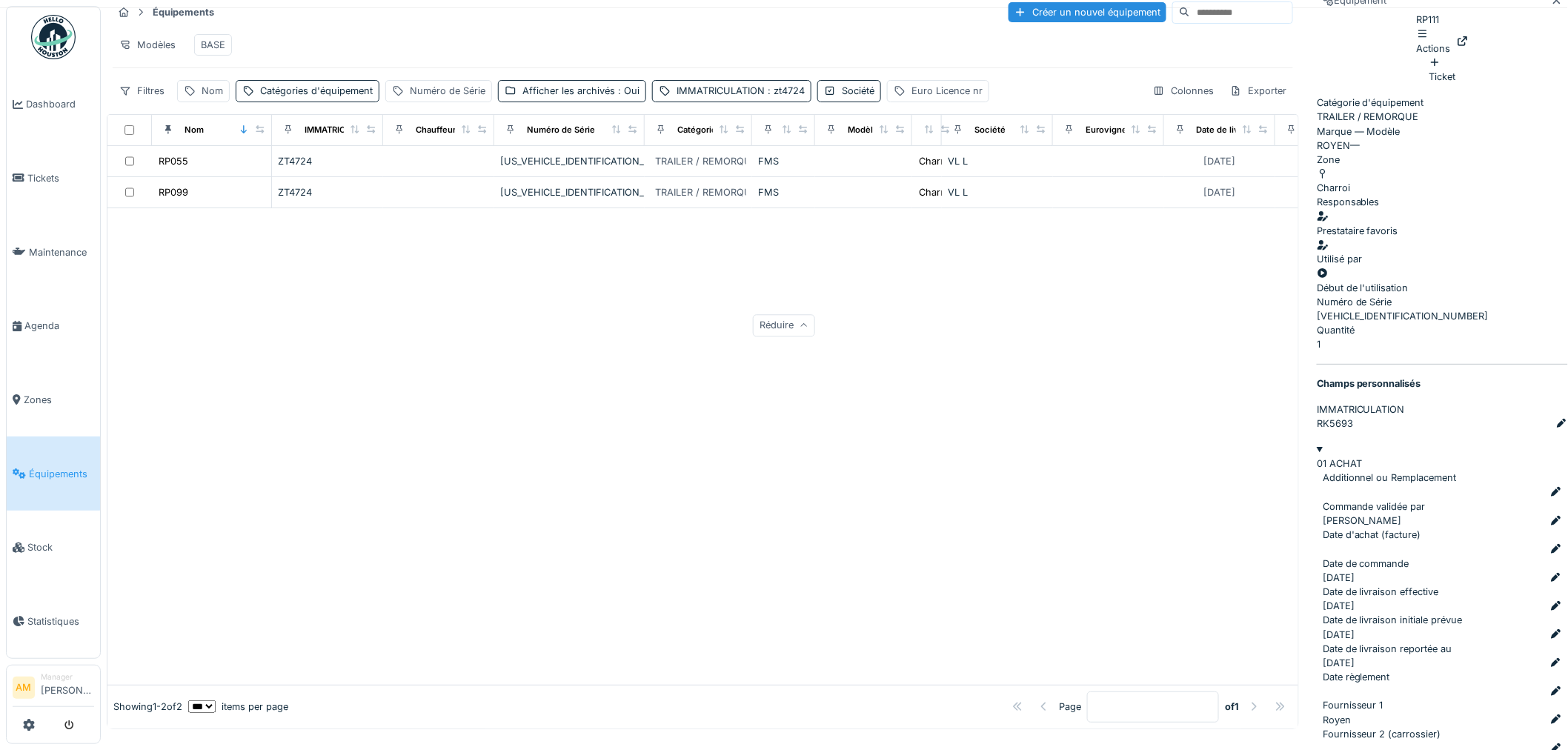
scroll to position [1964, 0]
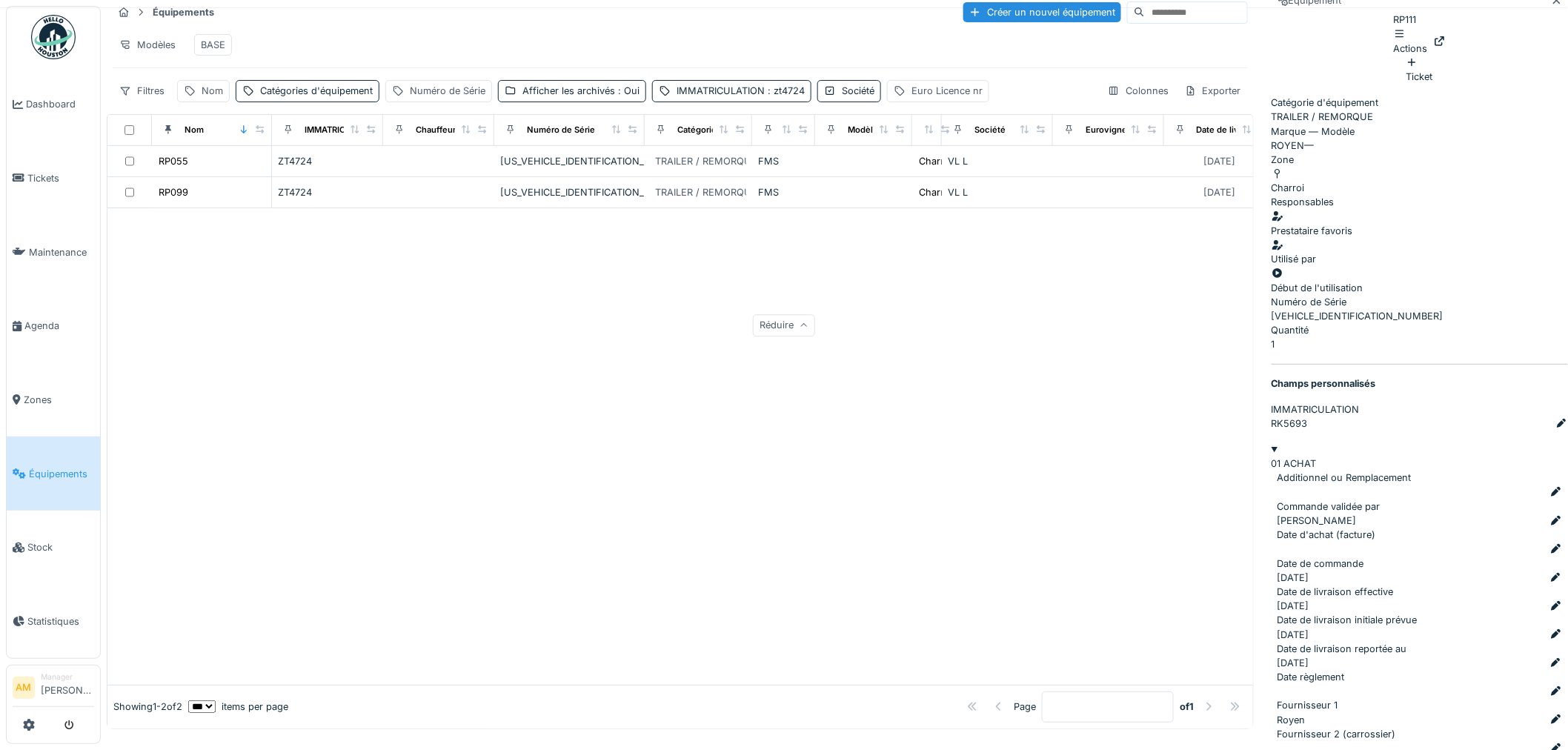
scroll to position [2350, 0]
click at [676, 516] on div at bounding box center [680, 447] width 1145 height 477
click at [757, 98] on div "IMMATRICULATION : zt4724" at bounding box center [740, 90] width 128 height 15
drag, startPoint x: 732, startPoint y: 175, endPoint x: 461, endPoint y: 180, distance: 271.0
click at [506, 180] on body "Dashboard Tickets Maintenance Agenda Zones Équipements Stock Statistiques AM Ma…" at bounding box center [784, 363] width 1568 height 750
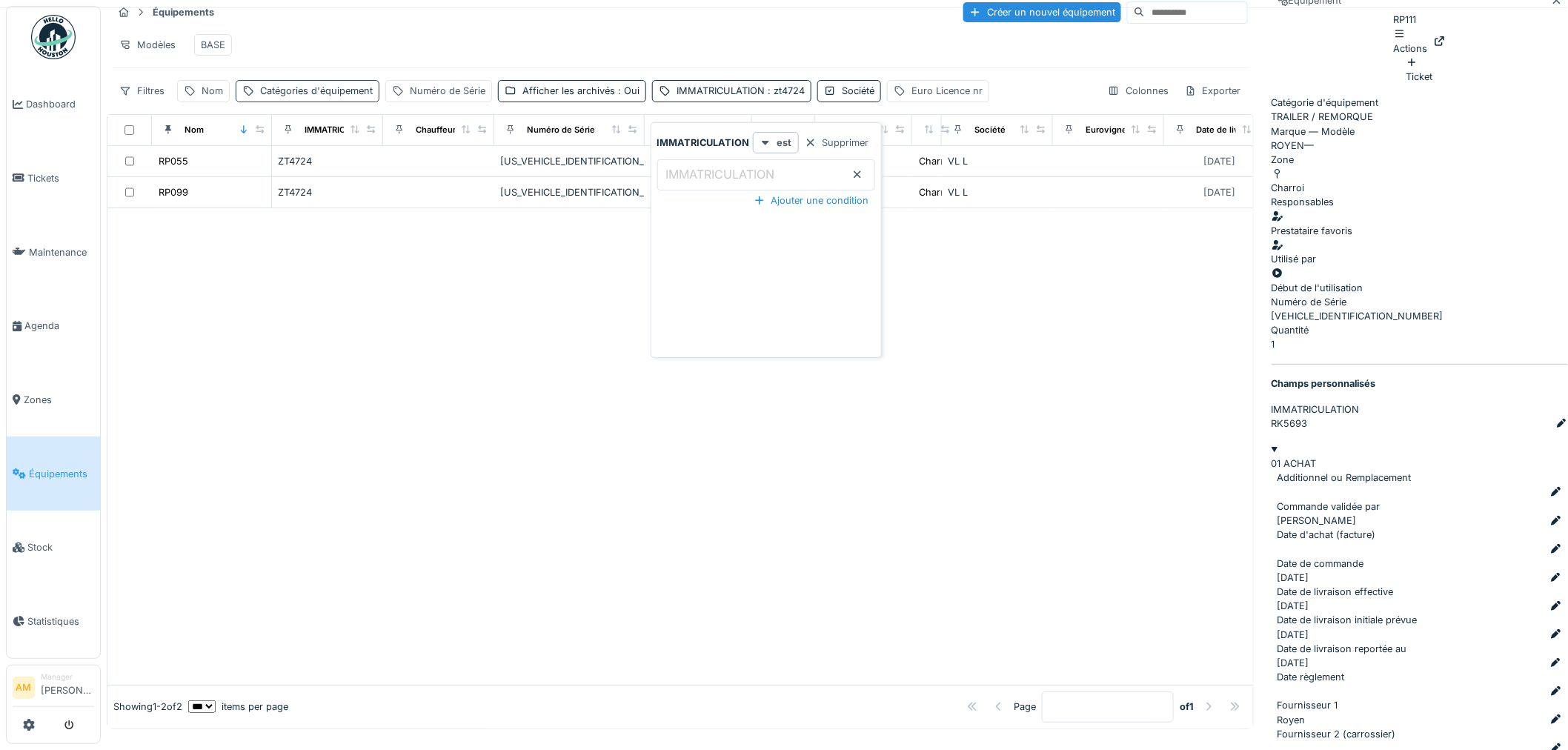
click at [295, 98] on div "Catégories d'équipement" at bounding box center [316, 90] width 112 height 15
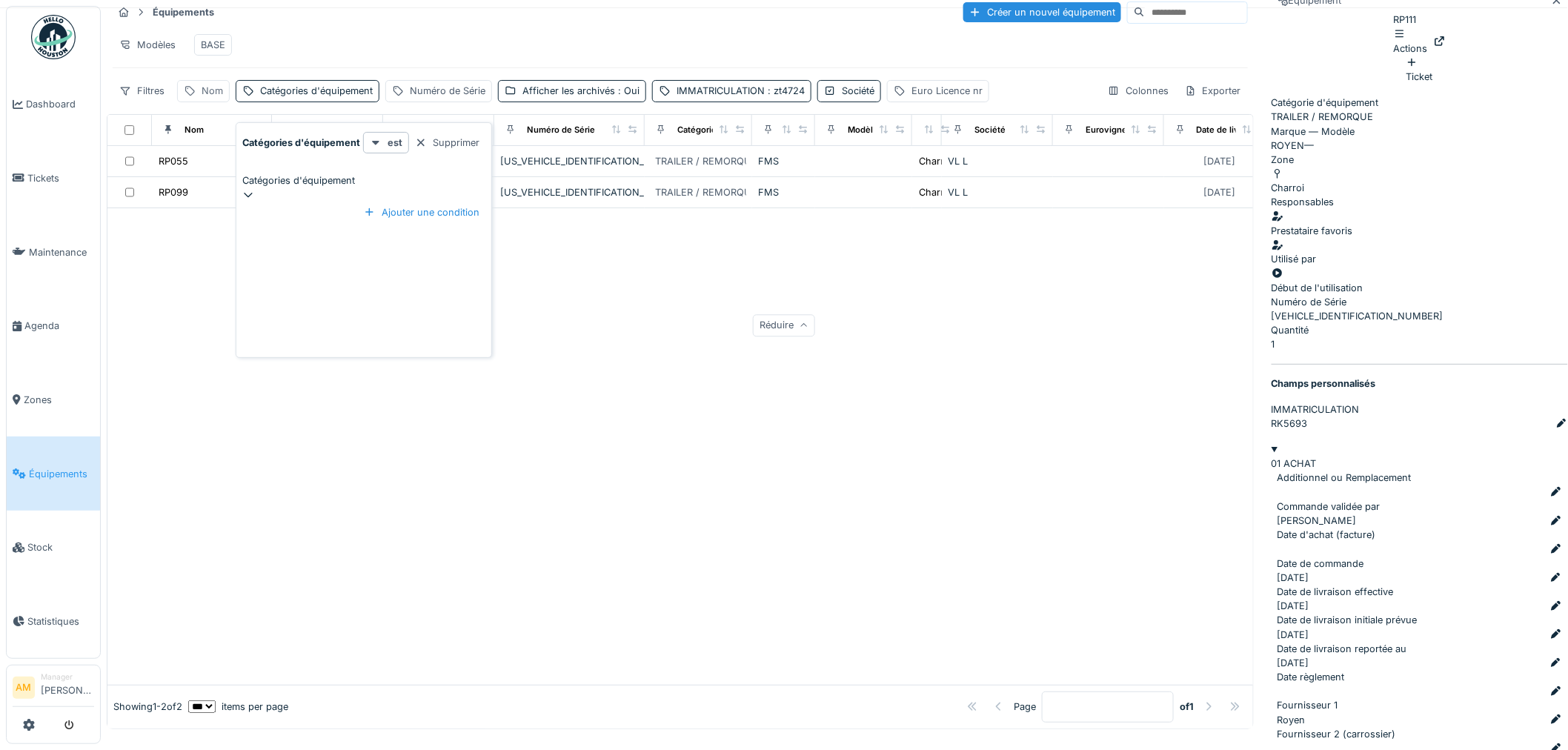
scroll to position [0, 0]
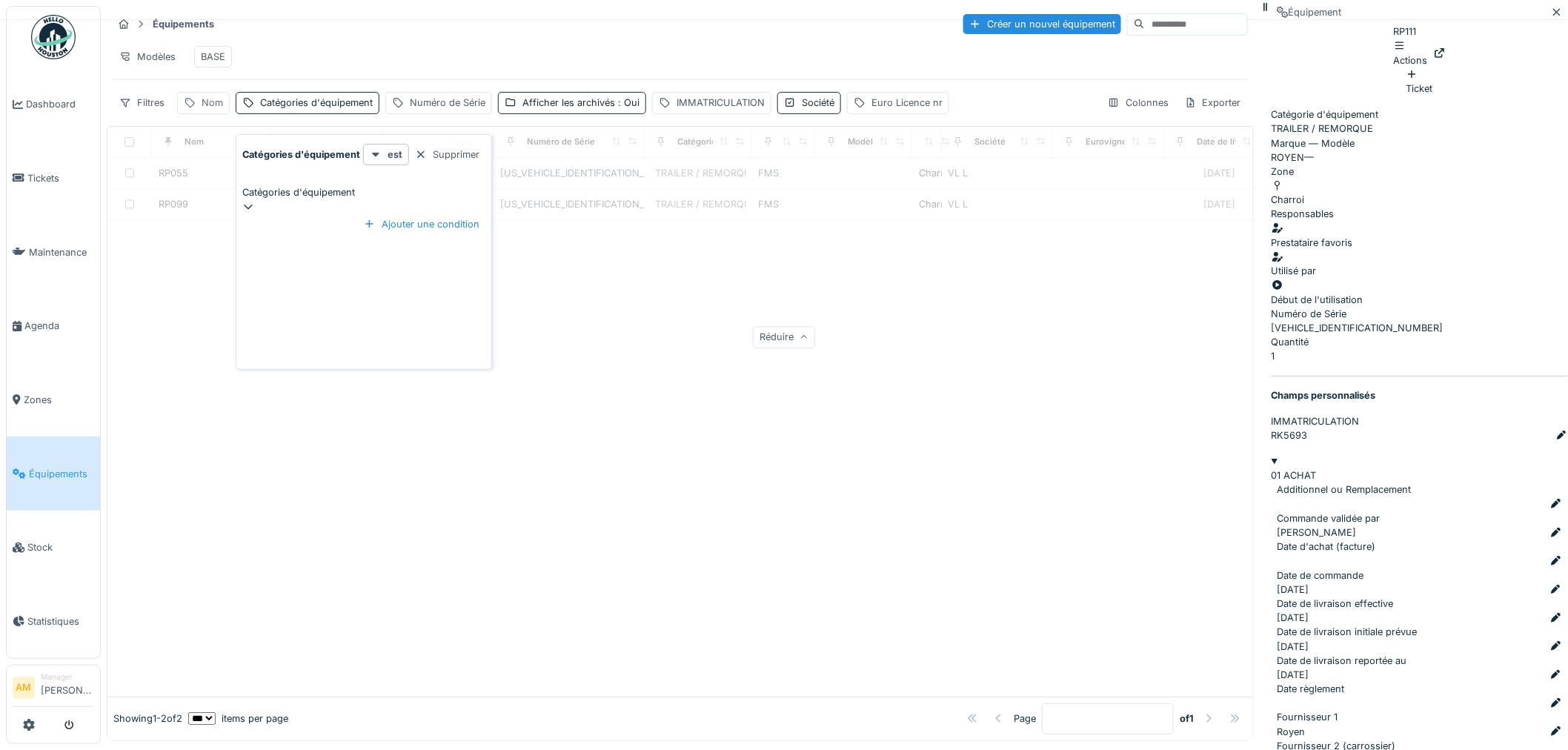
click at [204, 109] on div "Nom" at bounding box center [212, 103] width 21 height 15
drag, startPoint x: 217, startPoint y: 188, endPoint x: 231, endPoint y: 189, distance: 14.0
click at [219, 188] on label "Nom" at bounding box center [206, 186] width 33 height 17
click at [219, 188] on input "Nom" at bounding box center [258, 187] width 147 height 31
type input "**"
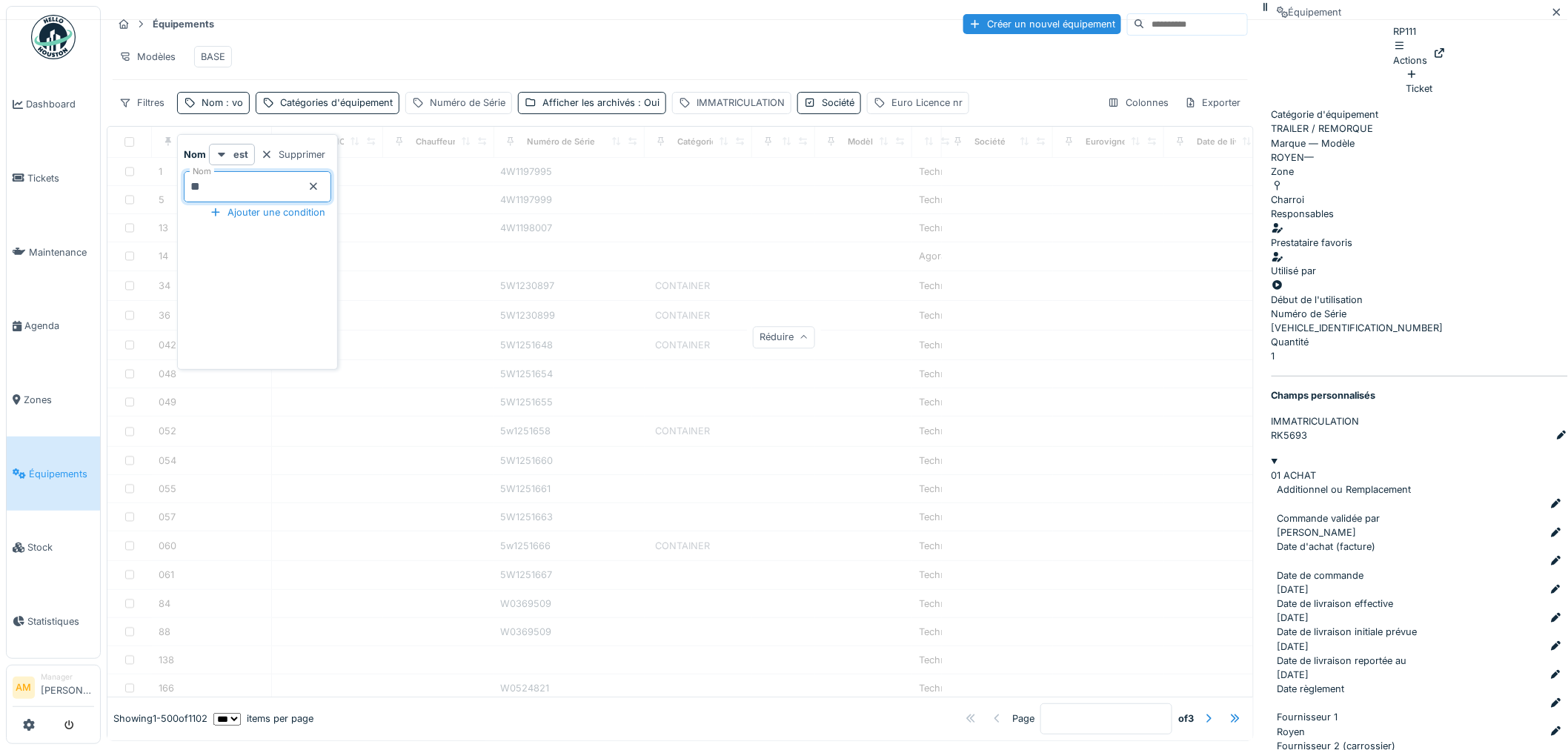
click at [357, 61] on div "Modèles BASE" at bounding box center [680, 56] width 1136 height 33
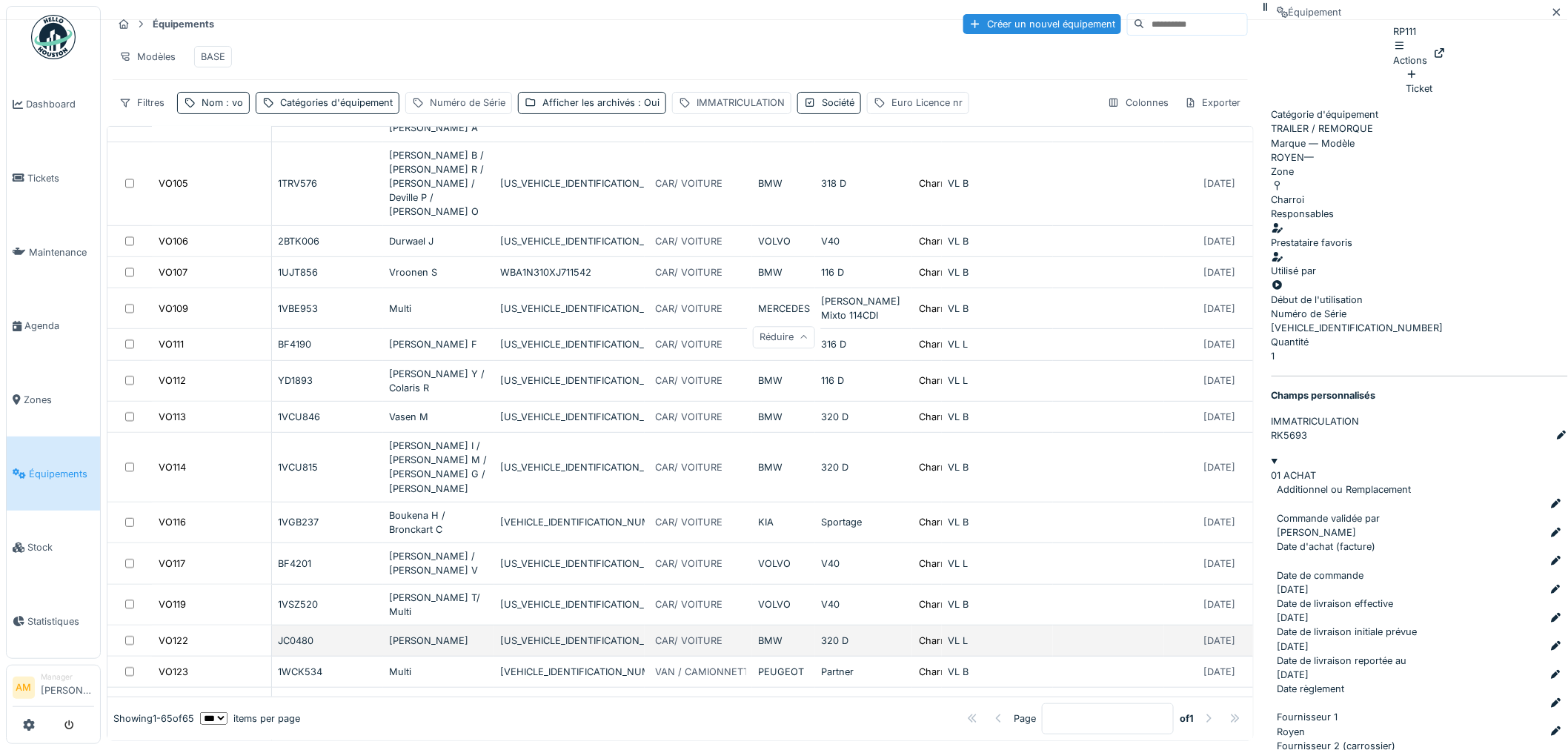
scroll to position [165, 0]
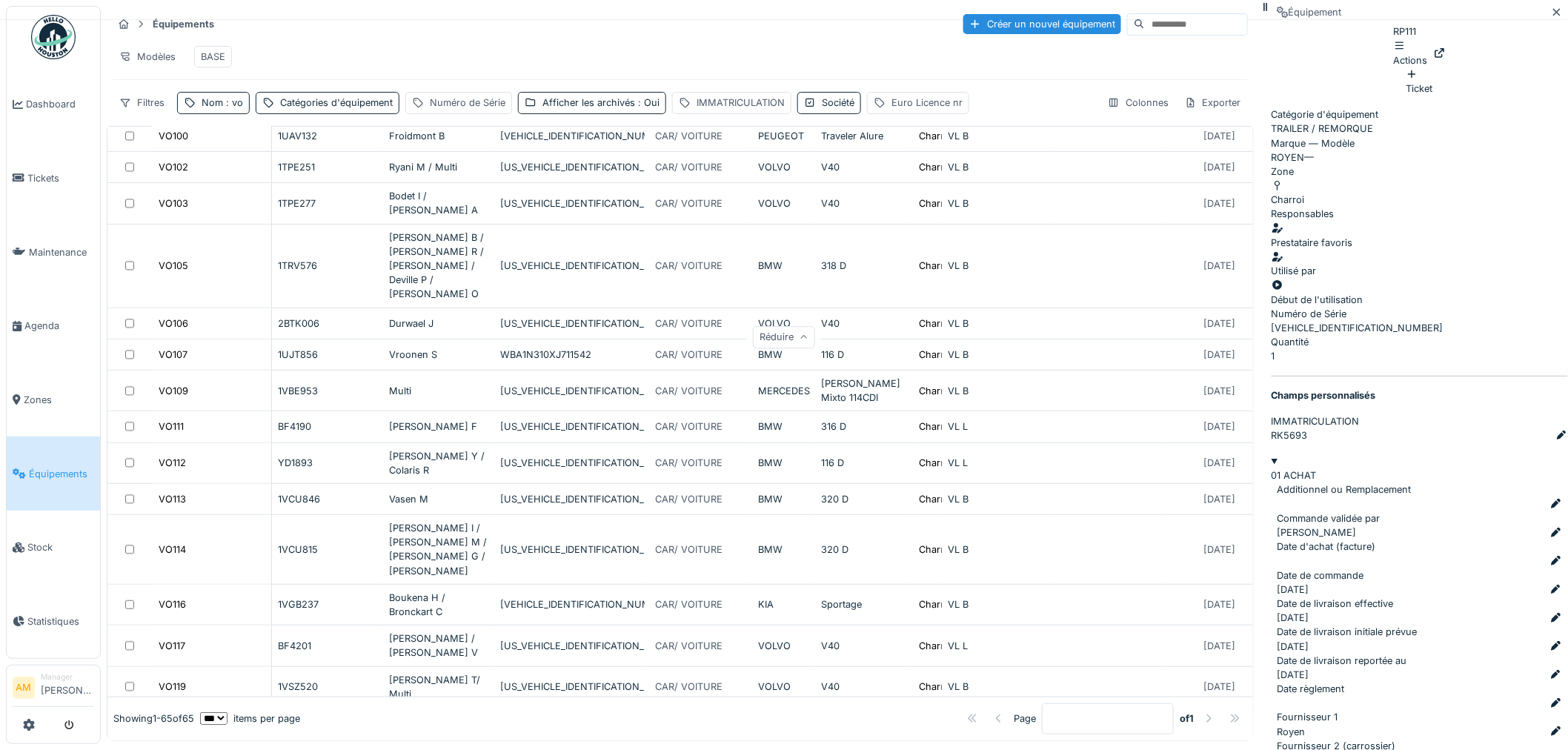
drag, startPoint x: 1153, startPoint y: 380, endPoint x: 1186, endPoint y: 383, distance: 33.1
click at [532, 41] on div "Modèles BASE" at bounding box center [680, 56] width 1136 height 33
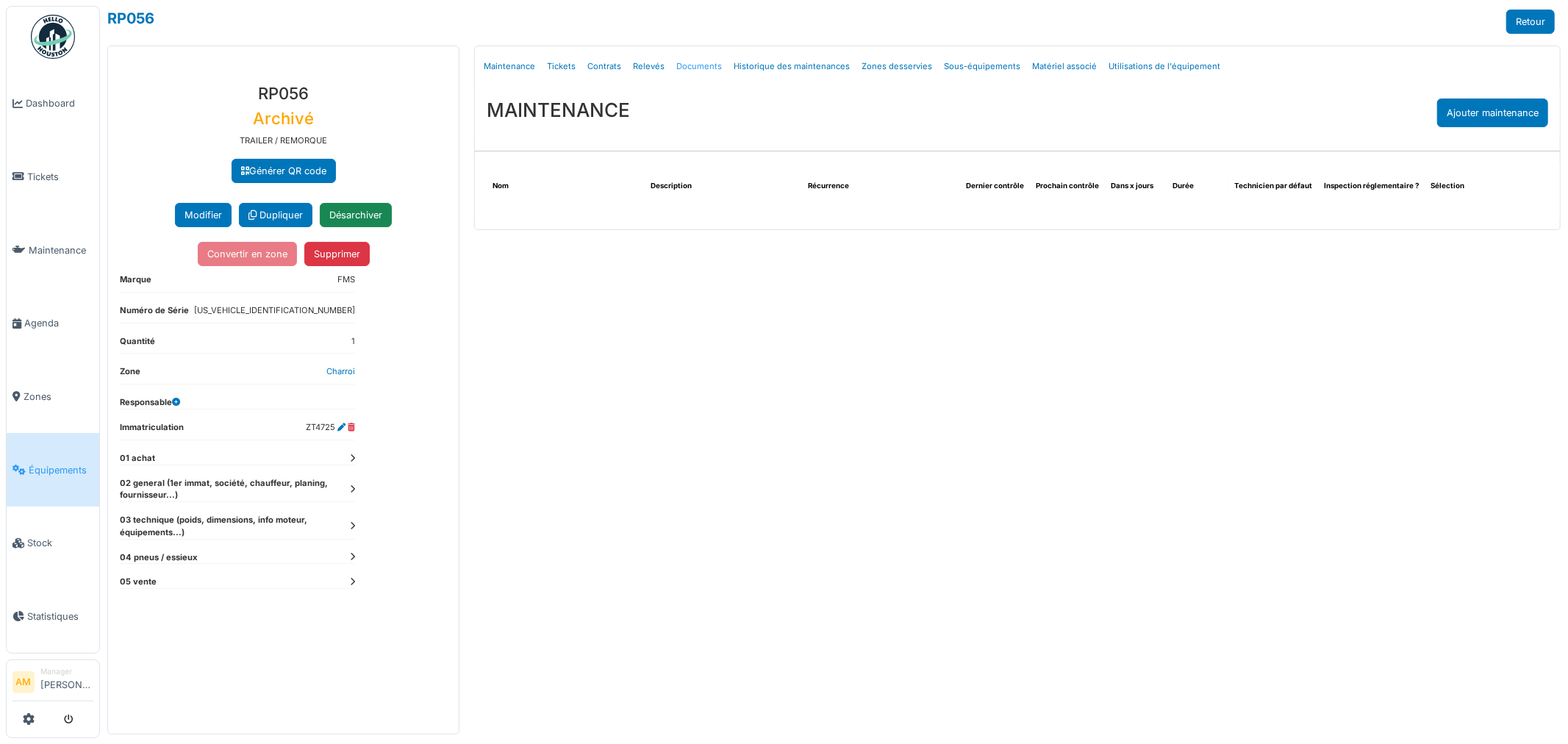
click at [711, 66] on link "Documents" at bounding box center [700, 66] width 58 height 35
select select "***"
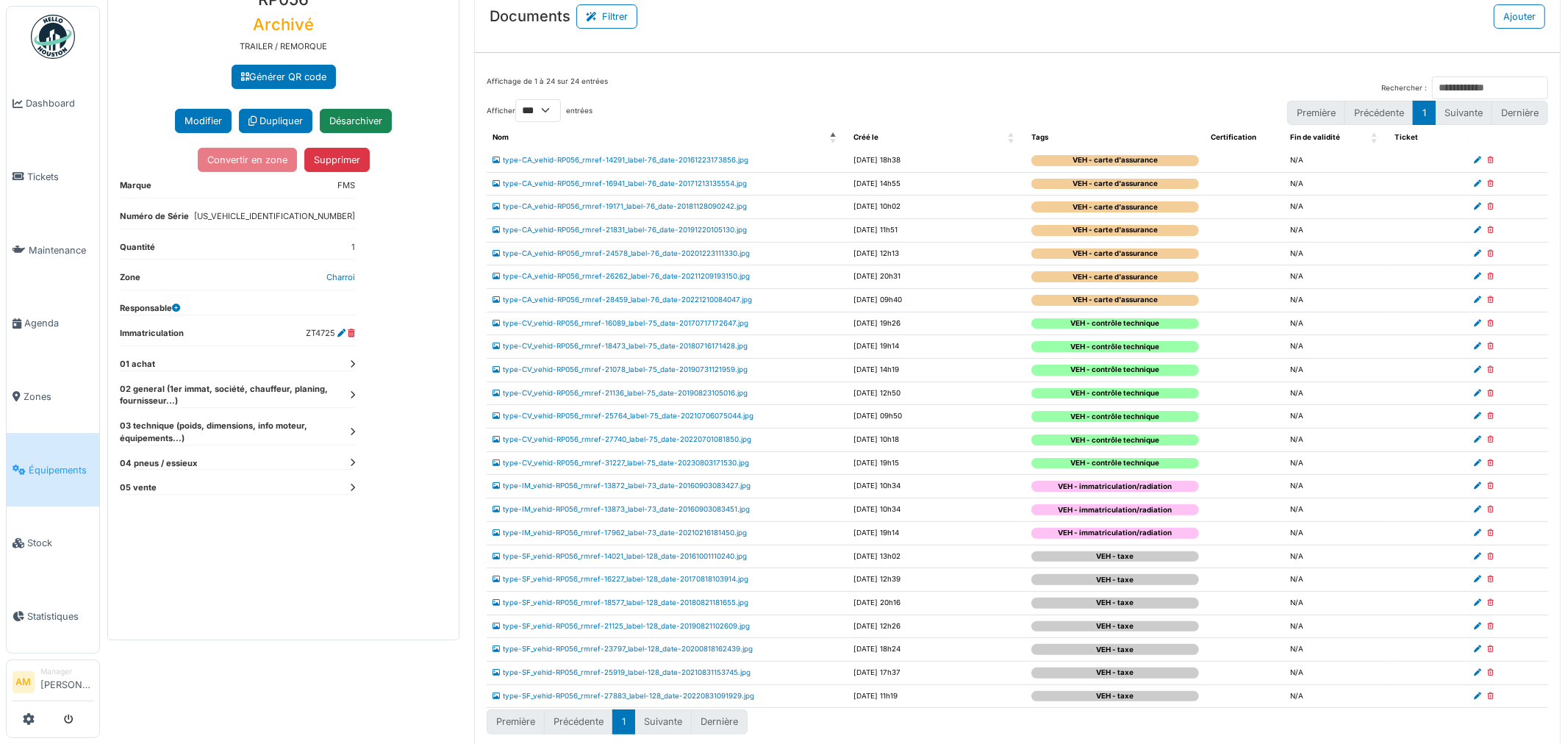
scroll to position [108, 0]
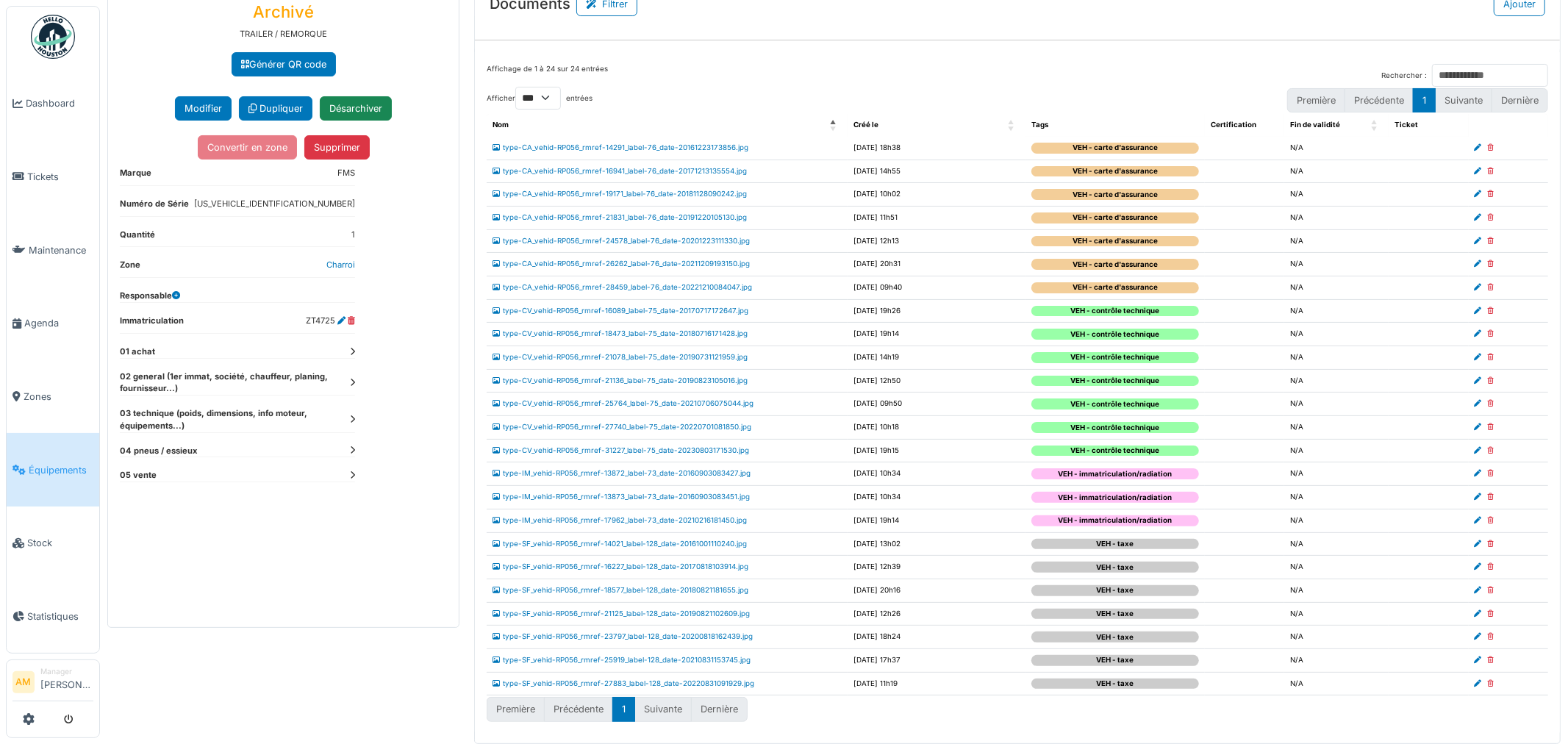
click at [1482, 147] on div at bounding box center [1508, 147] width 67 height 11
click at [1488, 147] on icon at bounding box center [1491, 148] width 7 height 8
select select "***"
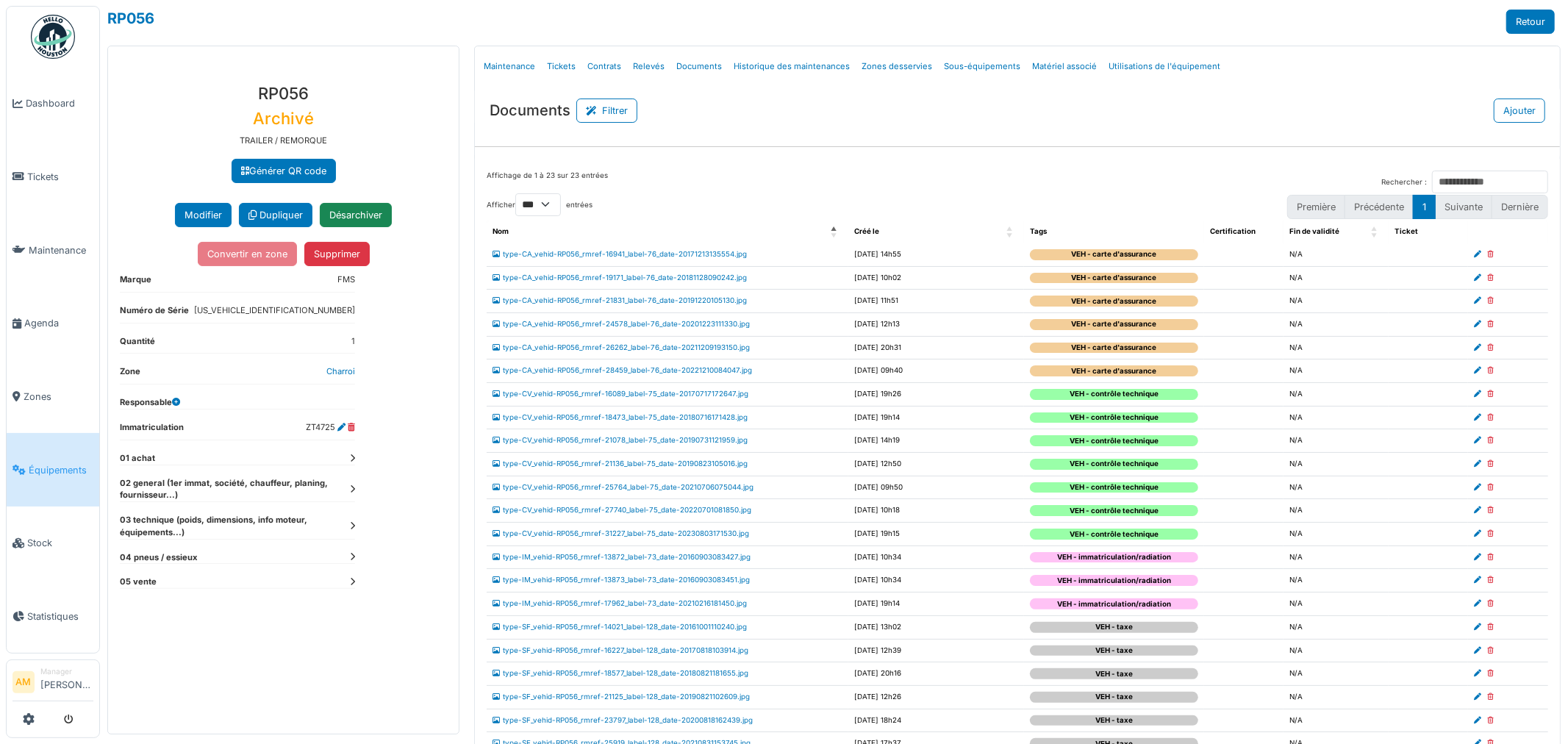
click at [1487, 255] on icon at bounding box center [1490, 255] width 7 height 8
select select "***"
click at [1488, 258] on icon at bounding box center [1491, 255] width 7 height 8
select select "***"
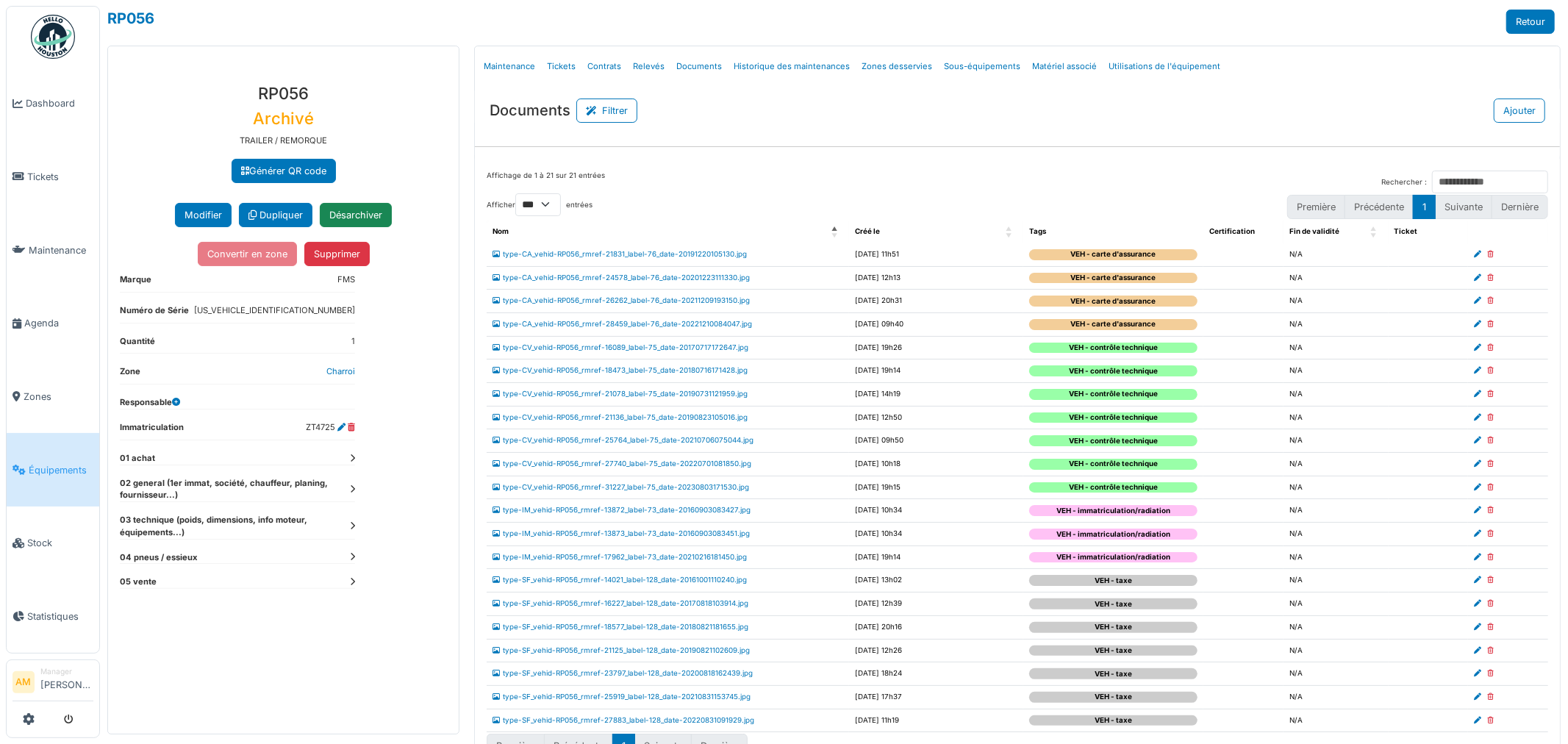
click at [1487, 255] on icon at bounding box center [1490, 255] width 7 height 8
select select "***"
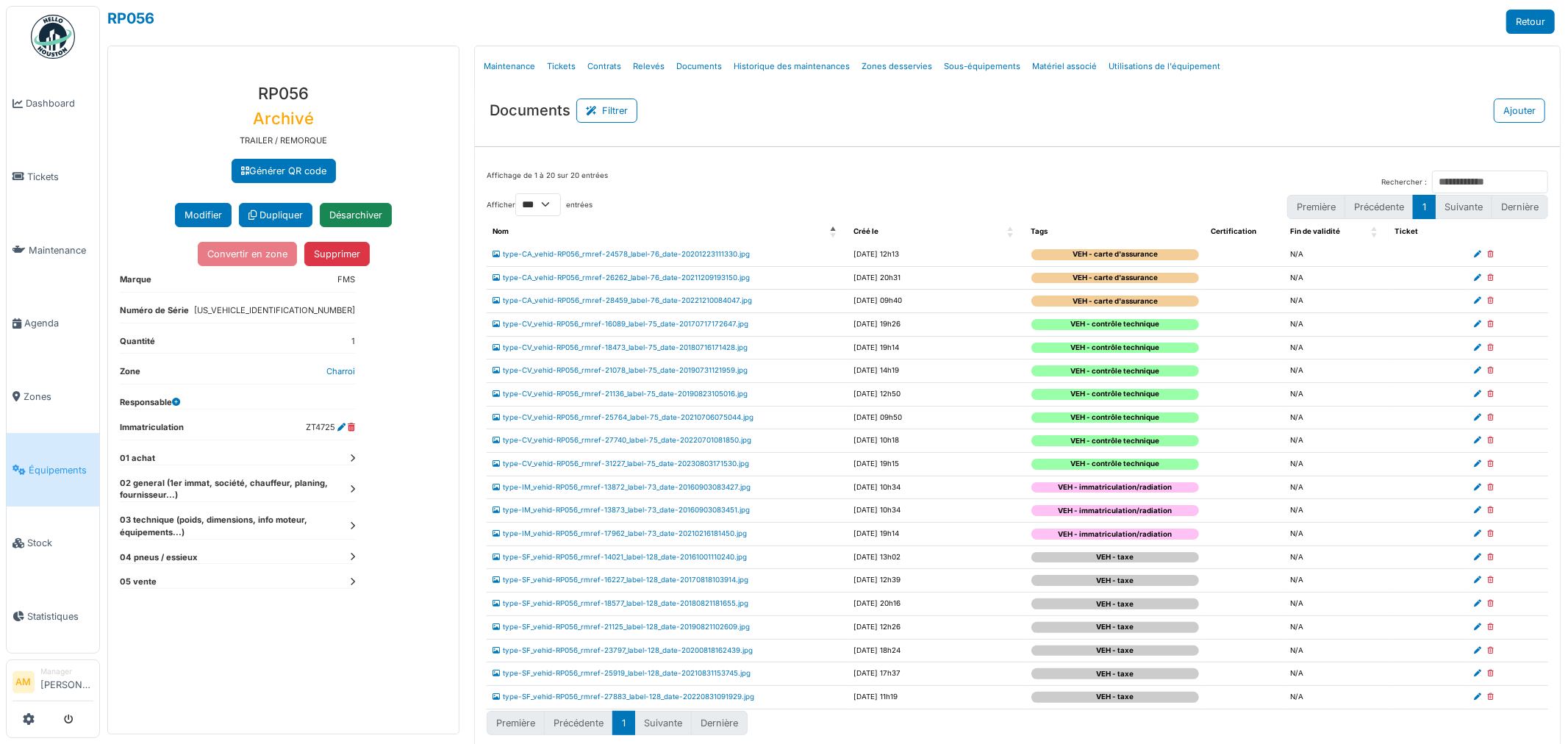
click at [1488, 255] on icon at bounding box center [1491, 255] width 7 height 8
select select "***"
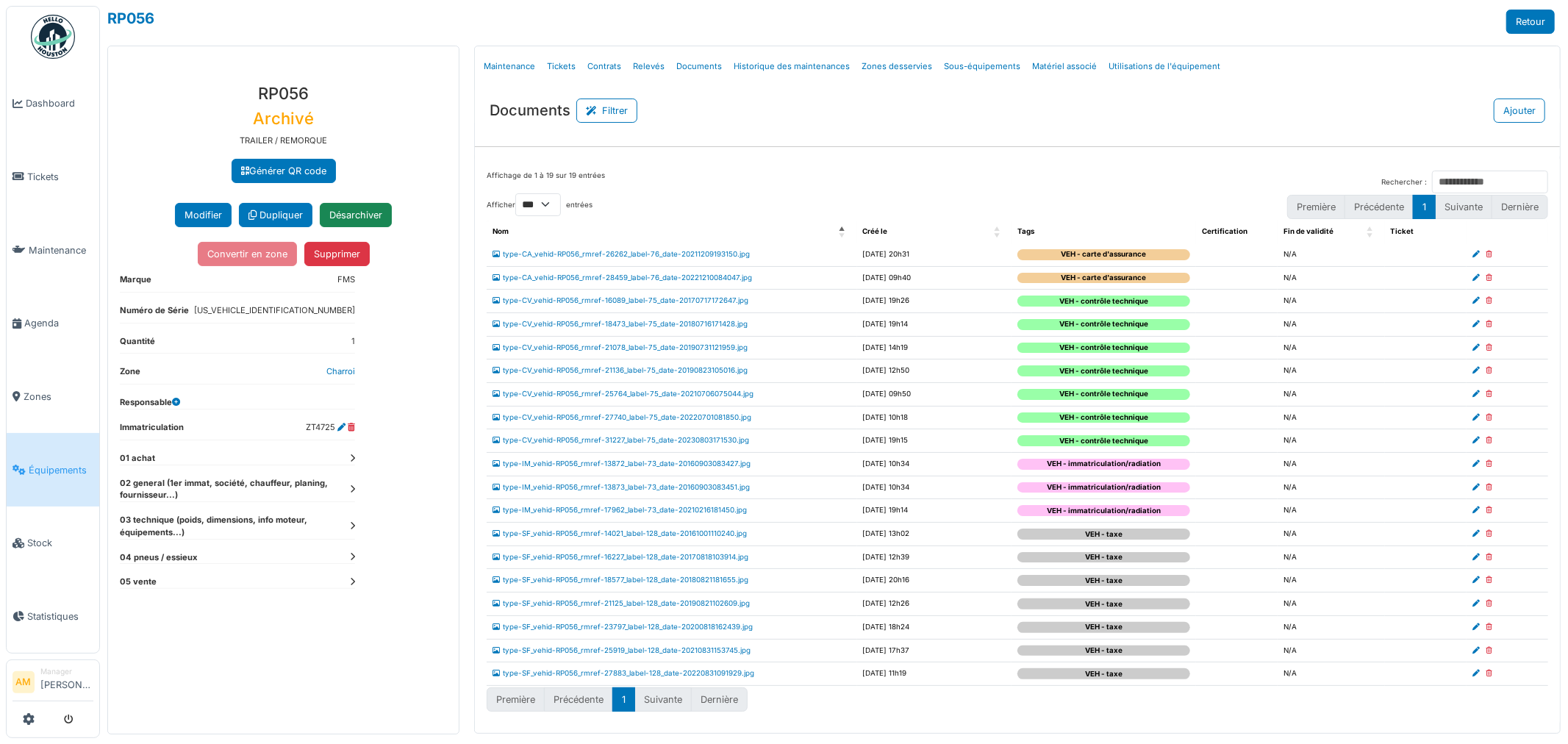
click at [1489, 300] on icon at bounding box center [1489, 301] width 7 height 8
select select "***"
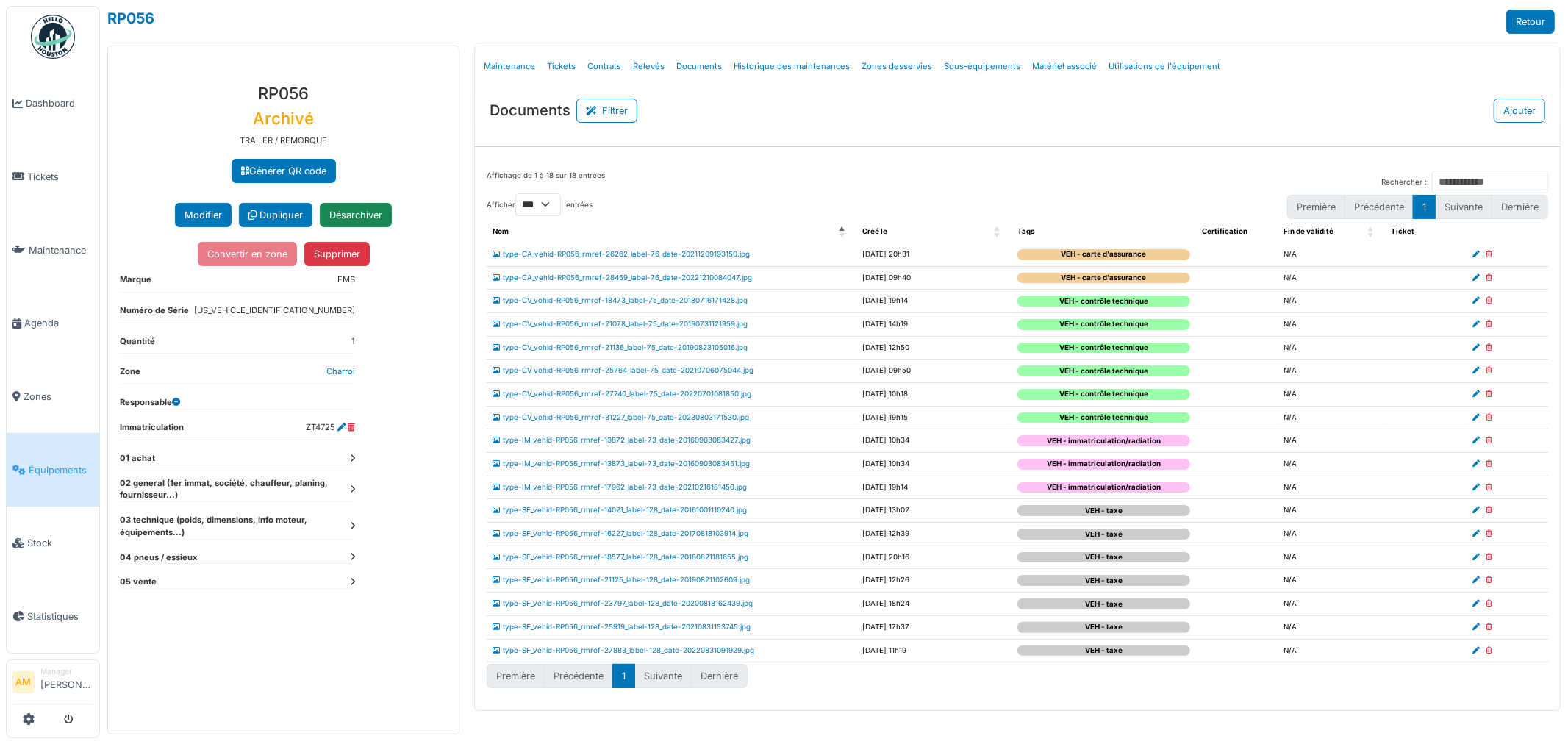
click at [1489, 300] on icon at bounding box center [1489, 301] width 7 height 8
select select "***"
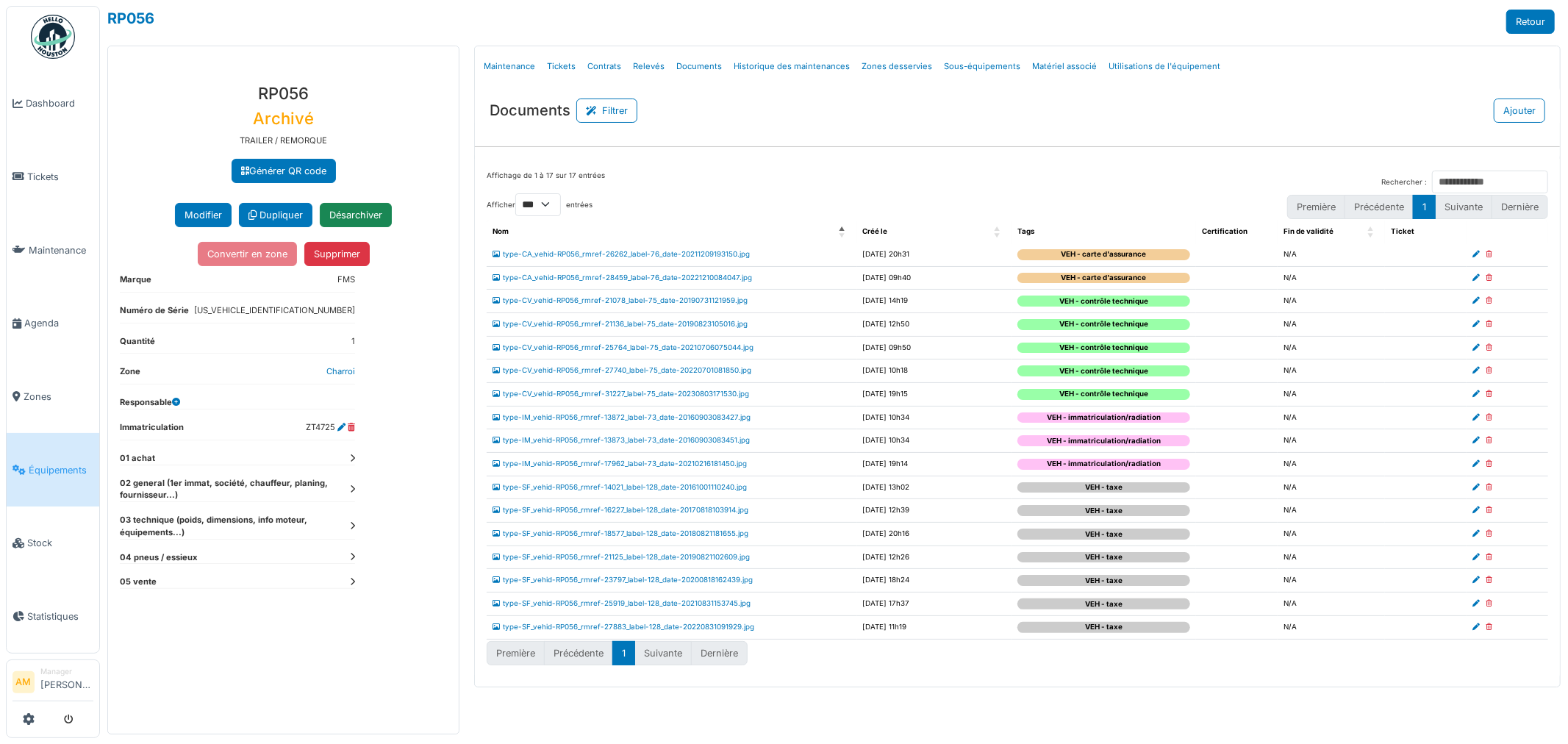
click at [1488, 299] on icon at bounding box center [1489, 301] width 7 height 8
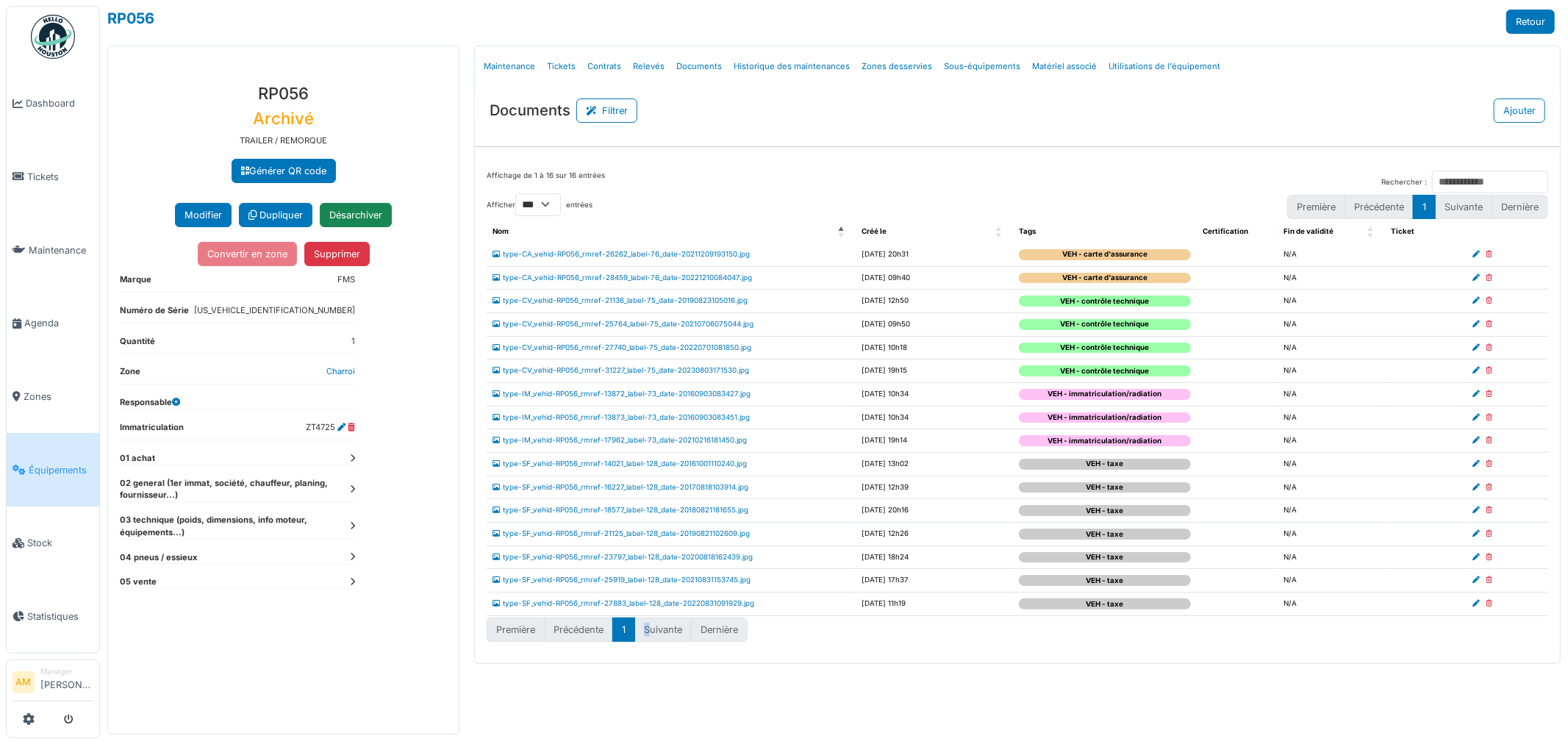
click at [650, 635] on li "Suivante" at bounding box center [663, 629] width 57 height 24
click at [659, 628] on li "Suivante" at bounding box center [663, 629] width 57 height 24
click at [660, 628] on li "Suivante" at bounding box center [663, 629] width 57 height 24
click at [552, 211] on select "** ** *** ***" at bounding box center [537, 205] width 45 height 23
select select "***"
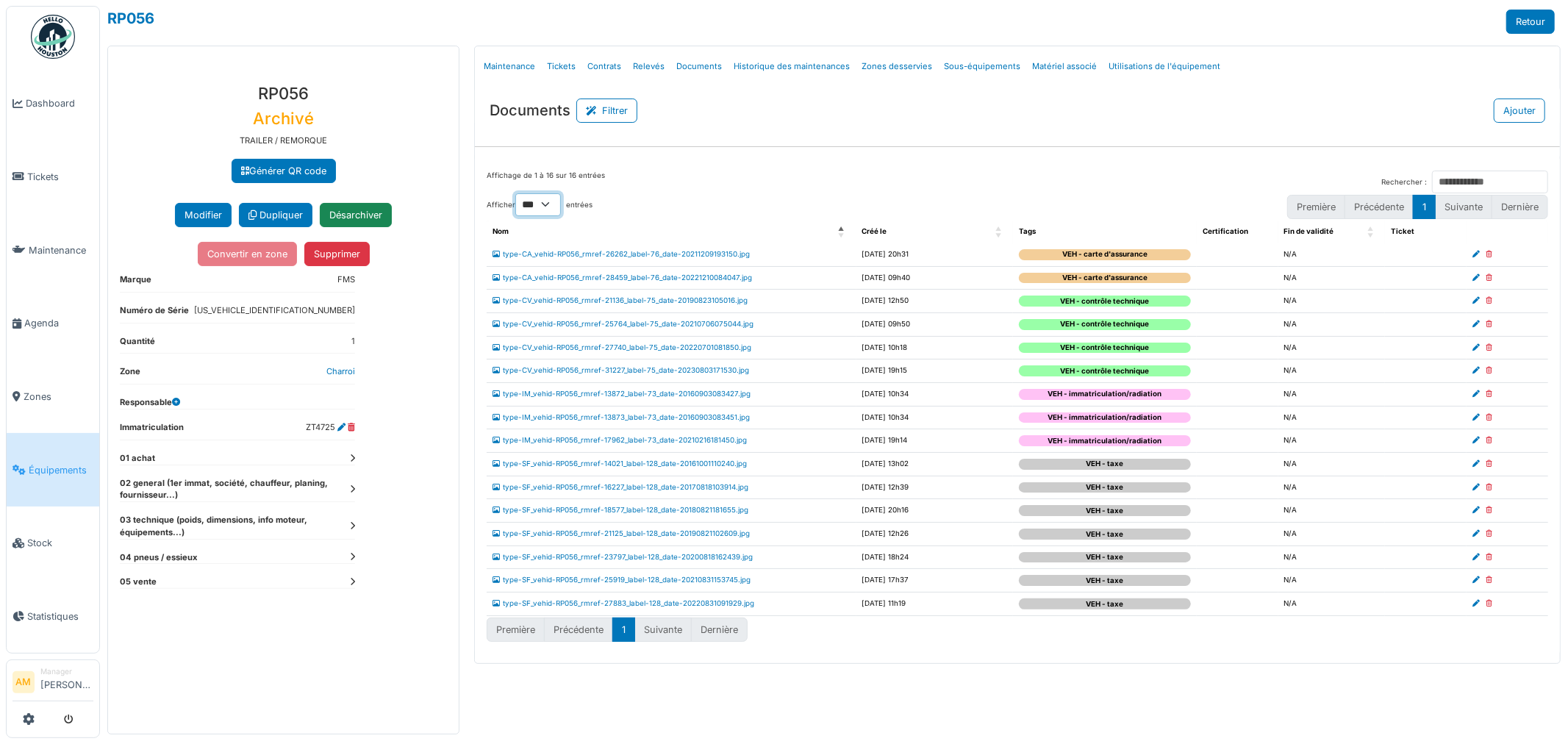
click at [515, 193] on select "** ** *** ***" at bounding box center [537, 205] width 45 height 23
click at [1487, 464] on icon at bounding box center [1489, 464] width 7 height 8
select select "***"
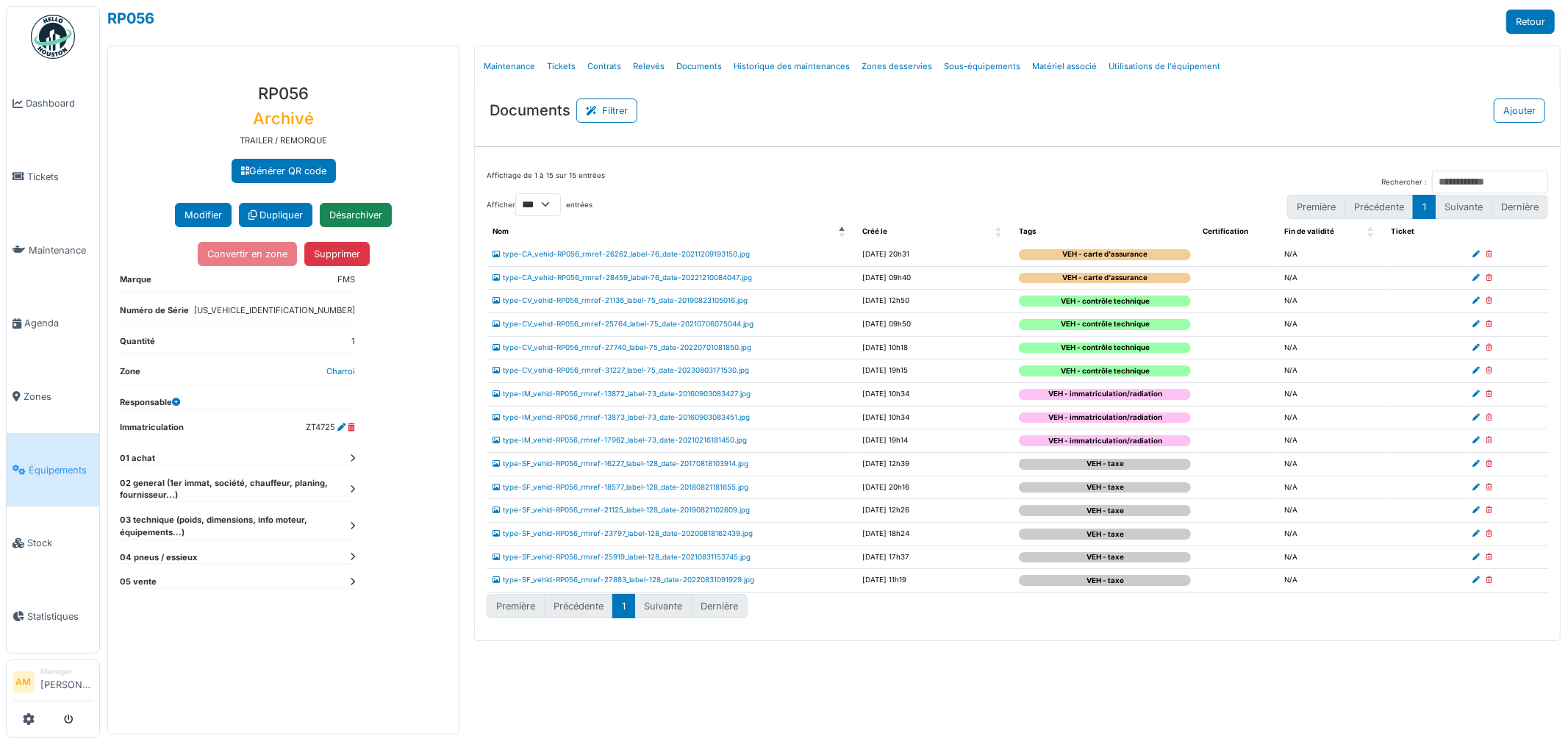
click at [1489, 465] on icon at bounding box center [1489, 464] width 7 height 8
select select "***"
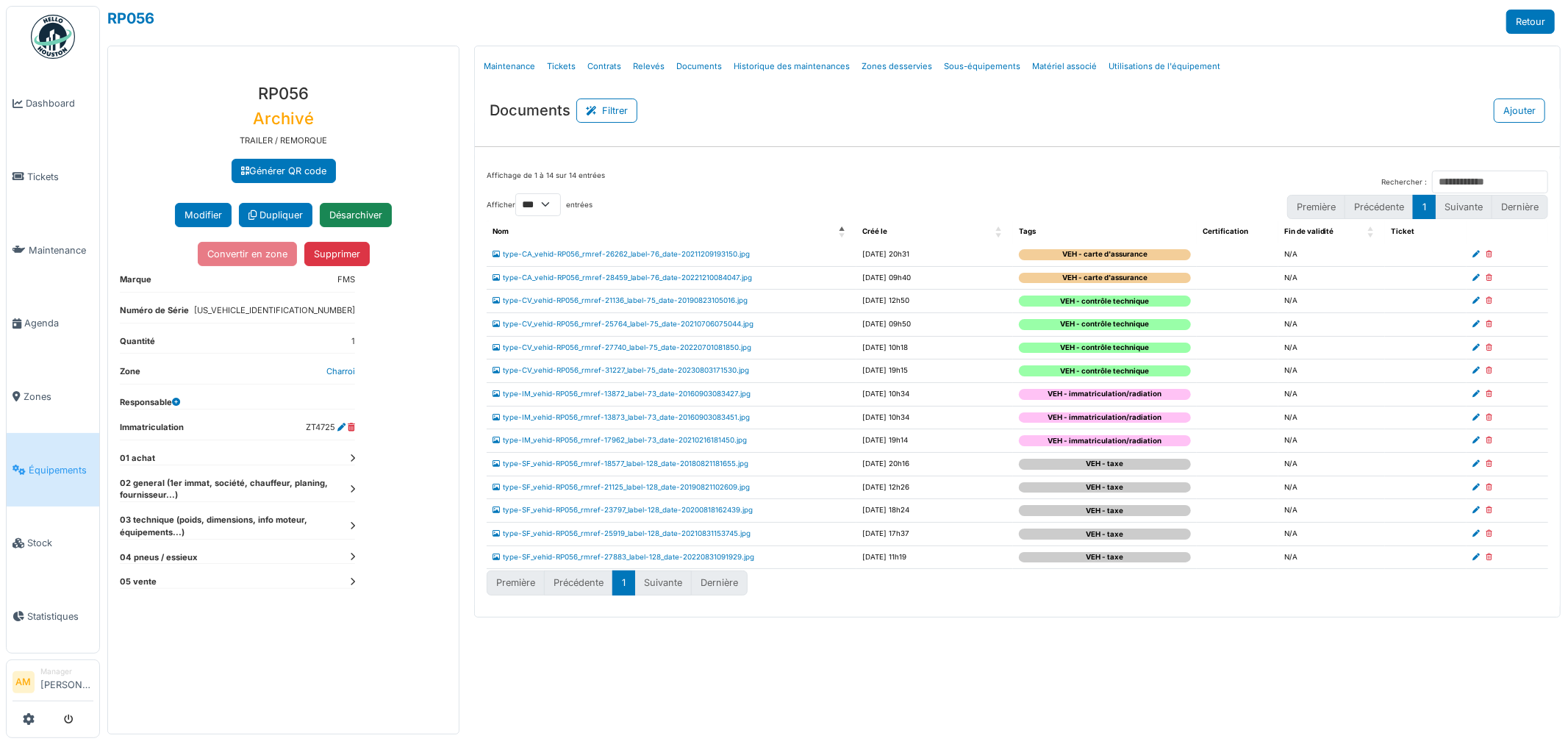
click at [1486, 466] on icon at bounding box center [1489, 464] width 7 height 8
select select "***"
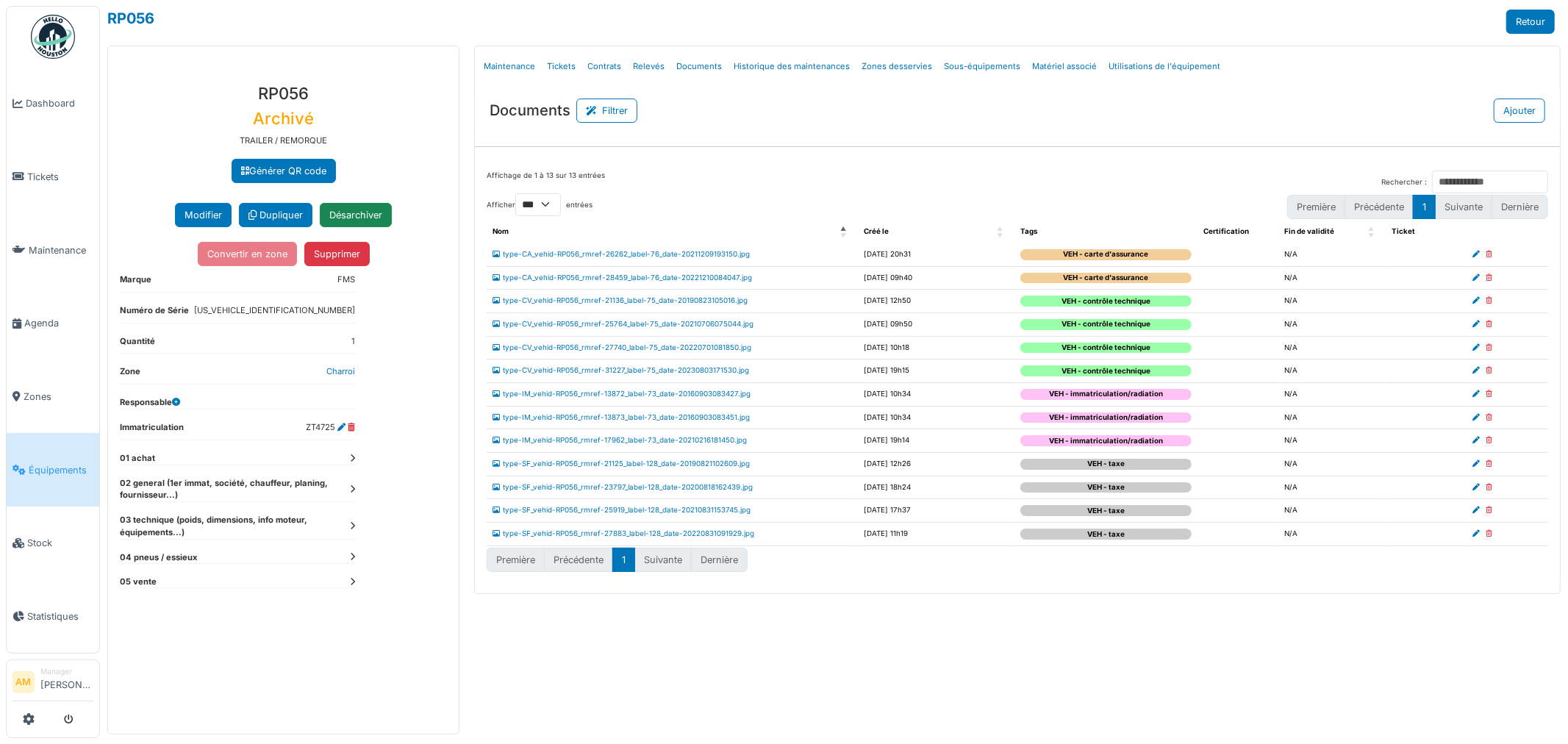
click at [1488, 469] on link at bounding box center [1489, 463] width 7 height 11
select select "***"
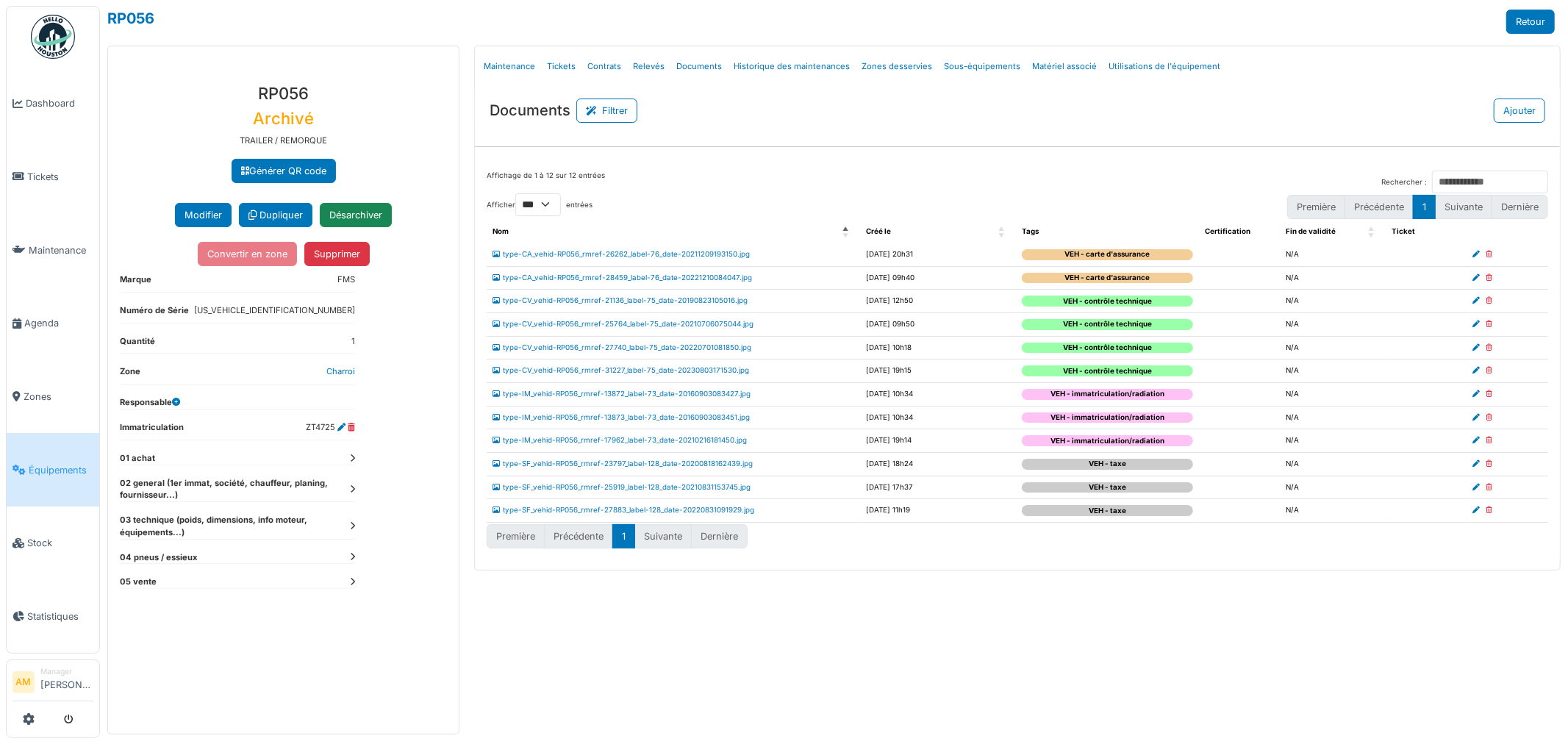
click at [1487, 467] on icon at bounding box center [1489, 464] width 7 height 8
select select "***"
drag, startPoint x: 1336, startPoint y: 596, endPoint x: 1333, endPoint y: 583, distance: 13.3
click at [1333, 593] on div "Menu [GEOGRAPHIC_DATA] Maintenance Tickets Contrats Relevés Documents Historiqu…" at bounding box center [1018, 389] width 1102 height 689
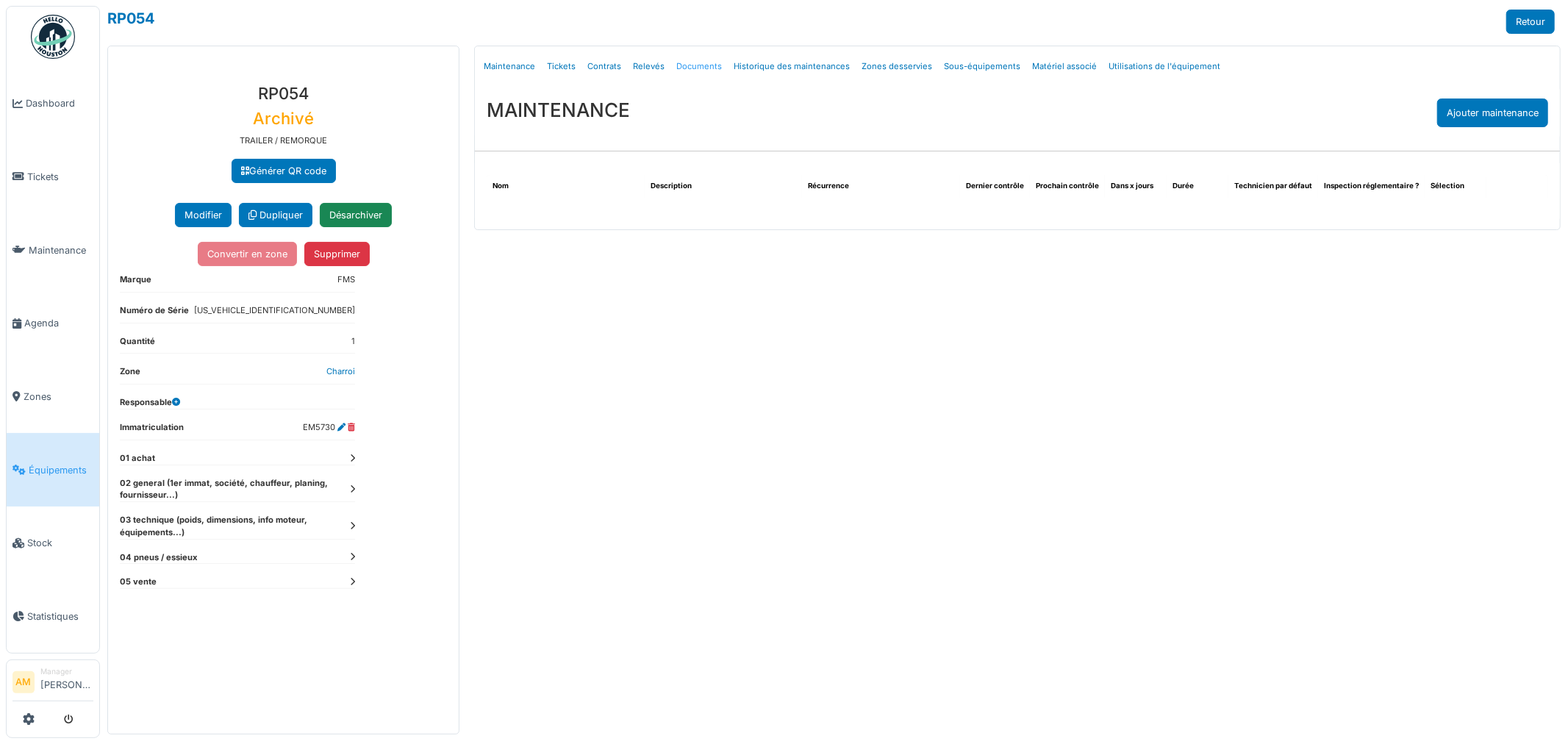
select select "***"
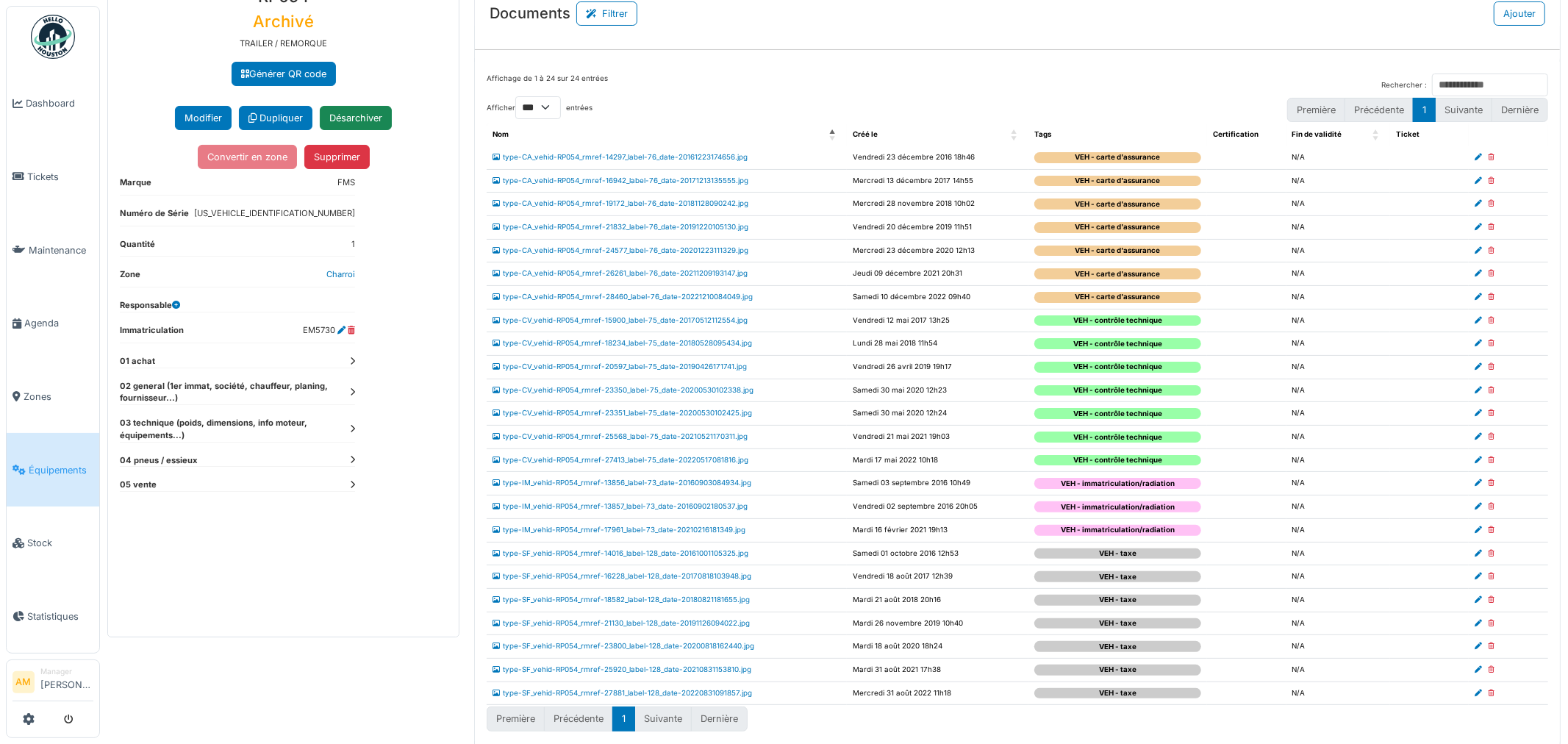
scroll to position [108, 0]
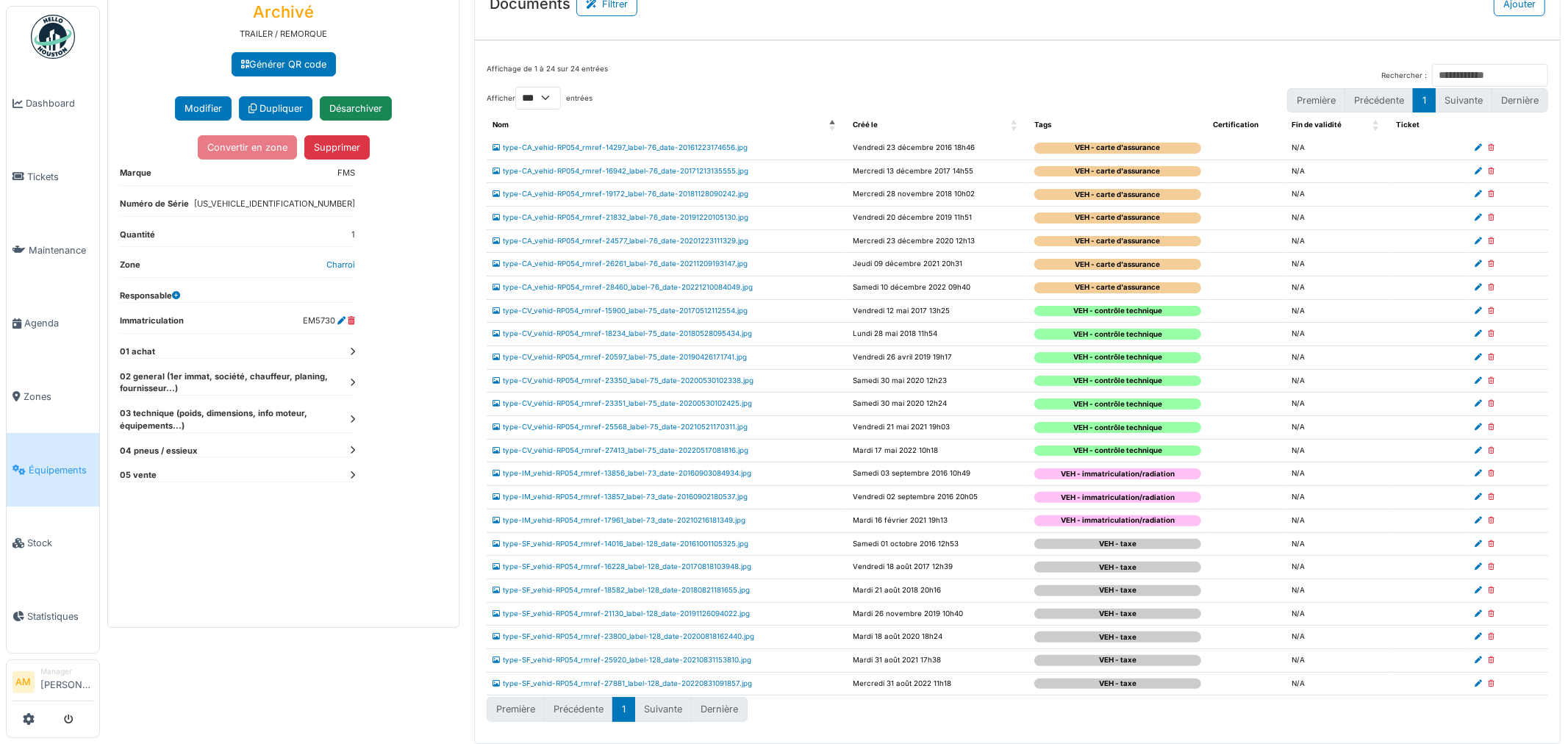
click at [663, 708] on li "Suivante" at bounding box center [663, 708] width 57 height 24
click at [664, 707] on li "Suivante" at bounding box center [663, 708] width 57 height 24
click at [1488, 145] on icon at bounding box center [1491, 148] width 7 height 8
click at [1488, 167] on icon at bounding box center [1491, 171] width 7 height 8
click at [1488, 194] on icon at bounding box center [1491, 194] width 7 height 8
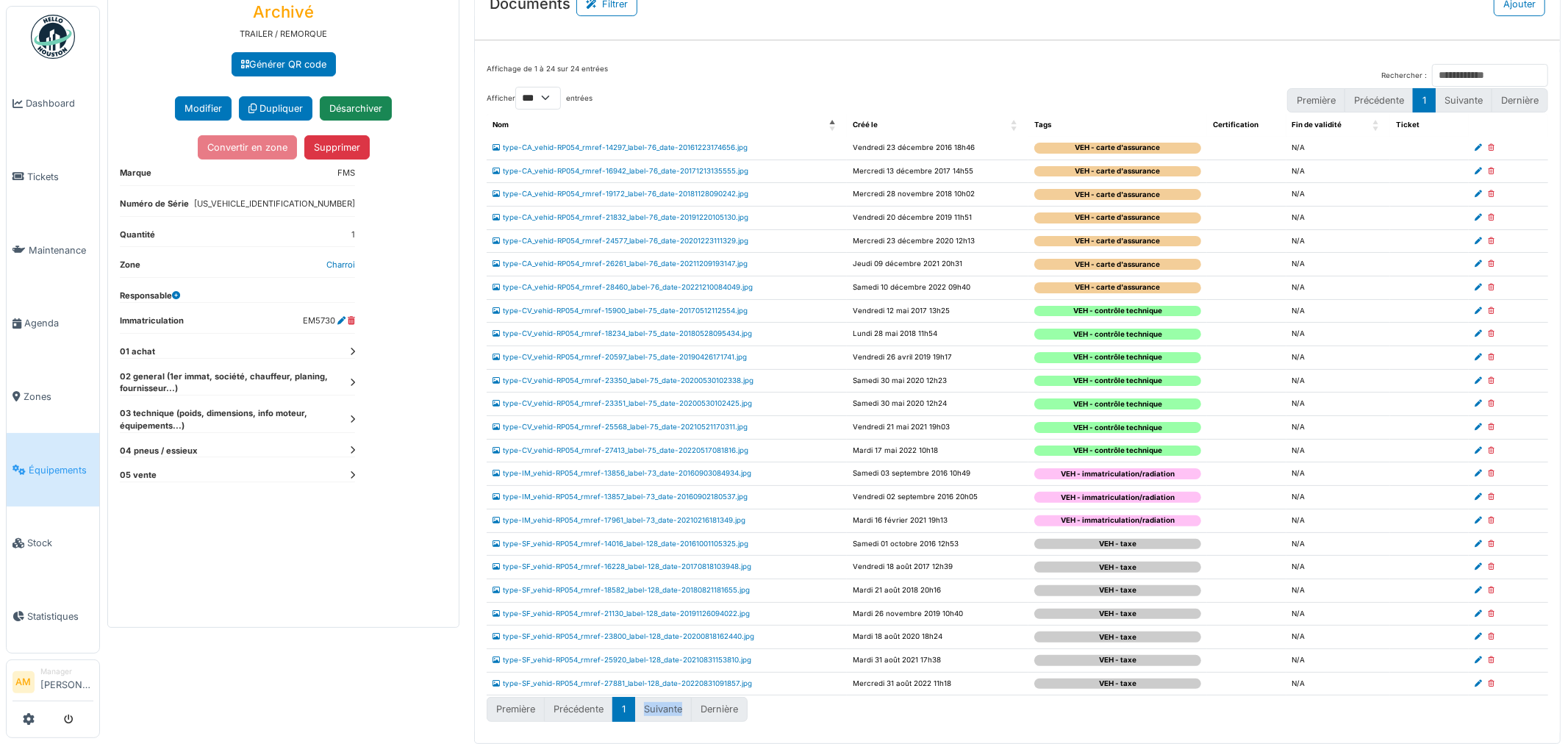
select select "***"
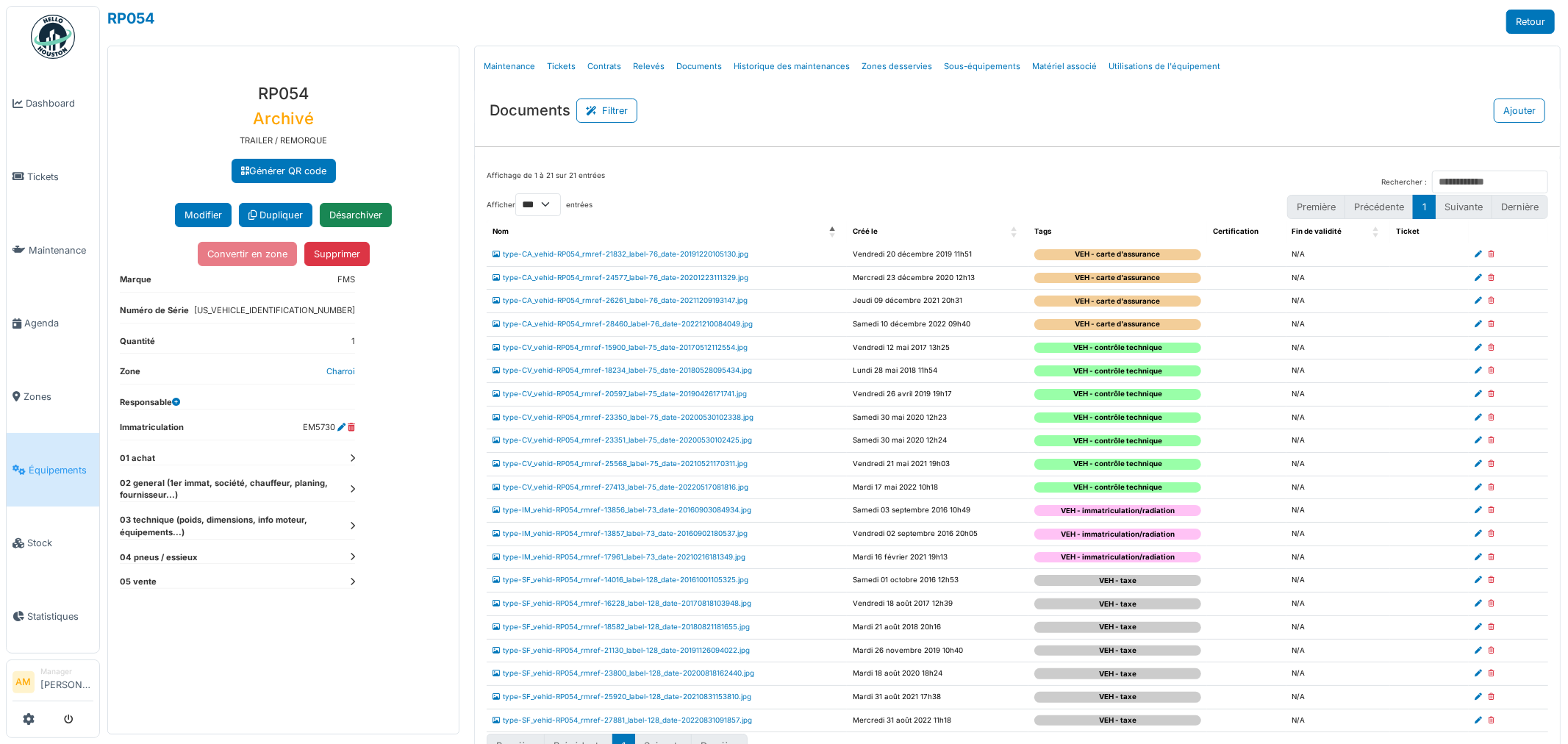
click at [1488, 258] on icon at bounding box center [1491, 255] width 7 height 8
select select "***"
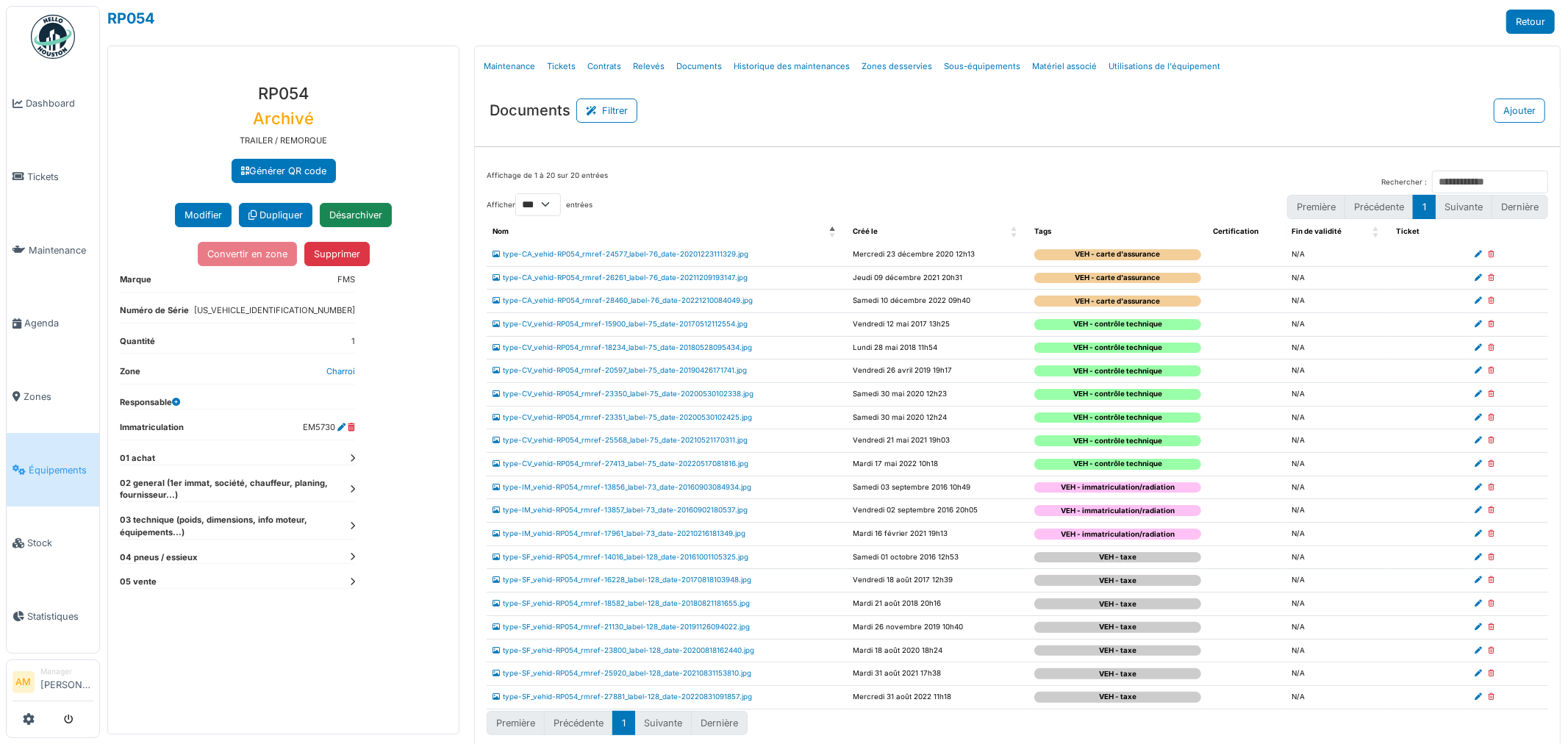
click at [1488, 327] on icon at bounding box center [1491, 324] width 7 height 8
select select "***"
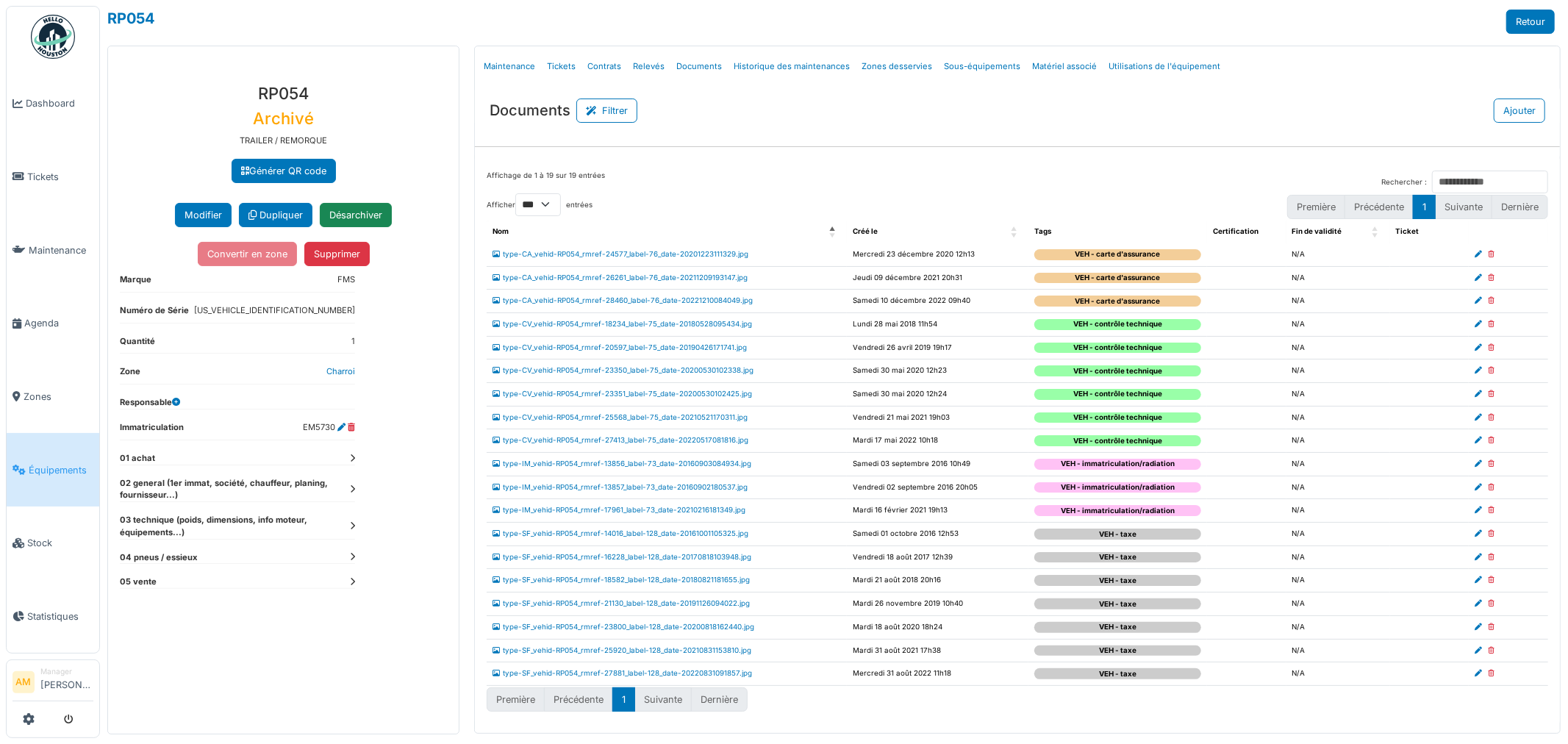
click at [1490, 324] on icon at bounding box center [1491, 324] width 7 height 8
select select "***"
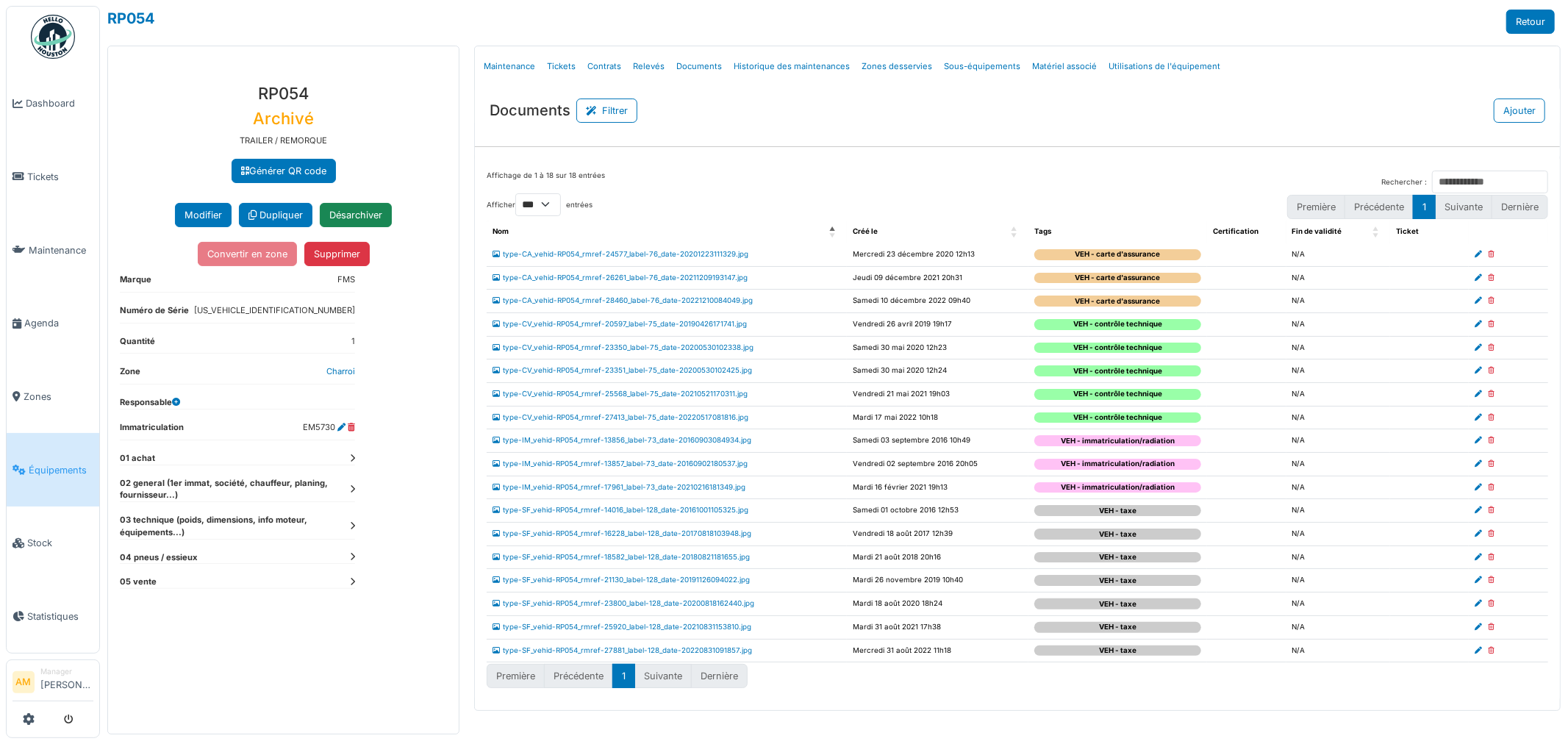
click at [1489, 322] on icon at bounding box center [1491, 324] width 7 height 8
click at [1491, 346] on icon at bounding box center [1491, 348] width 7 height 8
select select "***"
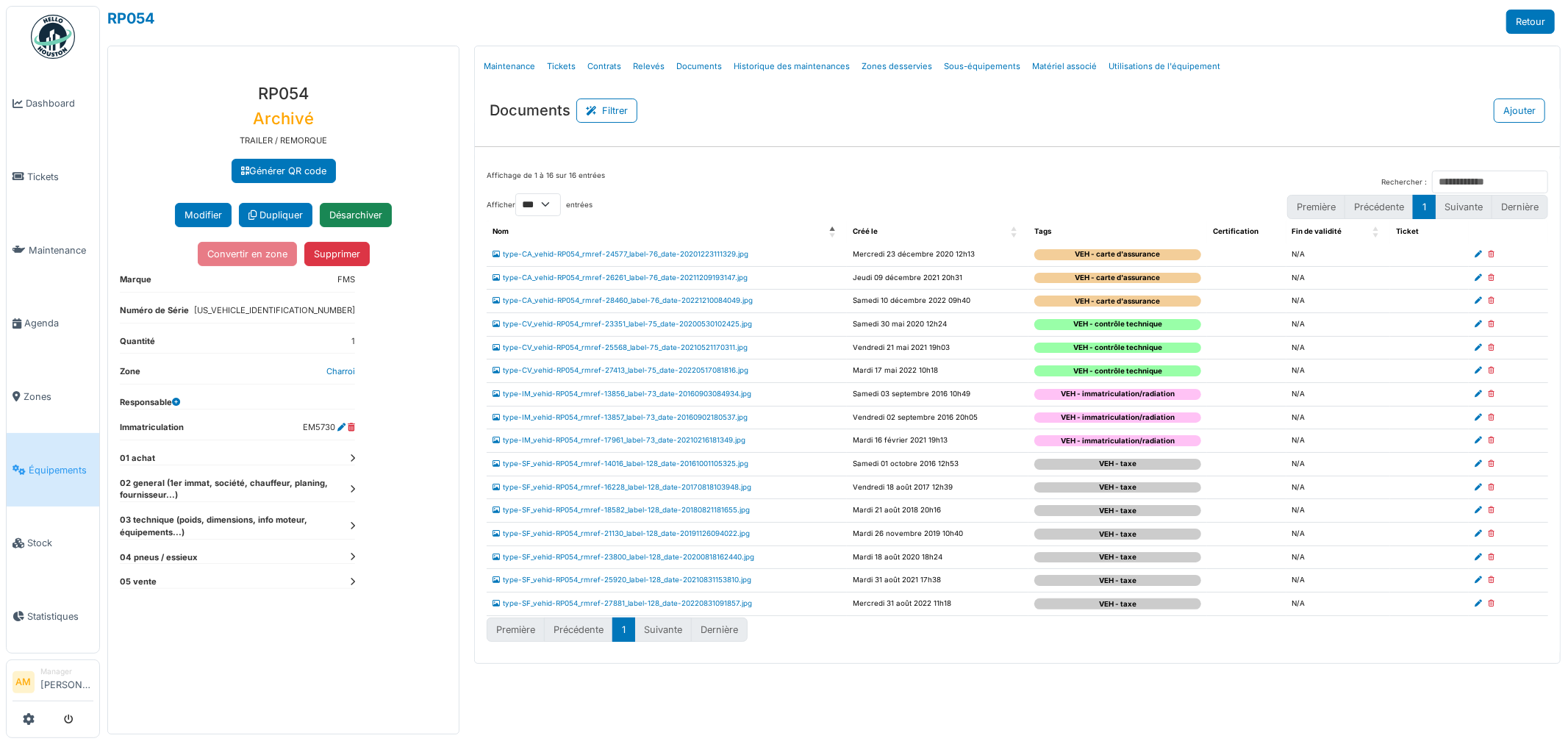
click at [1493, 466] on icon at bounding box center [1491, 464] width 7 height 8
click at [1491, 485] on icon at bounding box center [1491, 487] width 7 height 8
click at [1491, 511] on icon at bounding box center [1491, 510] width 7 height 8
select select "***"
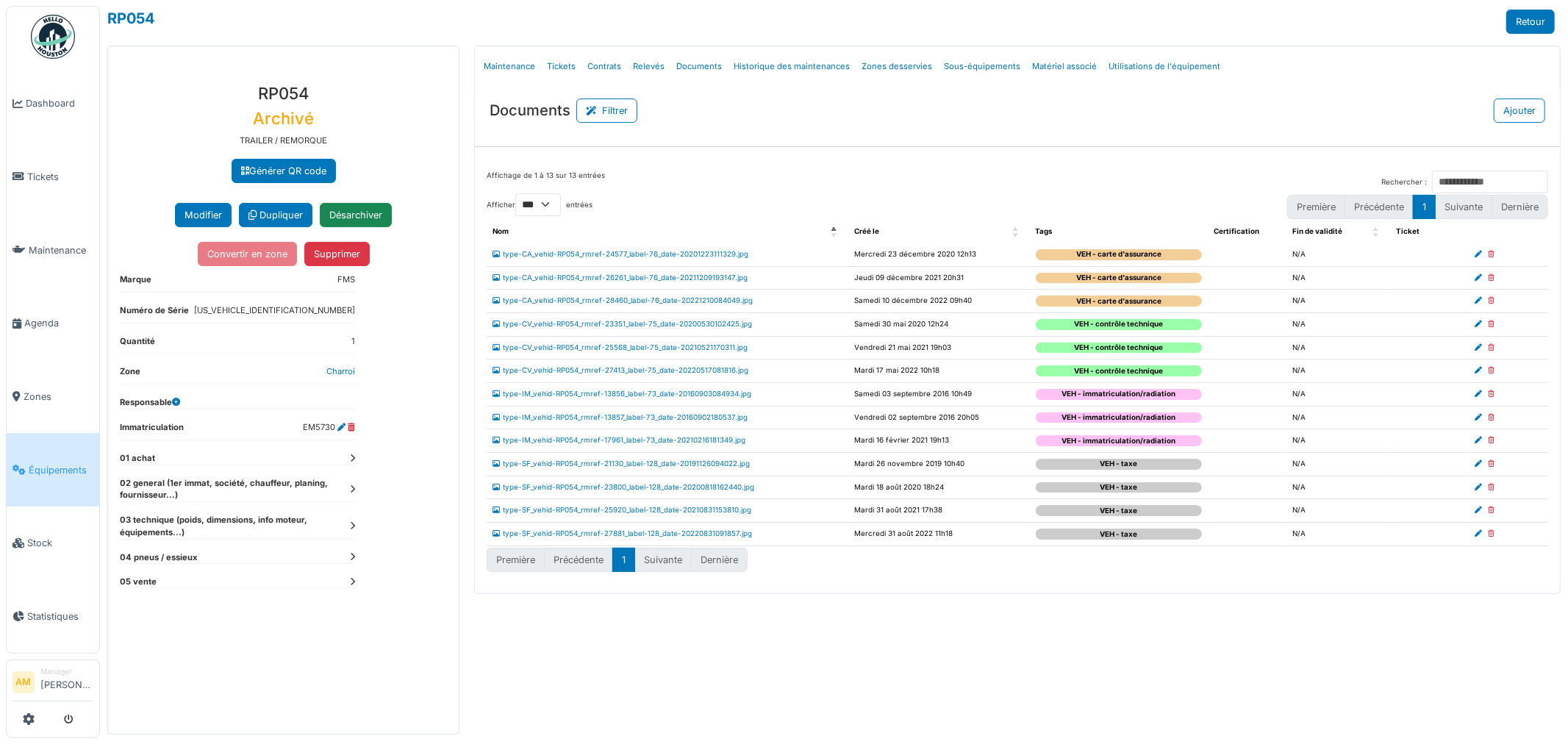
click at [1490, 466] on icon at bounding box center [1492, 464] width 7 height 8
select select "***"
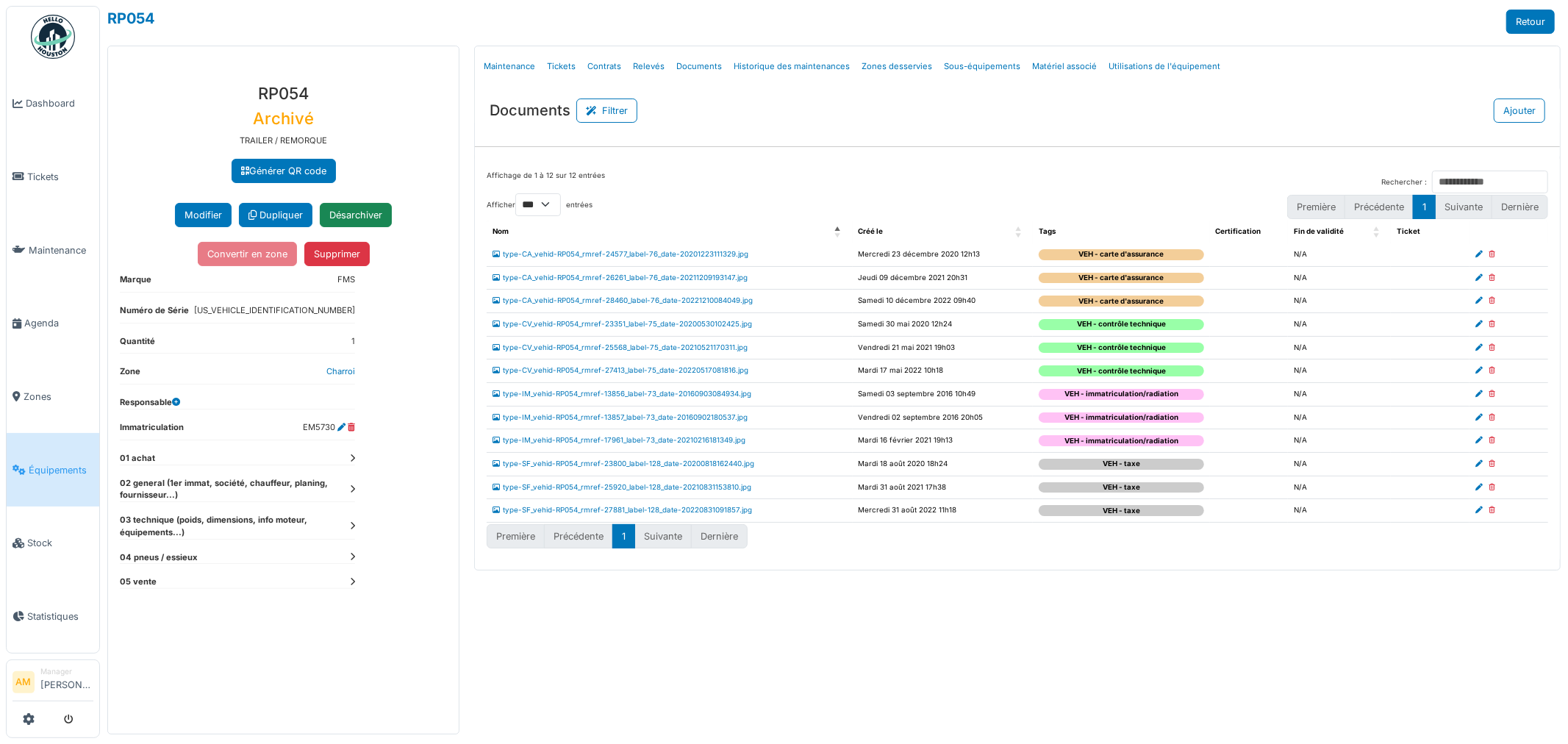
click at [1285, 697] on div "Menu [GEOGRAPHIC_DATA] Maintenance Tickets Contrats Relevés Documents Historiqu…" at bounding box center [1018, 389] width 1102 height 689
